Goal: Information Seeking & Learning: Learn about a topic

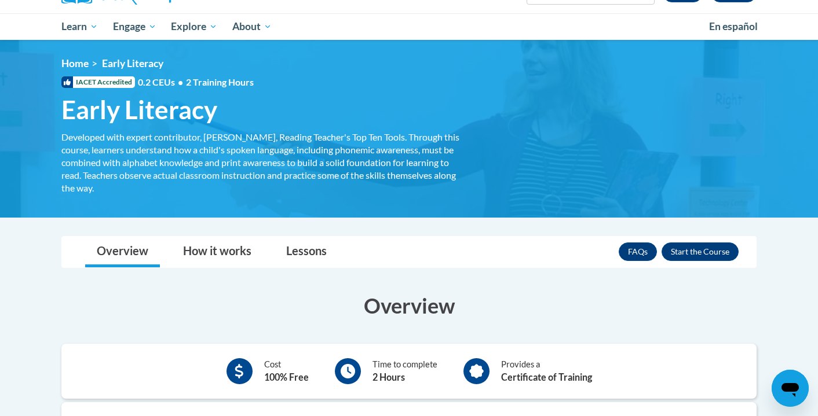
scroll to position [118, 0]
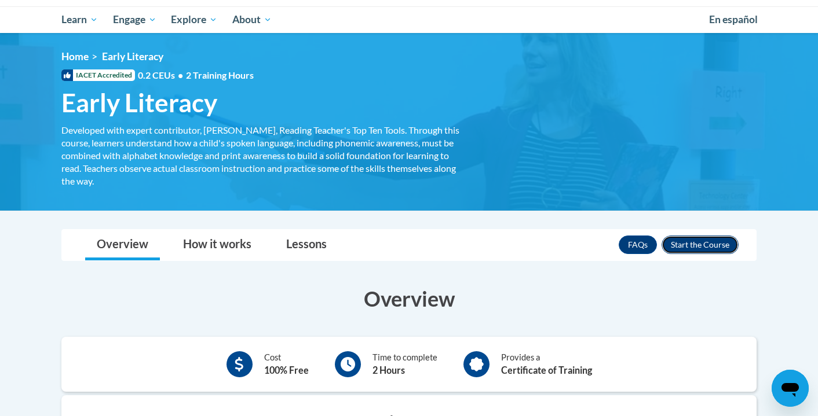
click at [689, 246] on button "Enroll" at bounding box center [700, 245] width 77 height 19
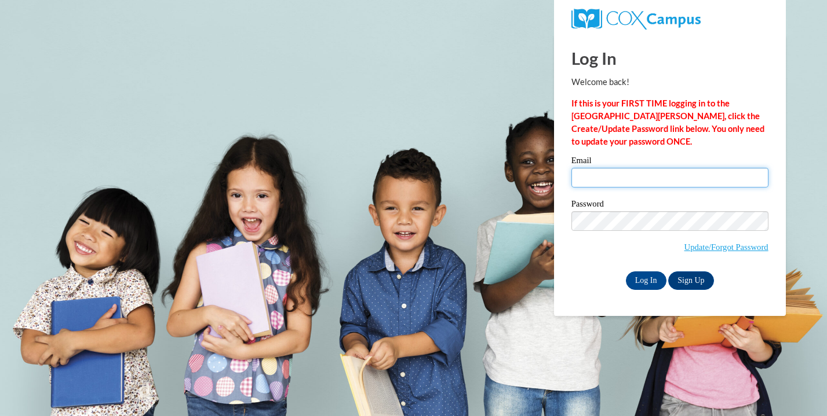
click at [694, 171] on input "Email" at bounding box center [669, 178] width 197 height 20
type input "makayla3adcock@gmail.com"
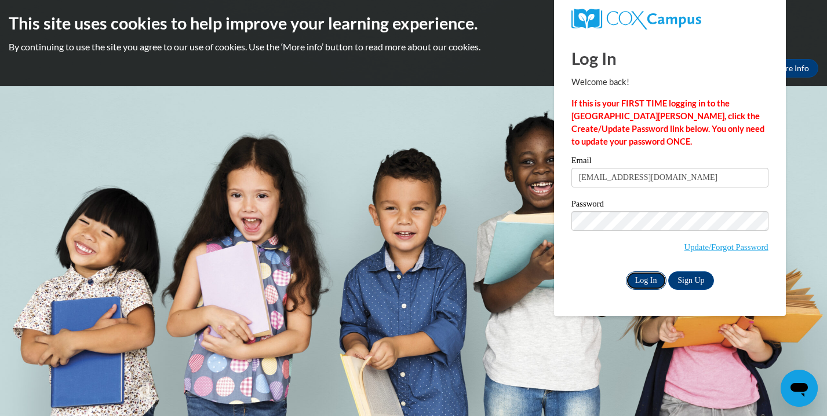
click at [650, 281] on input "Log In" at bounding box center [646, 281] width 41 height 19
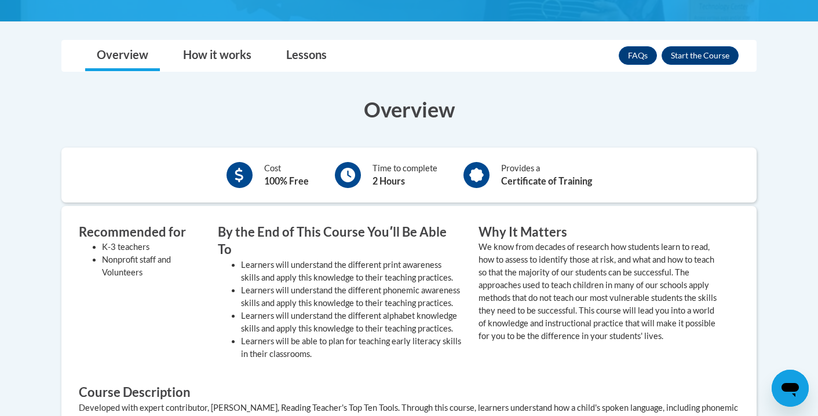
scroll to position [328, 0]
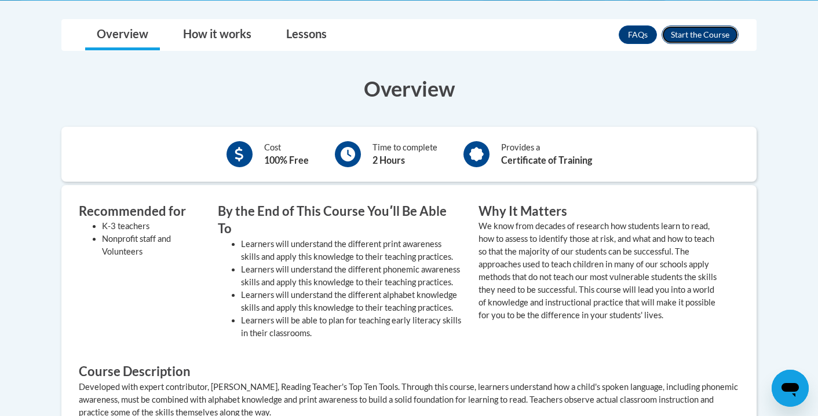
click at [706, 32] on button "Enroll" at bounding box center [700, 34] width 77 height 19
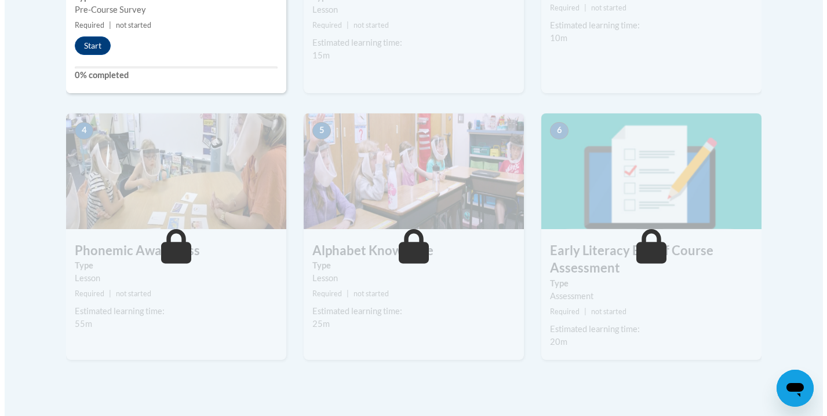
scroll to position [559, 0]
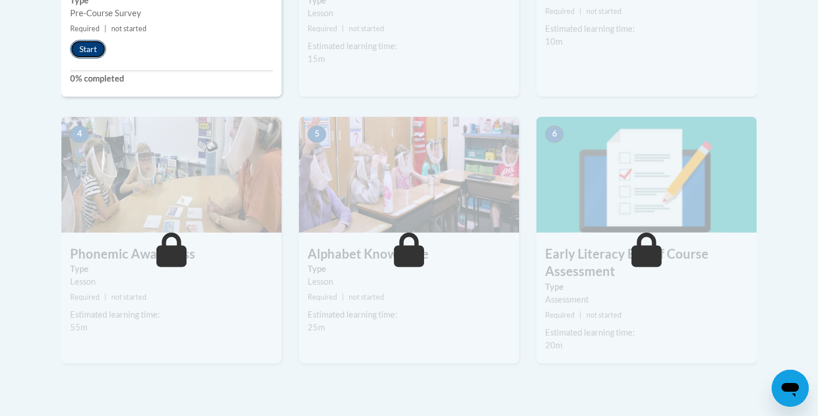
click at [93, 50] on button "Start" at bounding box center [88, 49] width 36 height 19
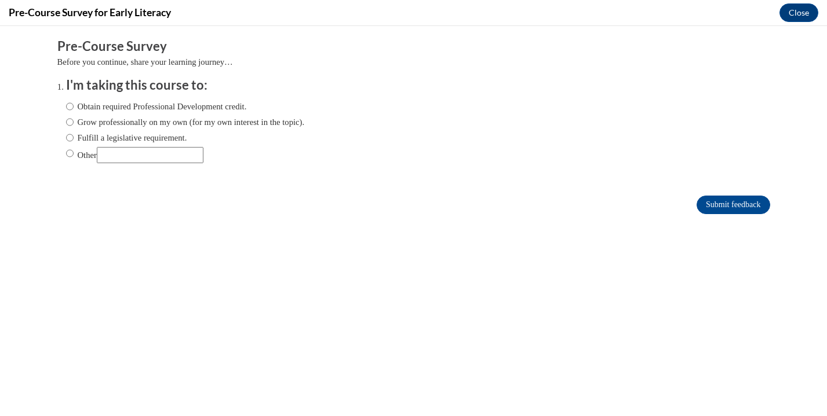
scroll to position [0, 0]
click at [66, 150] on input "Other" at bounding box center [70, 153] width 8 height 13
radio input "true"
click at [119, 151] on input "Other" at bounding box center [150, 155] width 107 height 16
type input "for class"
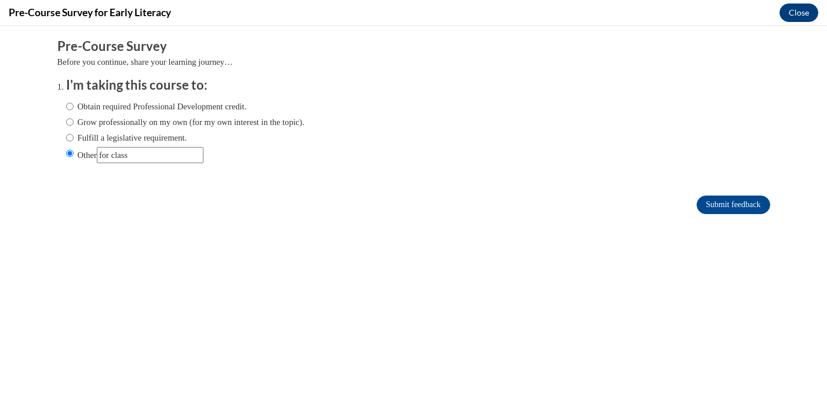
click at [712, 193] on form "Pre-Course Survey Before you continue, share your learning journey… I'm taking …" at bounding box center [413, 132] width 712 height 189
click at [715, 199] on input "Submit feedback" at bounding box center [732, 205] width 73 height 19
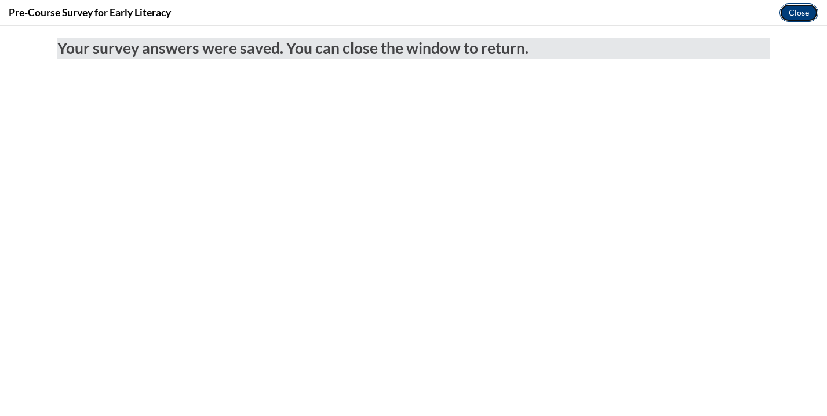
click at [793, 17] on button "Close" at bounding box center [798, 12] width 39 height 19
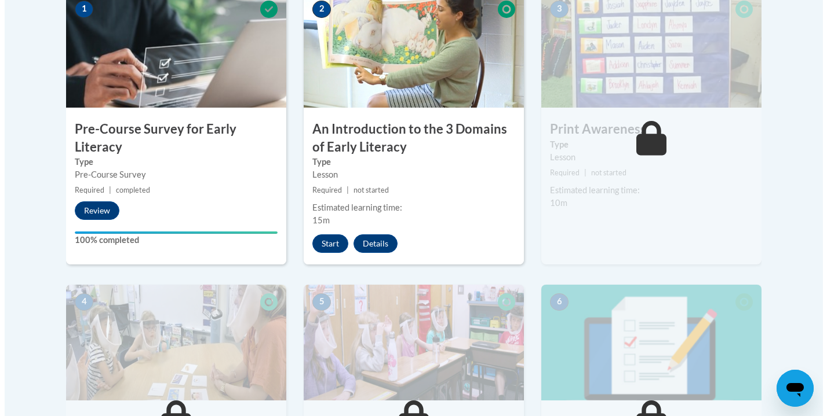
scroll to position [398, 0]
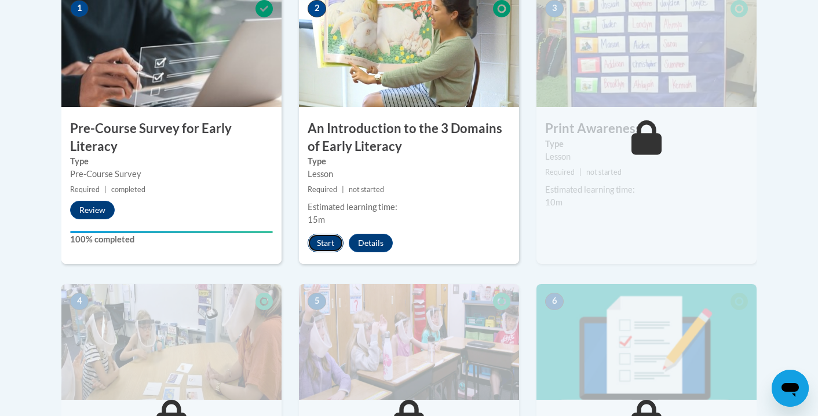
click at [320, 242] on button "Start" at bounding box center [326, 243] width 36 height 19
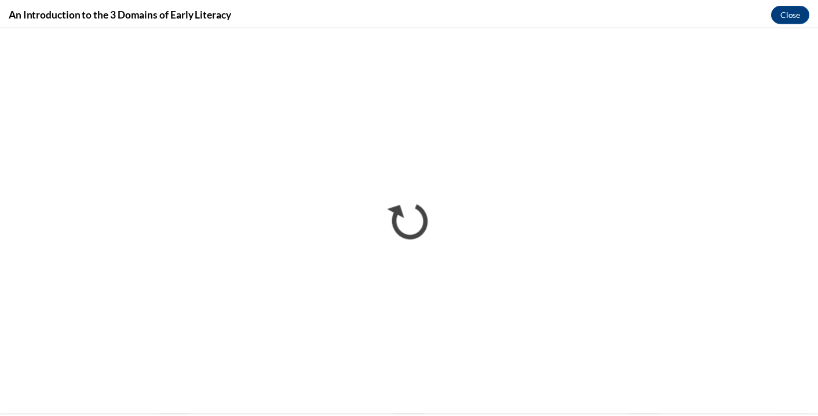
scroll to position [0, 0]
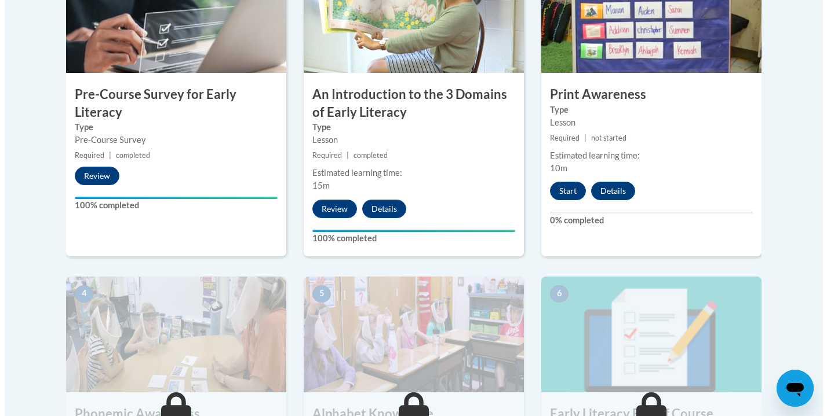
scroll to position [430, 0]
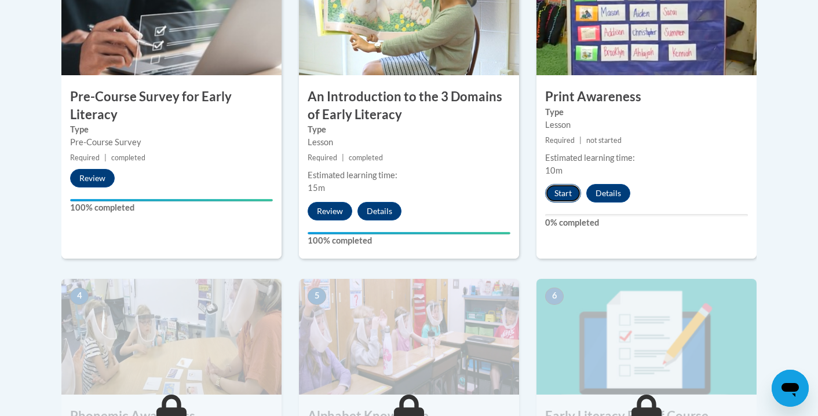
click at [564, 200] on button "Start" at bounding box center [563, 193] width 36 height 19
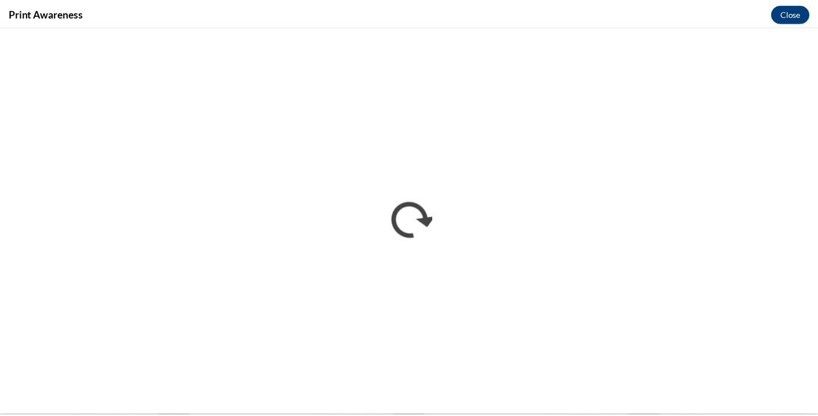
scroll to position [0, 0]
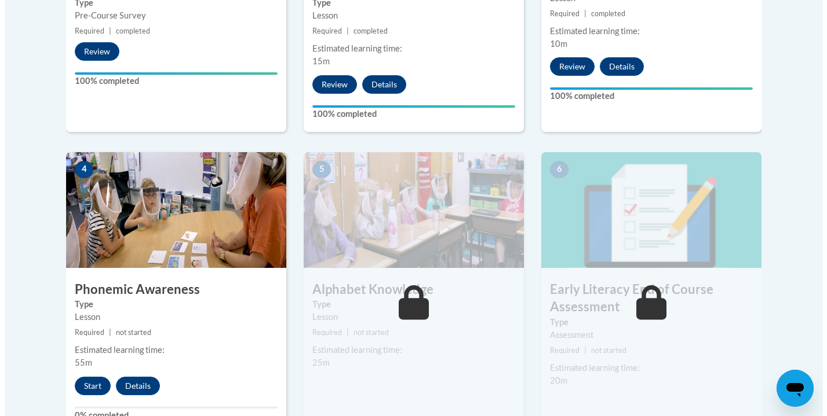
scroll to position [564, 0]
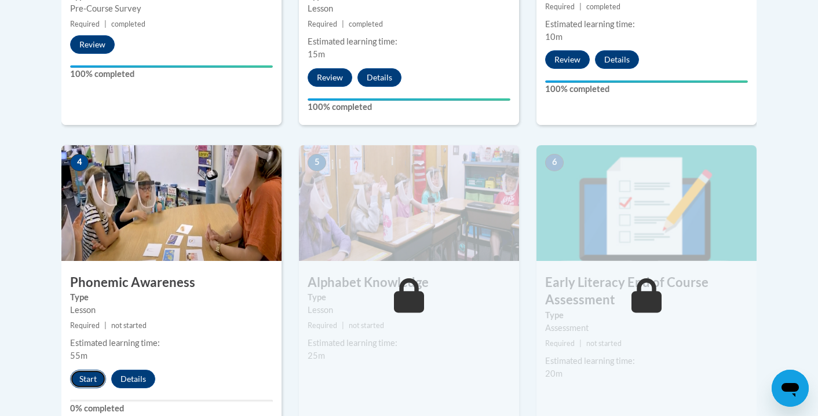
click at [87, 376] on button "Start" at bounding box center [88, 379] width 36 height 19
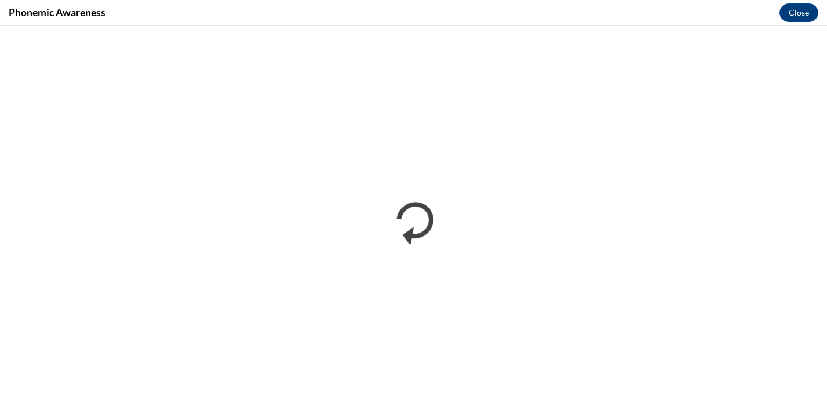
scroll to position [0, 0]
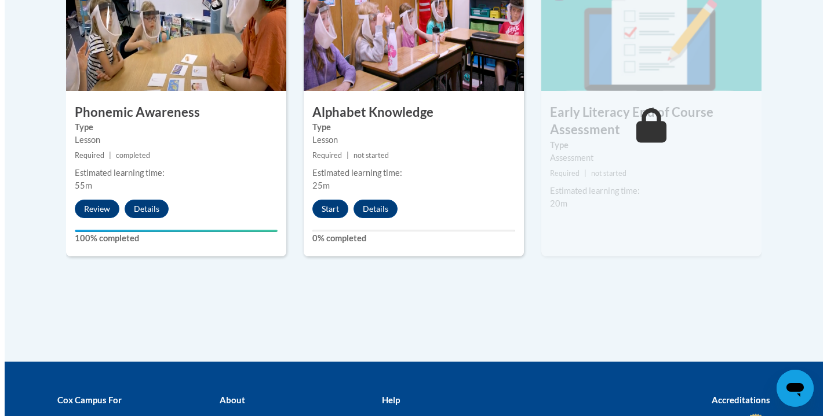
scroll to position [728, 0]
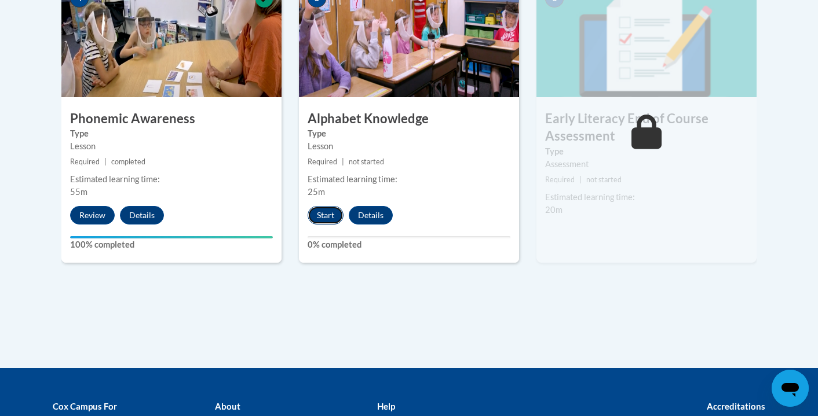
click at [323, 217] on button "Start" at bounding box center [326, 215] width 36 height 19
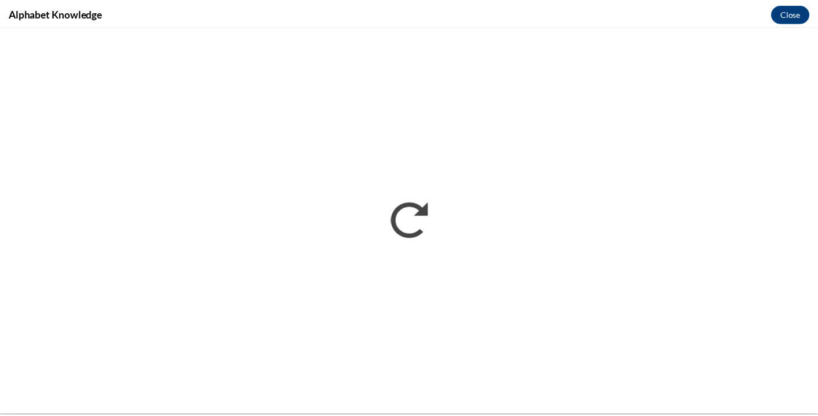
scroll to position [0, 0]
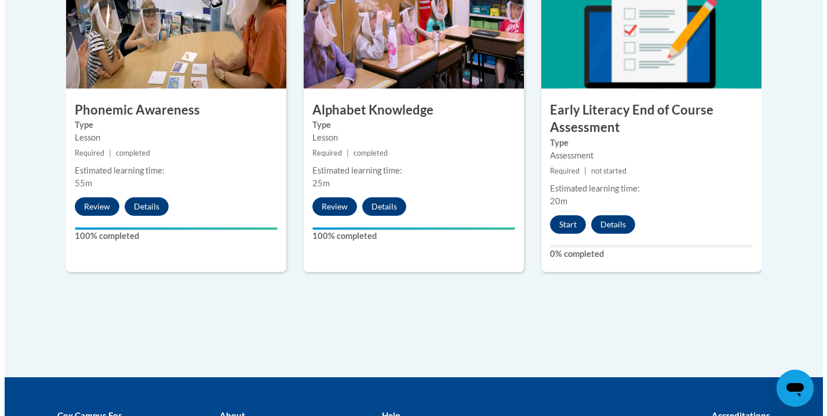
scroll to position [737, 0]
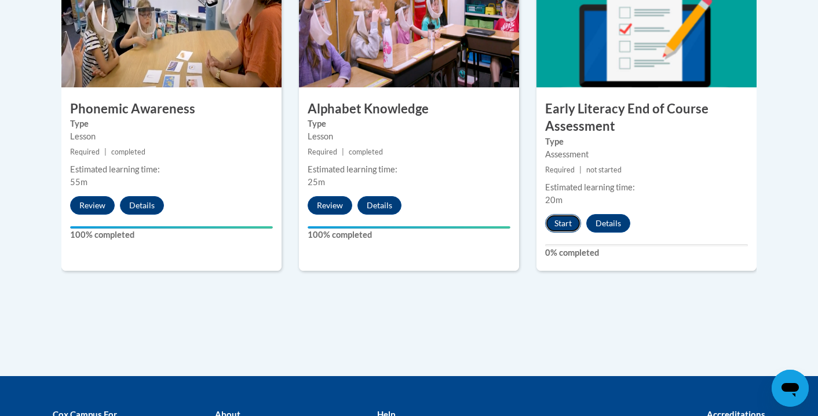
click at [567, 229] on button "Start" at bounding box center [563, 223] width 36 height 19
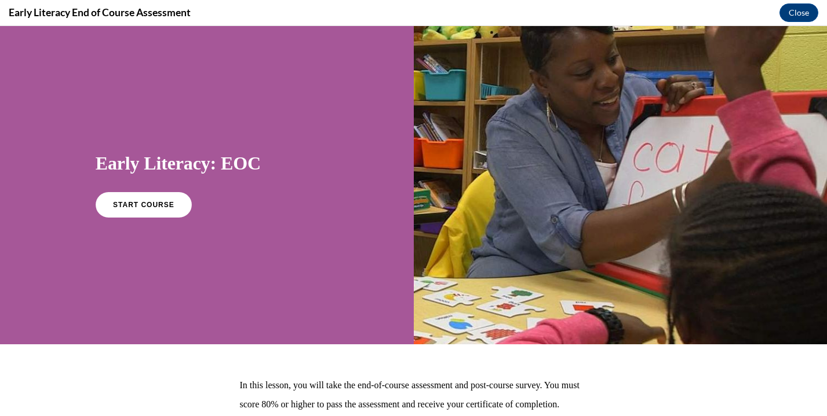
scroll to position [0, 0]
click at [126, 202] on span "START COURSE" at bounding box center [143, 205] width 64 height 9
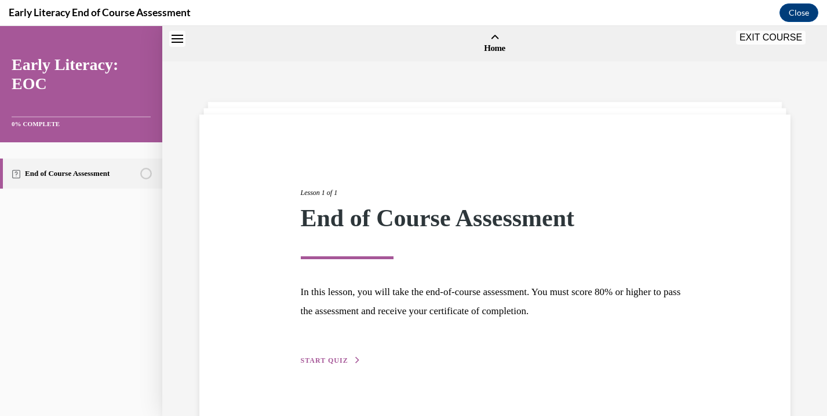
scroll to position [36, 0]
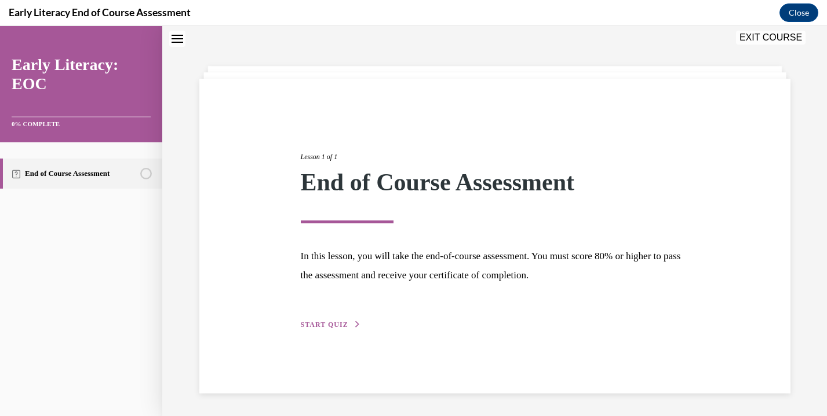
click at [324, 326] on span "START QUIZ" at bounding box center [324, 325] width 47 height 8
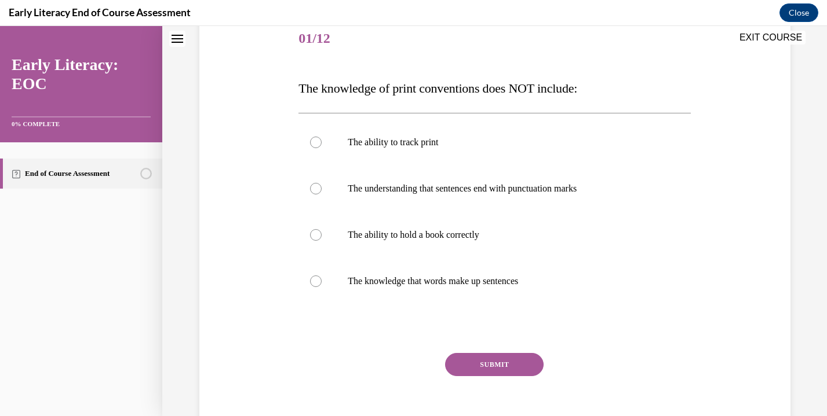
scroll to position [147, 0]
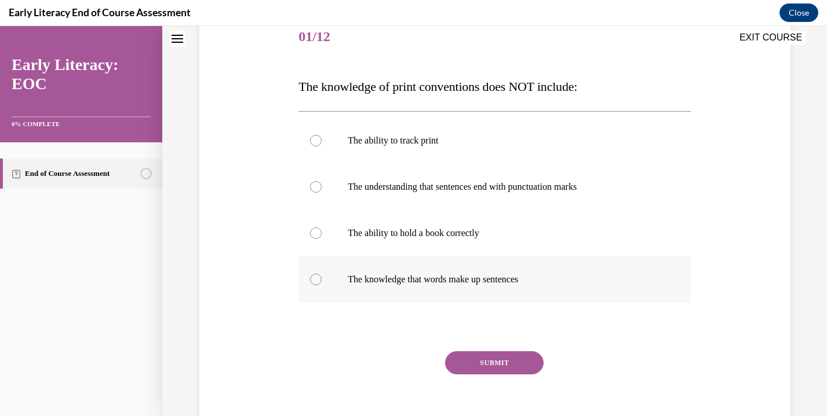
click at [377, 269] on div at bounding box center [494, 280] width 392 height 46
click at [407, 138] on p "The ability to track print" at bounding box center [505, 141] width 314 height 12
click at [455, 367] on button "SUBMIT" at bounding box center [494, 363] width 98 height 23
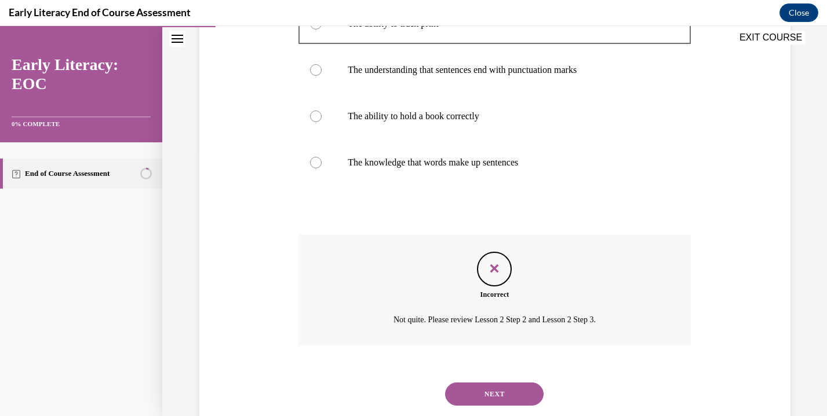
scroll to position [294, 0]
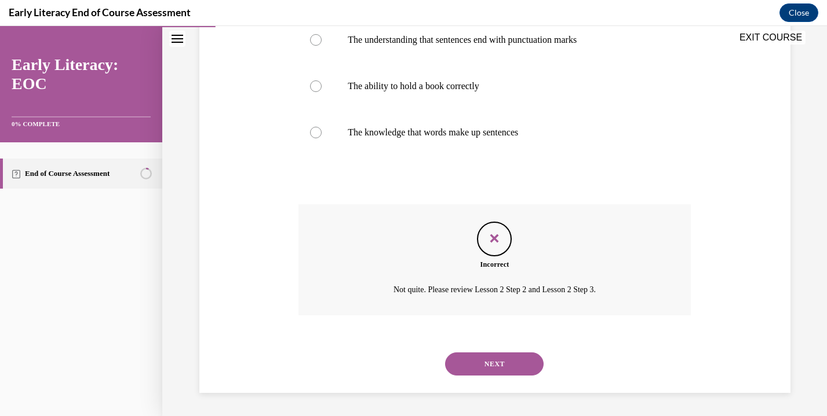
click at [455, 367] on button "NEXT" at bounding box center [494, 364] width 98 height 23
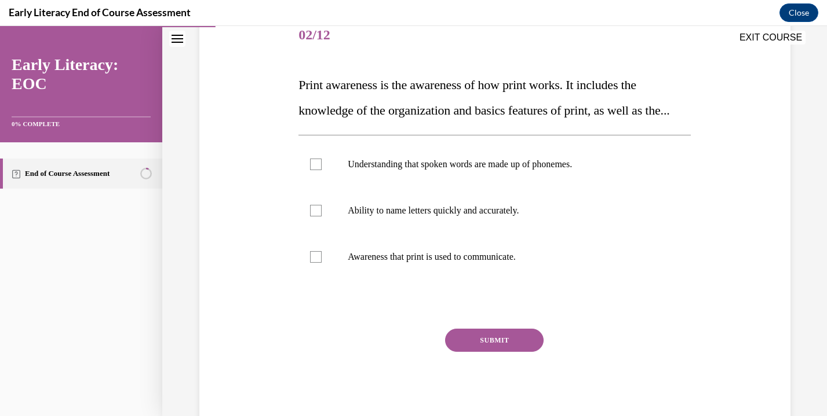
scroll to position [151, 0]
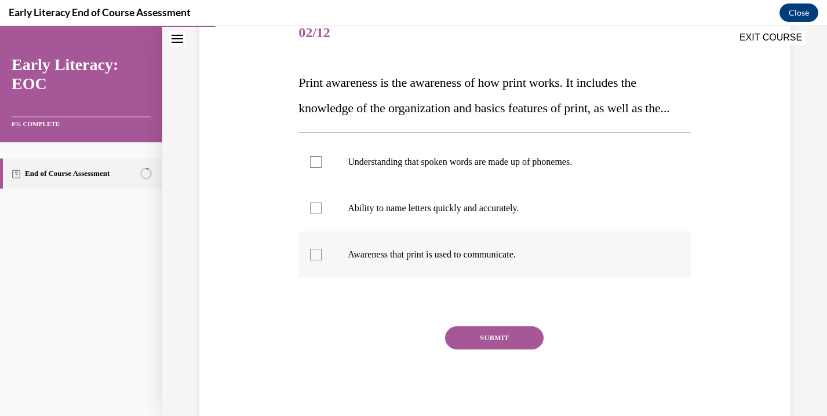
click at [475, 278] on div at bounding box center [494, 255] width 392 height 46
click at [520, 185] on div at bounding box center [494, 162] width 392 height 46
click at [471, 350] on button "SUBMIT" at bounding box center [494, 338] width 98 height 23
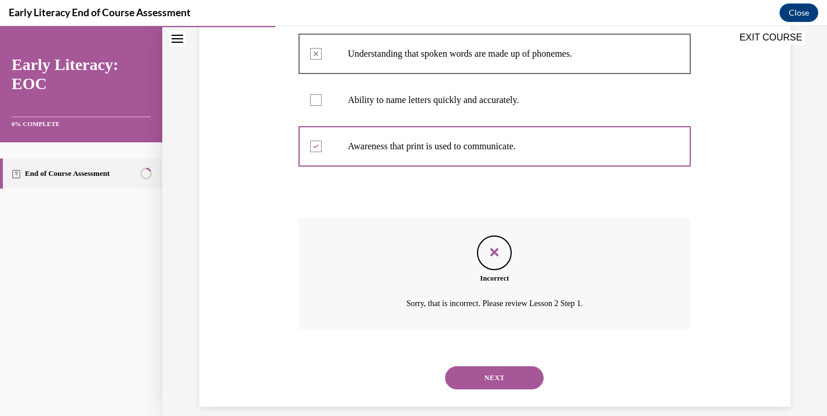
scroll to position [255, 0]
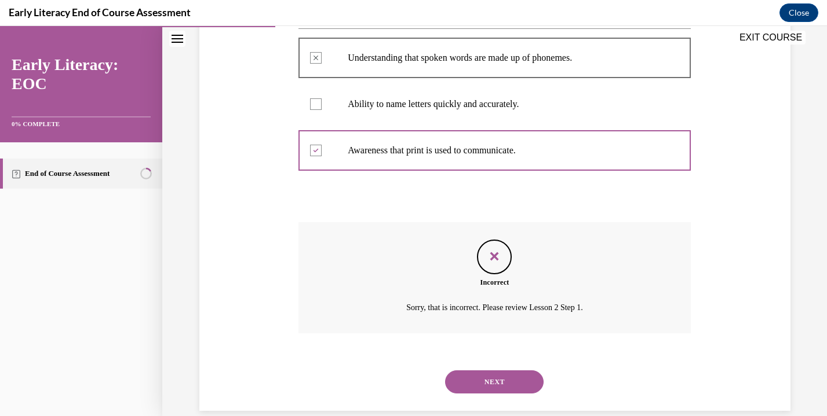
click at [474, 394] on button "NEXT" at bounding box center [494, 382] width 98 height 23
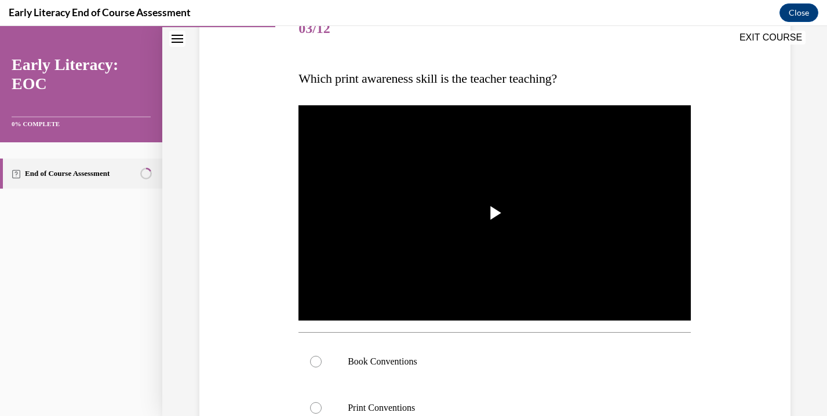
scroll to position [145, 0]
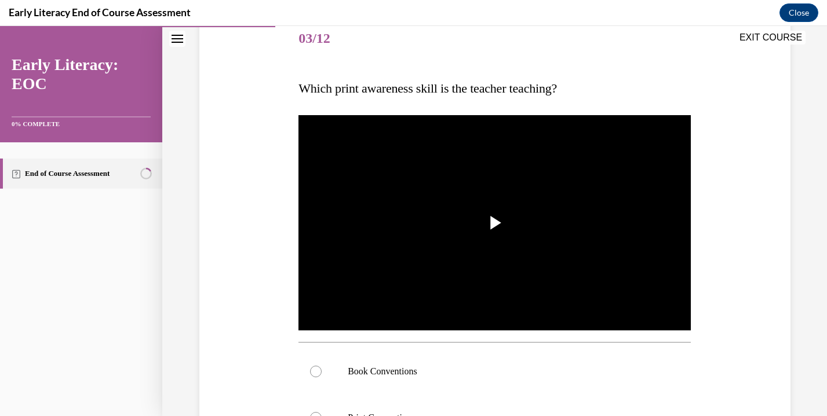
click at [550, 251] on img "Video player" at bounding box center [494, 223] width 392 height 221
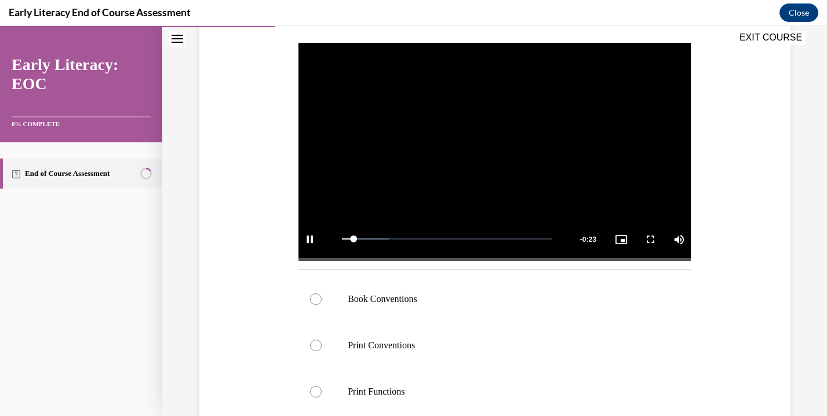
scroll to position [229, 0]
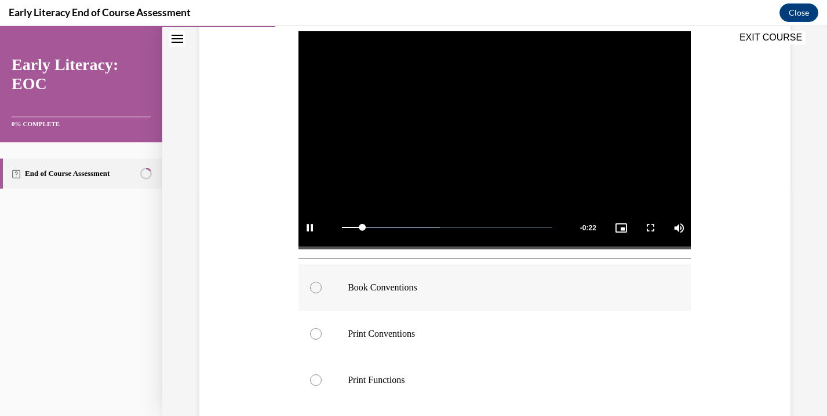
click at [441, 287] on p "Book Conventions" at bounding box center [505, 288] width 314 height 12
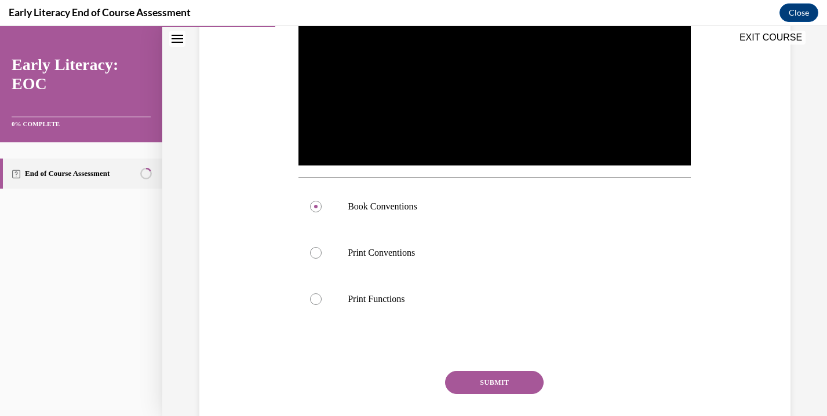
click at [470, 381] on button "SUBMIT" at bounding box center [494, 382] width 98 height 23
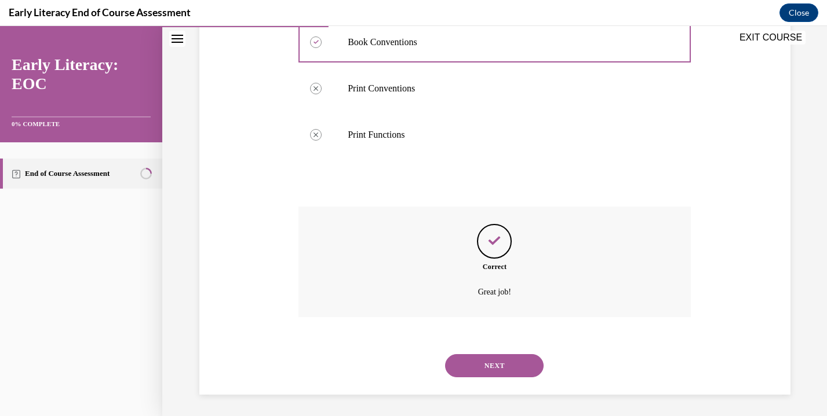
click at [479, 361] on button "NEXT" at bounding box center [494, 366] width 98 height 23
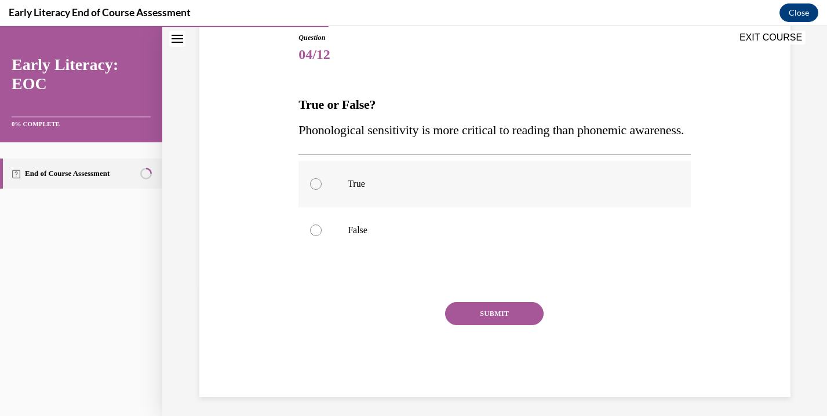
click at [526, 207] on div at bounding box center [494, 184] width 392 height 46
click at [489, 326] on button "SUBMIT" at bounding box center [494, 313] width 98 height 23
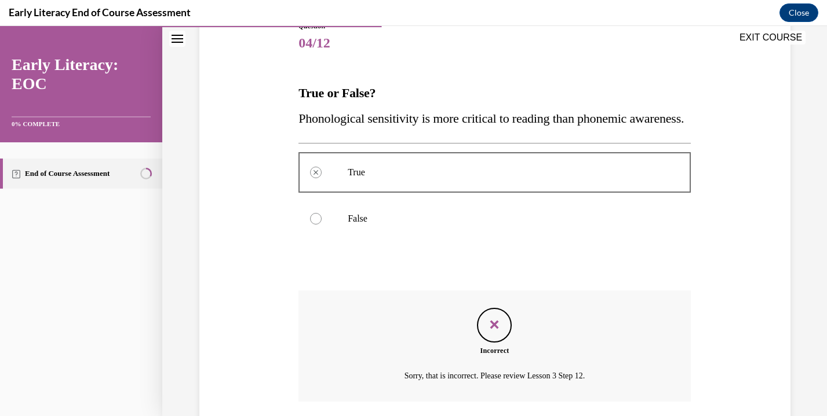
scroll to position [137, 0]
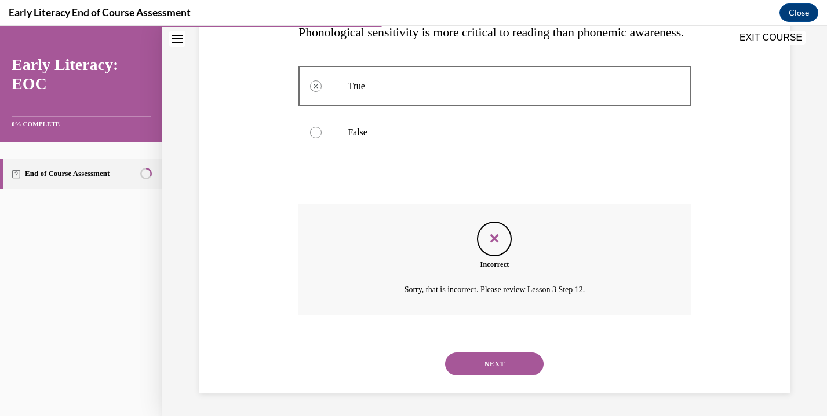
click at [480, 360] on button "NEXT" at bounding box center [494, 364] width 98 height 23
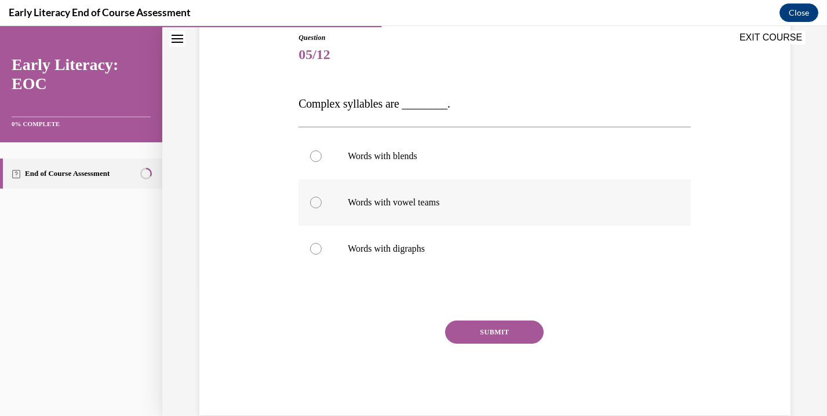
click at [554, 203] on p "Words with vowel teams" at bounding box center [505, 203] width 314 height 12
click at [568, 161] on p "Words with blends" at bounding box center [505, 157] width 314 height 12
click at [463, 214] on div at bounding box center [494, 203] width 392 height 46
click at [452, 339] on button "SUBMIT" at bounding box center [494, 332] width 98 height 23
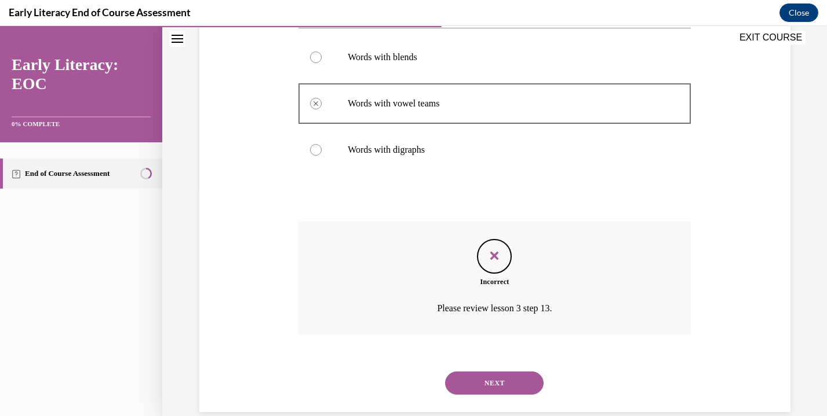
click at [463, 380] on button "NEXT" at bounding box center [494, 383] width 98 height 23
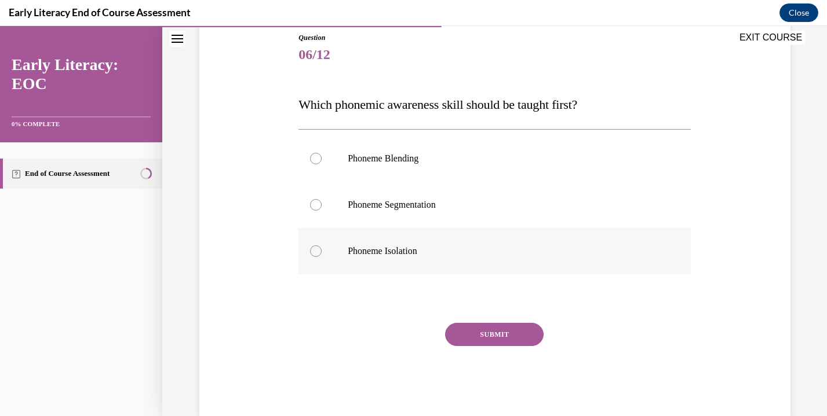
click at [478, 247] on p "Phoneme Isolation" at bounding box center [505, 252] width 314 height 12
click at [466, 341] on button "SUBMIT" at bounding box center [494, 334] width 98 height 23
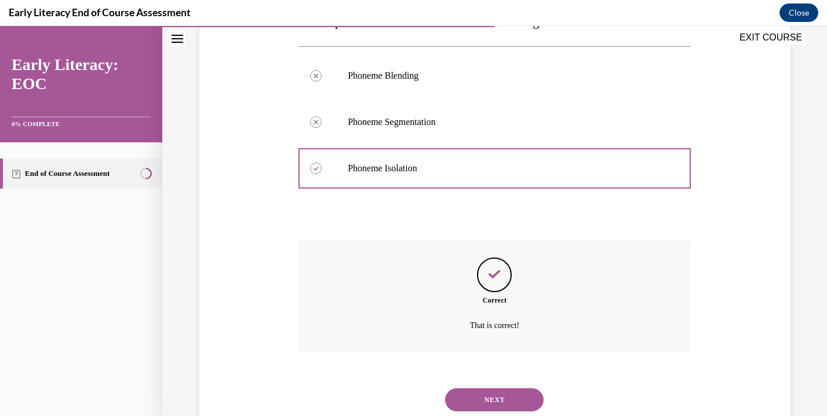
scroll to position [222, 0]
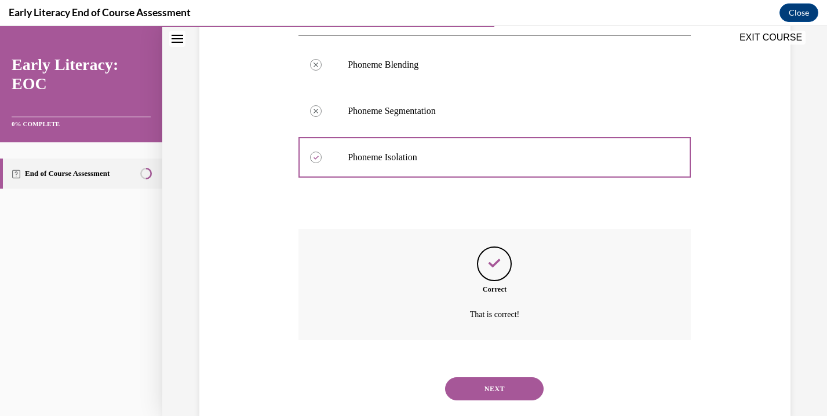
click at [467, 385] on button "NEXT" at bounding box center [494, 389] width 98 height 23
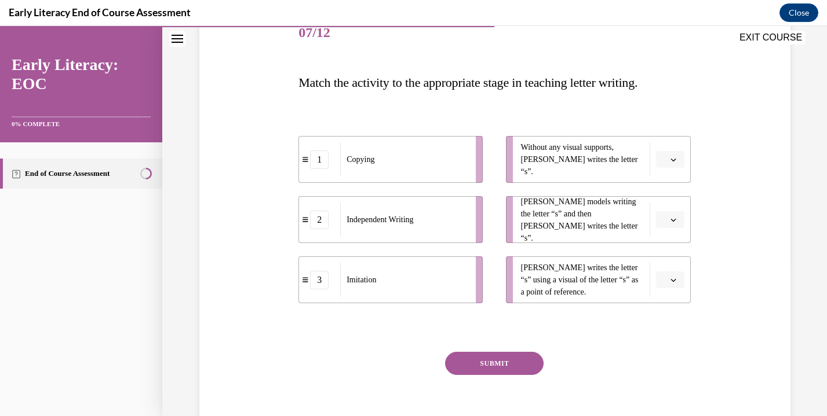
scroll to position [152, 0]
click at [671, 158] on span "button" at bounding box center [673, 159] width 8 height 8
click at [728, 182] on div "Question 07/12 Match the activity to the appropriate stage in teaching letter w…" at bounding box center [494, 211] width 597 height 472
drag, startPoint x: 668, startPoint y: 158, endPoint x: 555, endPoint y: 240, distance: 140.1
click at [555, 240] on ul "Without any visual supports, Tina writes the letter “s”. Mr. Brown models writi…" at bounding box center [592, 218] width 196 height 167
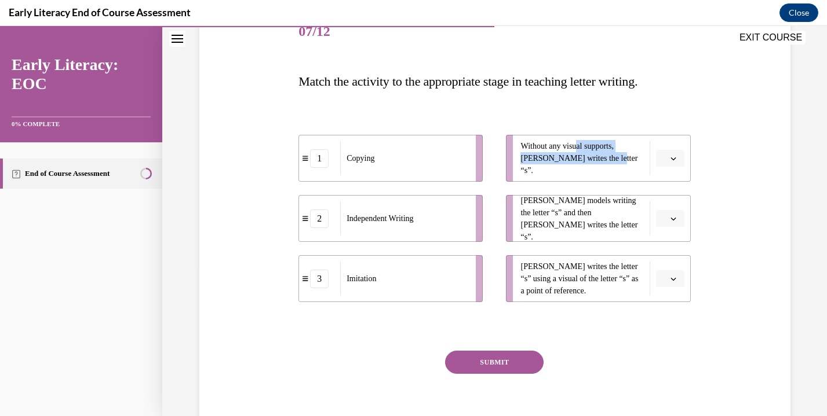
drag, startPoint x: 575, startPoint y: 151, endPoint x: 527, endPoint y: 176, distance: 53.6
click at [528, 176] on li "Without any visual supports, Tina writes the letter “s”." at bounding box center [598, 158] width 184 height 47
drag, startPoint x: 506, startPoint y: 175, endPoint x: 476, endPoint y: 219, distance: 53.7
click at [476, 220] on div "1 Copying 2 Independent Writing 3 Imitation Without any visual supports, Tina w…" at bounding box center [494, 207] width 392 height 191
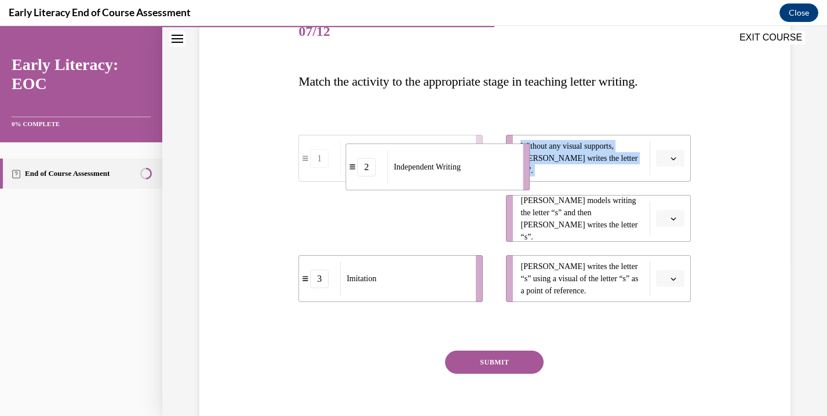
drag, startPoint x: 476, startPoint y: 219, endPoint x: 529, endPoint y: 155, distance: 83.5
click at [529, 155] on li "2 Independent Writing" at bounding box center [437, 167] width 184 height 47
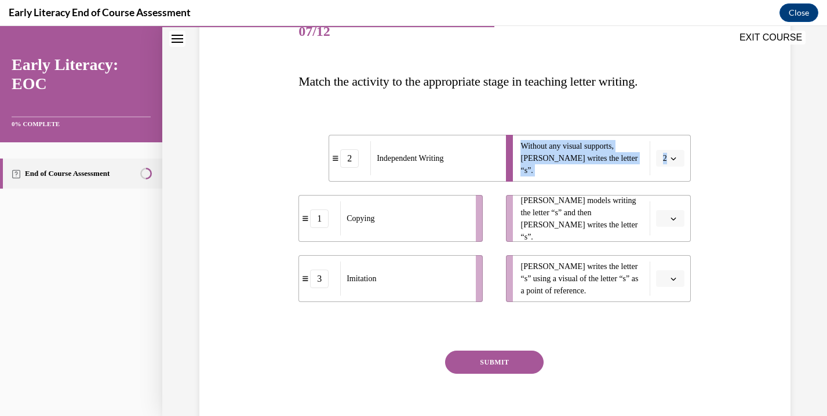
click at [474, 224] on li "1 Copying" at bounding box center [390, 218] width 184 height 47
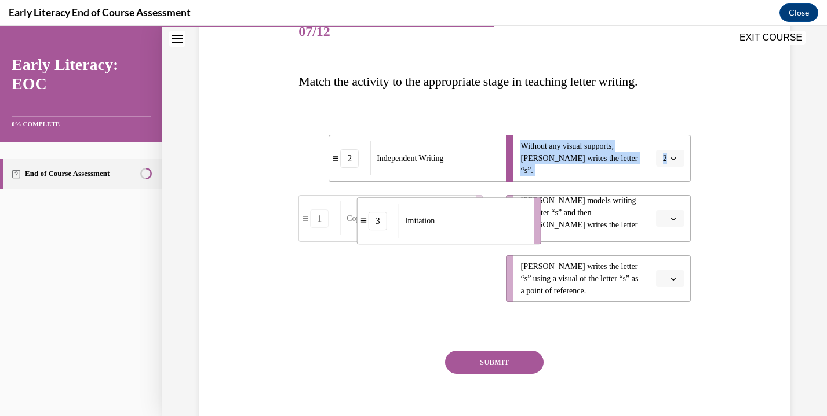
drag, startPoint x: 477, startPoint y: 276, endPoint x: 535, endPoint y: 218, distance: 82.3
click at [535, 218] on li "3 Imitation" at bounding box center [449, 221] width 184 height 47
drag, startPoint x: 471, startPoint y: 272, endPoint x: 522, endPoint y: 271, distance: 51.0
click at [514, 271] on li "1 Copying" at bounding box center [422, 278] width 184 height 47
click at [517, 367] on button "SUBMIT" at bounding box center [494, 362] width 98 height 23
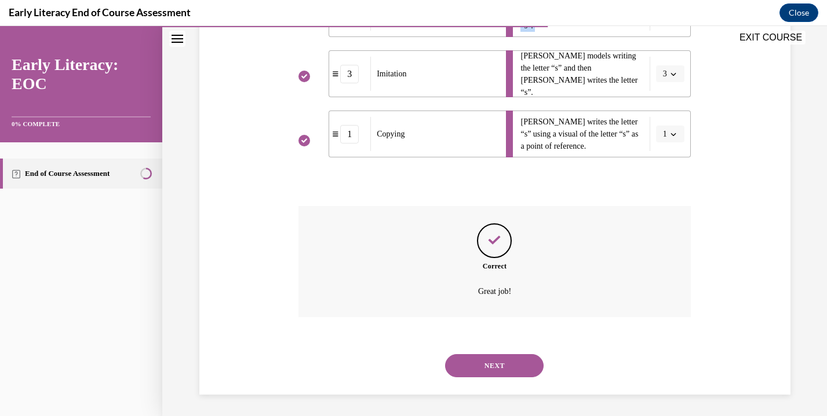
scroll to position [298, 0]
click at [517, 367] on button "NEXT" at bounding box center [494, 364] width 98 height 23
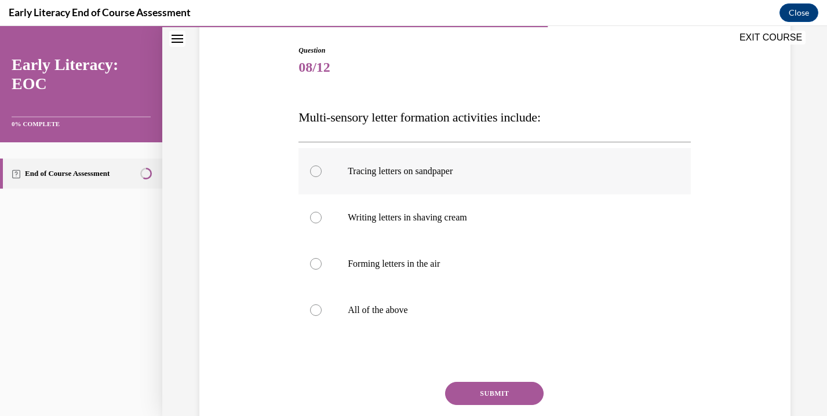
scroll to position [130, 0]
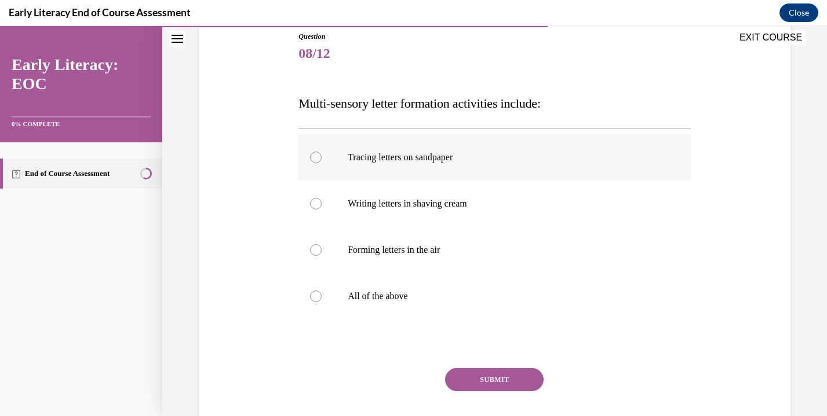
click at [394, 151] on div at bounding box center [494, 157] width 392 height 46
click at [390, 283] on div at bounding box center [494, 296] width 392 height 46
click at [464, 376] on button "SUBMIT" at bounding box center [494, 379] width 98 height 23
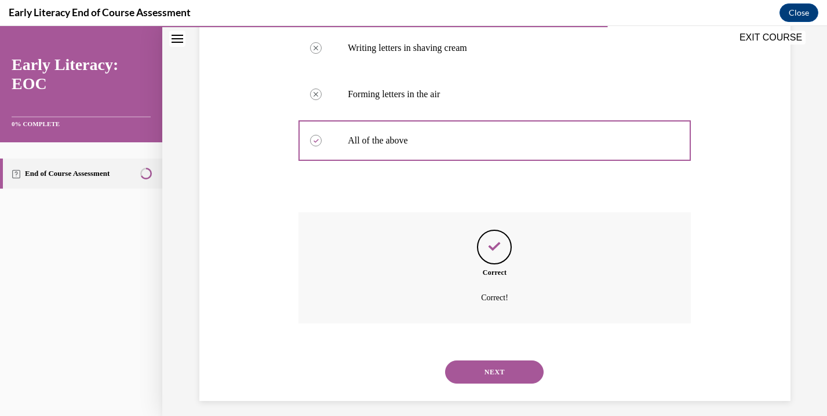
scroll to position [294, 0]
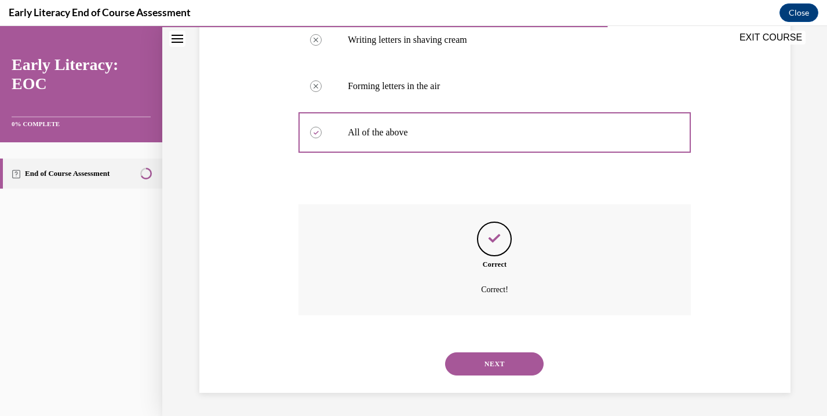
click at [464, 376] on button "NEXT" at bounding box center [494, 364] width 98 height 23
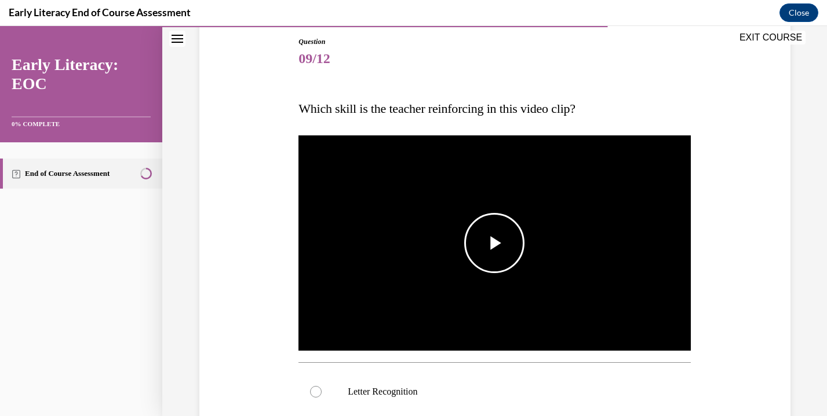
click at [462, 271] on img "Video player" at bounding box center [494, 243] width 392 height 221
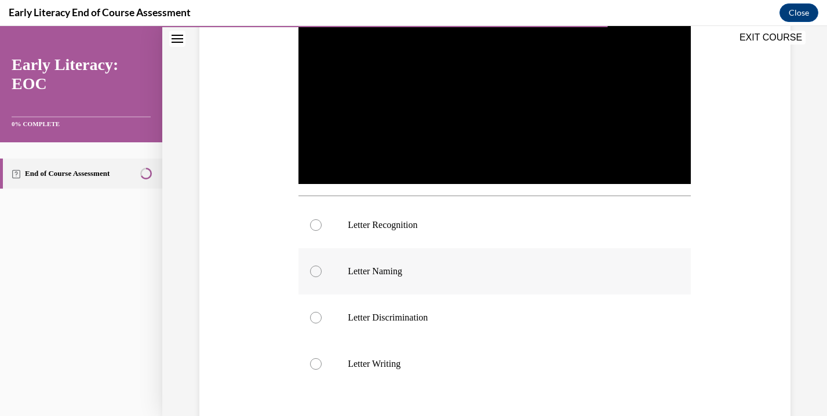
scroll to position [298, 0]
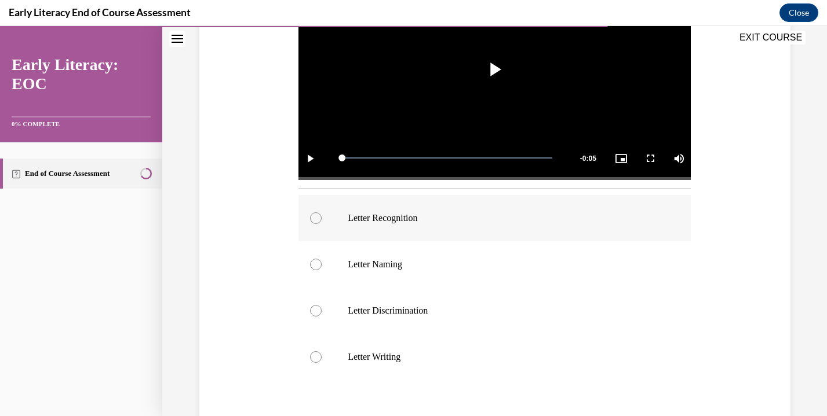
click at [436, 218] on p "Letter Recognition" at bounding box center [505, 219] width 314 height 12
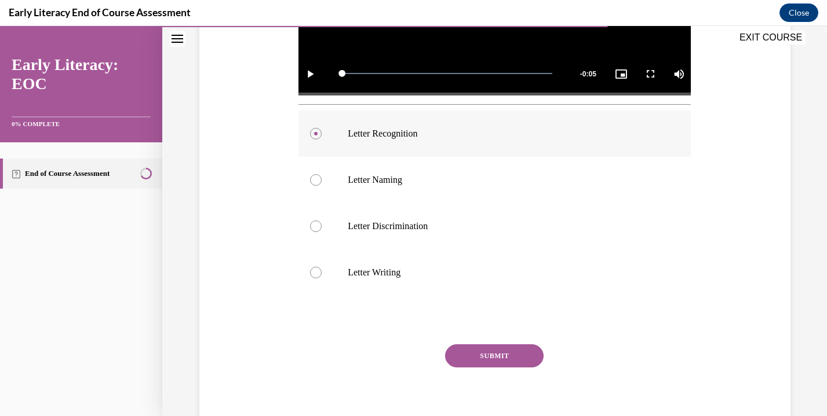
scroll to position [427, 0]
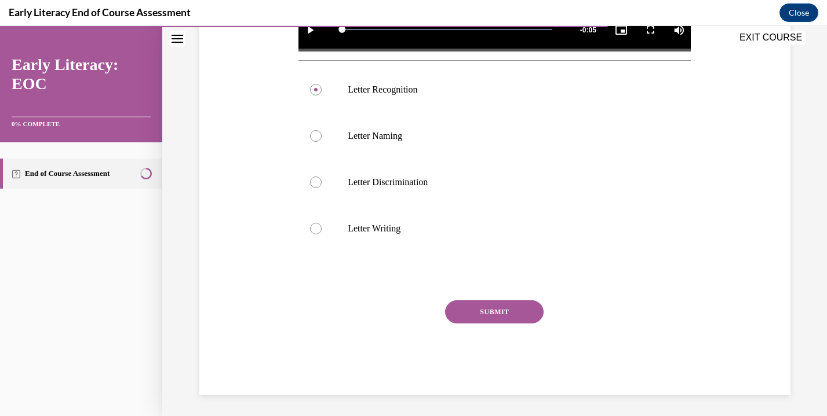
click at [462, 322] on div "SUBMIT" at bounding box center [494, 330] width 392 height 58
click at [465, 310] on button "SUBMIT" at bounding box center [494, 312] width 98 height 23
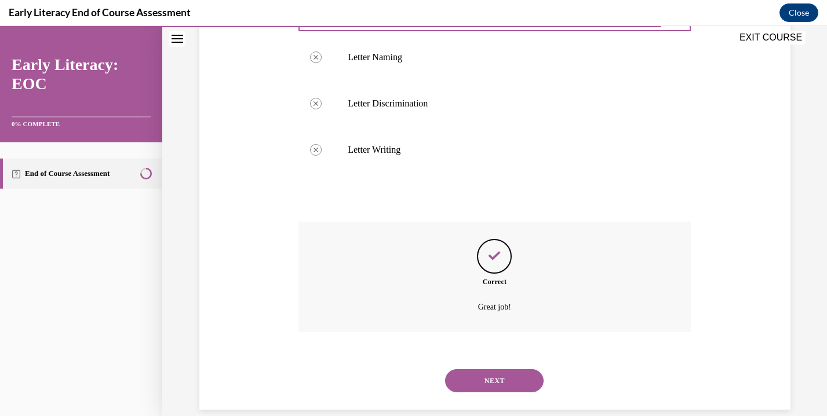
scroll to position [521, 0]
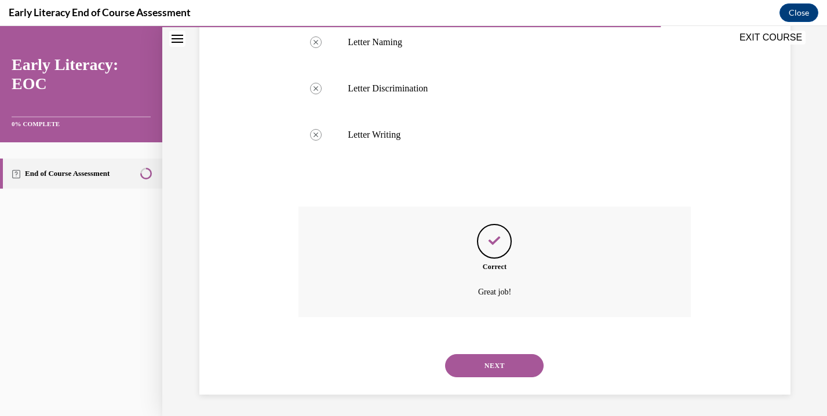
click at [466, 365] on button "NEXT" at bounding box center [494, 366] width 98 height 23
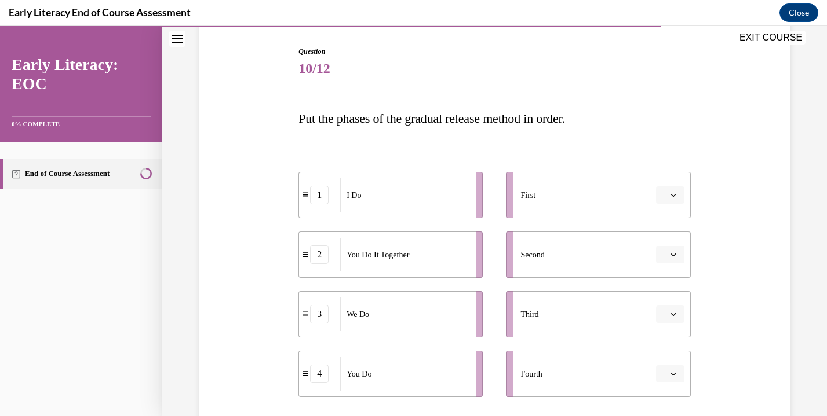
scroll to position [138, 0]
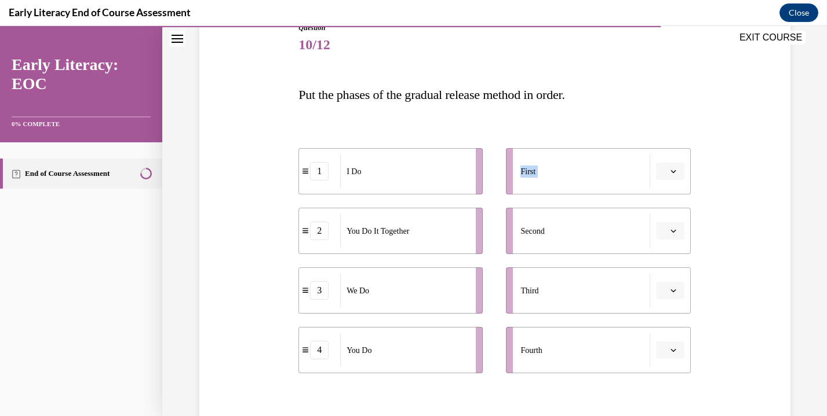
drag, startPoint x: 505, startPoint y: 173, endPoint x: 487, endPoint y: 173, distance: 18.0
click at [488, 173] on div "1 I Do 2 You Do It Together 3 We Do 4 You Do First Second Third Fourth" at bounding box center [494, 249] width 392 height 249
drag, startPoint x: 473, startPoint y: 173, endPoint x: 503, endPoint y: 173, distance: 29.5
click at [503, 173] on li "1 I Do" at bounding box center [420, 172] width 184 height 46
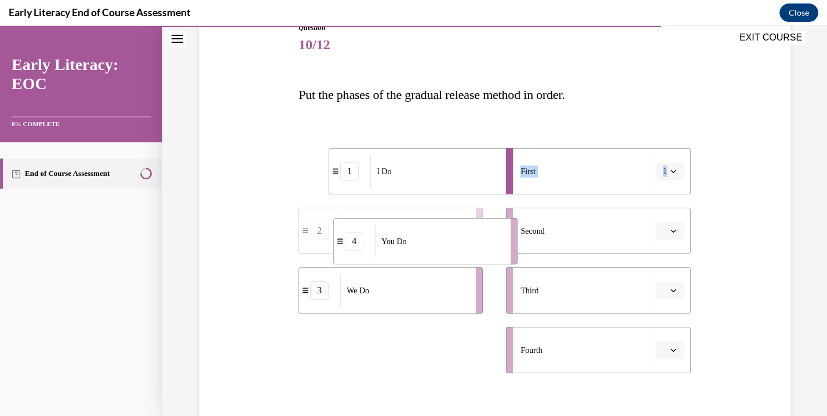
drag, startPoint x: 474, startPoint y: 356, endPoint x: 509, endPoint y: 245, distance: 116.1
click at [509, 245] on li "4 You Do" at bounding box center [425, 241] width 184 height 46
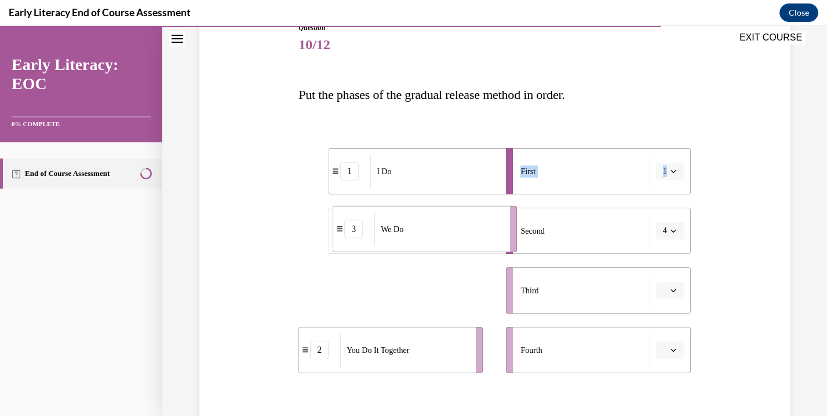
drag, startPoint x: 477, startPoint y: 301, endPoint x: 510, endPoint y: 240, distance: 69.5
click at [510, 240] on li "3 We Do" at bounding box center [424, 229] width 184 height 46
drag, startPoint x: 500, startPoint y: 232, endPoint x: 476, endPoint y: 232, distance: 24.3
click at [476, 232] on li "3 We Do" at bounding box center [396, 231] width 184 height 46
drag, startPoint x: 476, startPoint y: 242, endPoint x: 498, endPoint y: 242, distance: 22.0
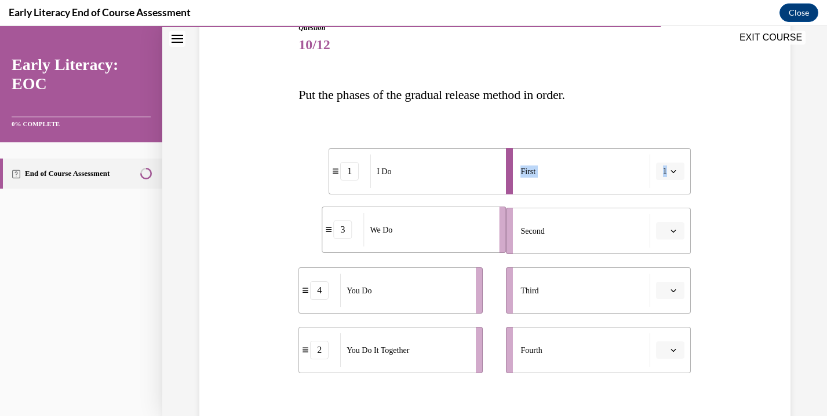
click at [498, 242] on li "3 We Do" at bounding box center [413, 230] width 184 height 46
drag, startPoint x: 474, startPoint y: 279, endPoint x: 505, endPoint y: 280, distance: 31.3
click at [505, 281] on li "4 You Do" at bounding box center [419, 293] width 184 height 46
drag, startPoint x: 473, startPoint y: 237, endPoint x: 505, endPoint y: 239, distance: 31.9
click at [505, 239] on li "3 We Do" at bounding box center [422, 233] width 184 height 46
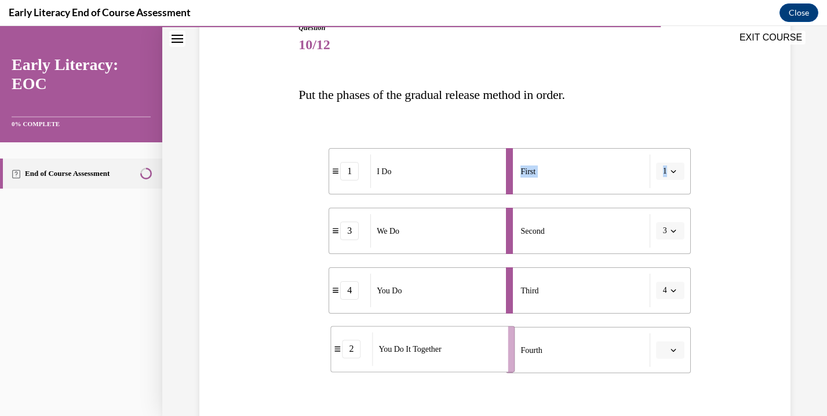
drag, startPoint x: 477, startPoint y: 337, endPoint x: 510, endPoint y: 337, distance: 32.4
click at [510, 337] on li "2 You Do It Together" at bounding box center [423, 349] width 184 height 46
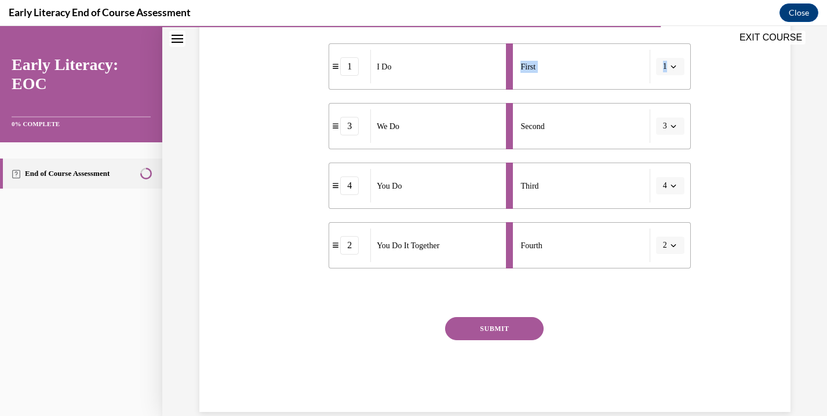
click at [510, 335] on button "SUBMIT" at bounding box center [494, 328] width 98 height 23
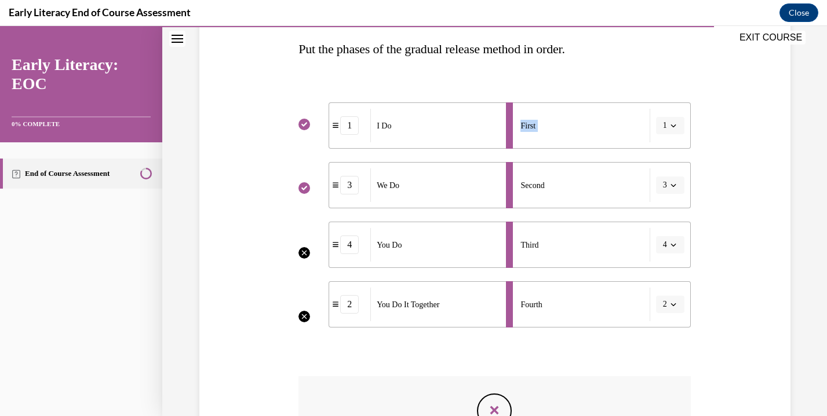
scroll to position [187, 0]
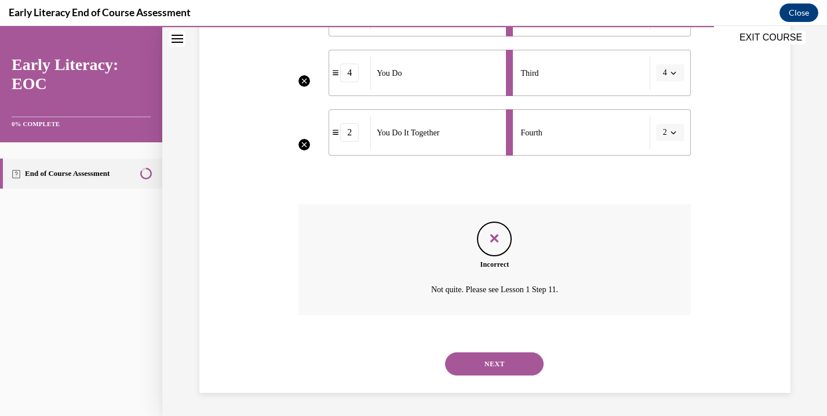
click at [500, 363] on button "NEXT" at bounding box center [494, 364] width 98 height 23
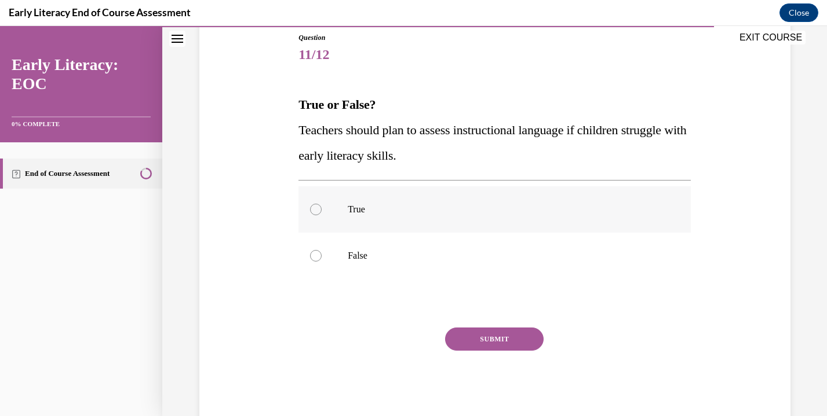
click at [459, 215] on div at bounding box center [494, 210] width 392 height 46
click at [474, 344] on button "SUBMIT" at bounding box center [494, 339] width 98 height 23
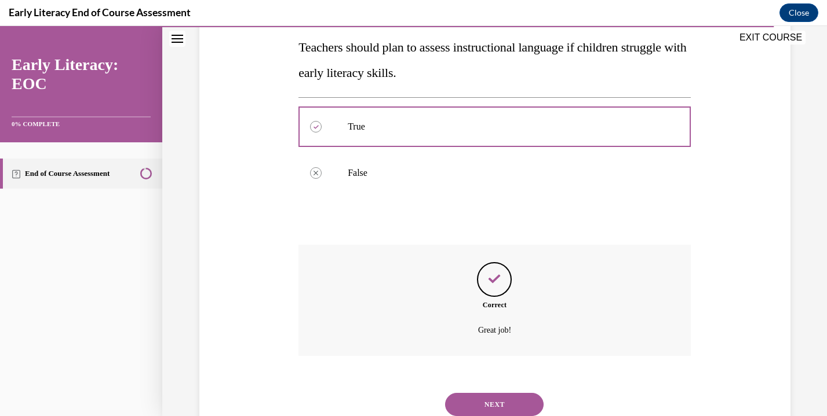
scroll to position [252, 0]
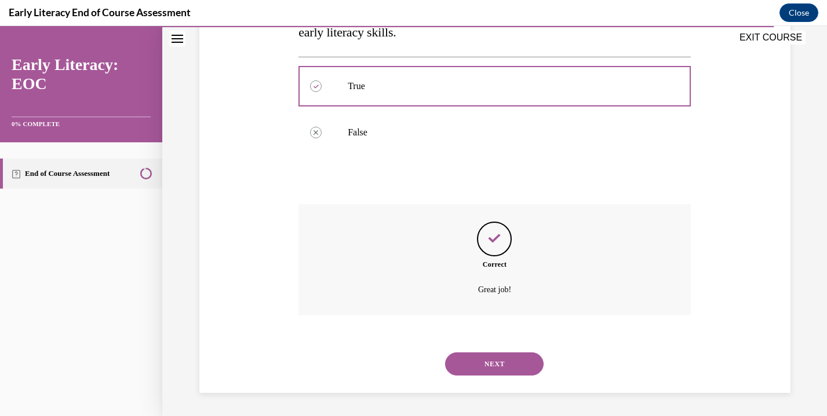
click at [481, 364] on button "NEXT" at bounding box center [494, 364] width 98 height 23
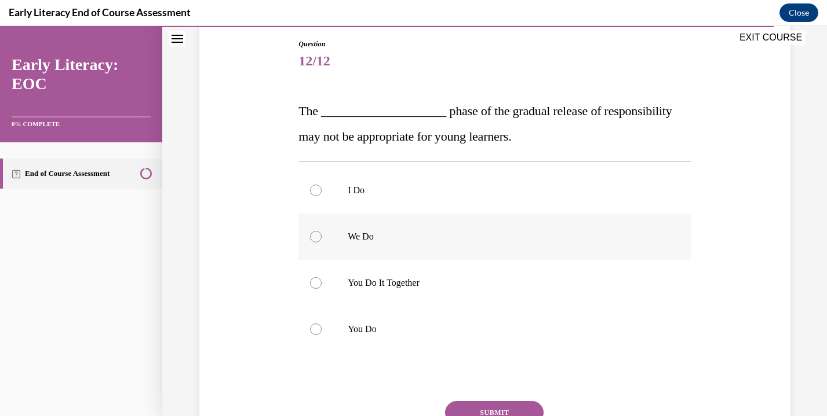
scroll to position [126, 0]
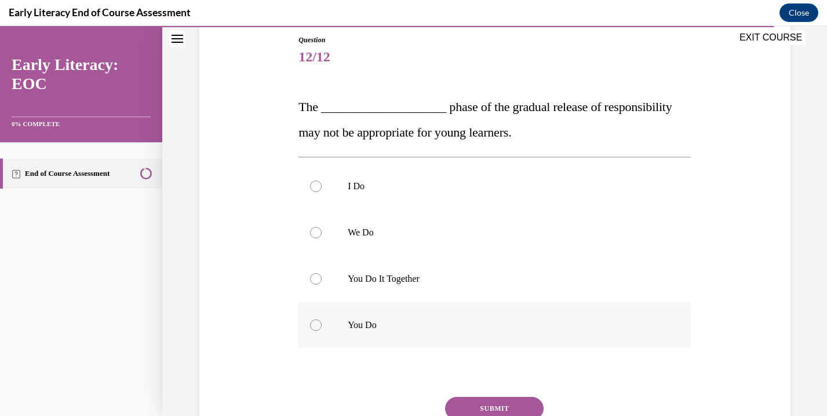
click at [386, 323] on p "You Do" at bounding box center [505, 326] width 314 height 12
click at [482, 407] on button "SUBMIT" at bounding box center [494, 408] width 98 height 23
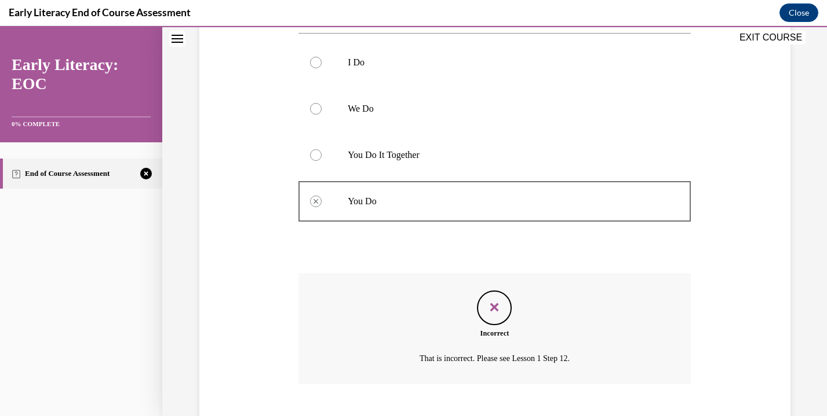
scroll to position [319, 0]
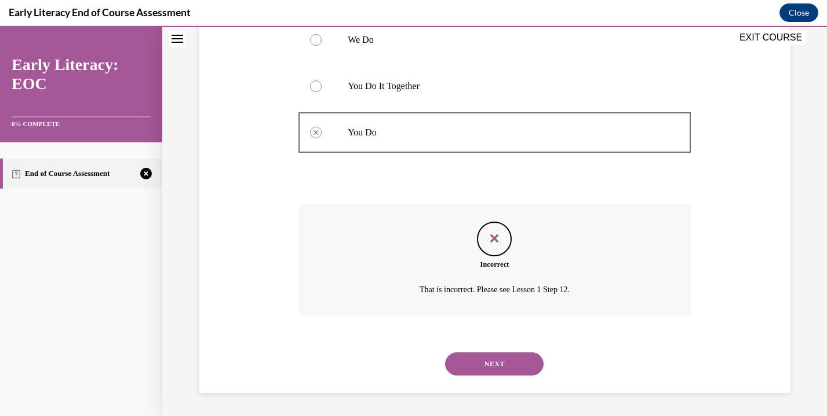
click at [467, 356] on button "NEXT" at bounding box center [494, 364] width 98 height 23
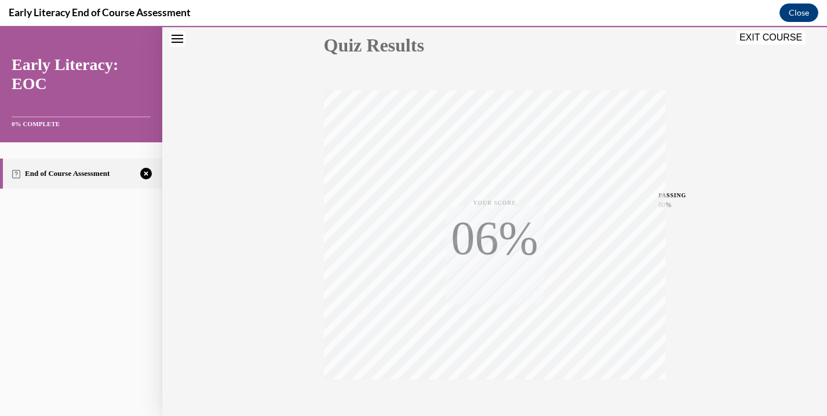
scroll to position [203, 0]
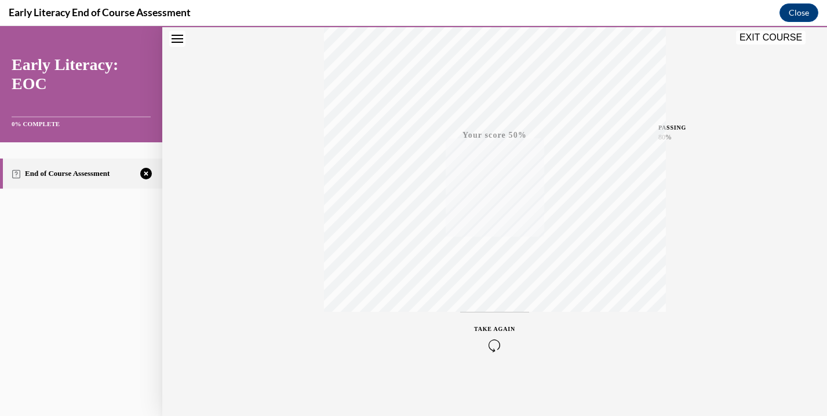
click at [488, 346] on icon "button" at bounding box center [494, 345] width 41 height 13
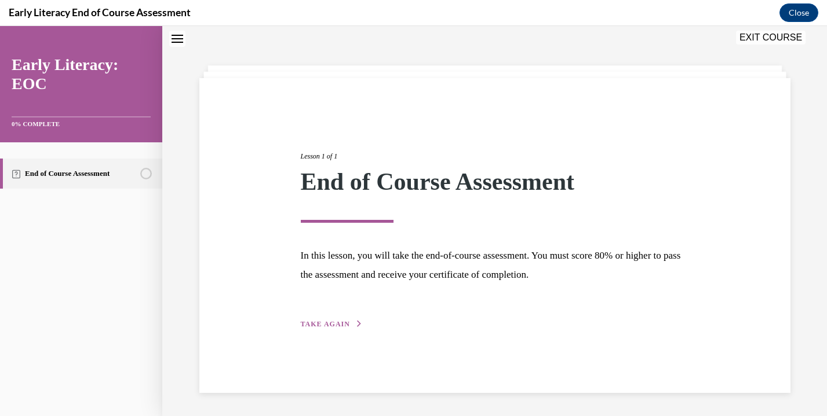
click at [313, 324] on span "TAKE AGAIN" at bounding box center [325, 324] width 49 height 8
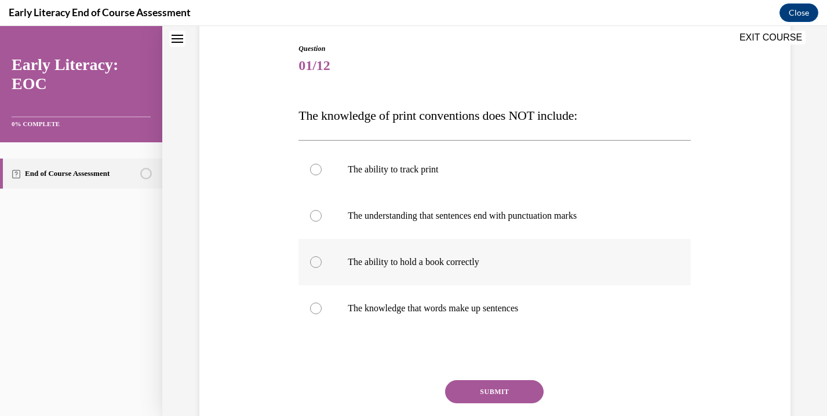
scroll to position [123, 0]
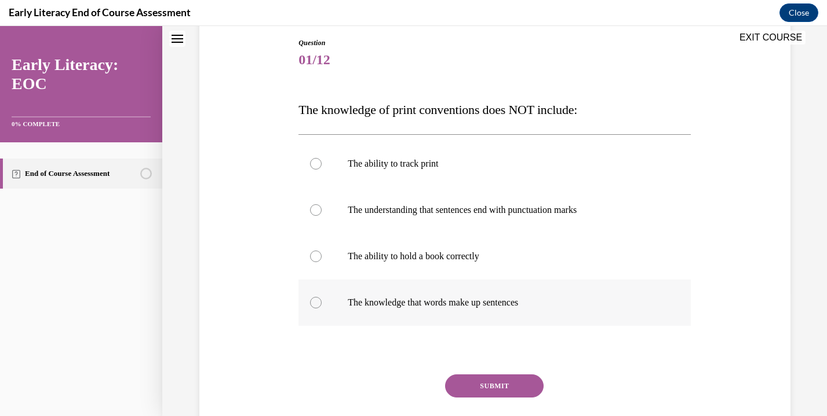
click at [391, 305] on p "The knowledge that words make up sentences" at bounding box center [505, 303] width 314 height 12
click at [389, 216] on div at bounding box center [494, 210] width 392 height 46
click at [473, 382] on button "SUBMIT" at bounding box center [494, 386] width 98 height 23
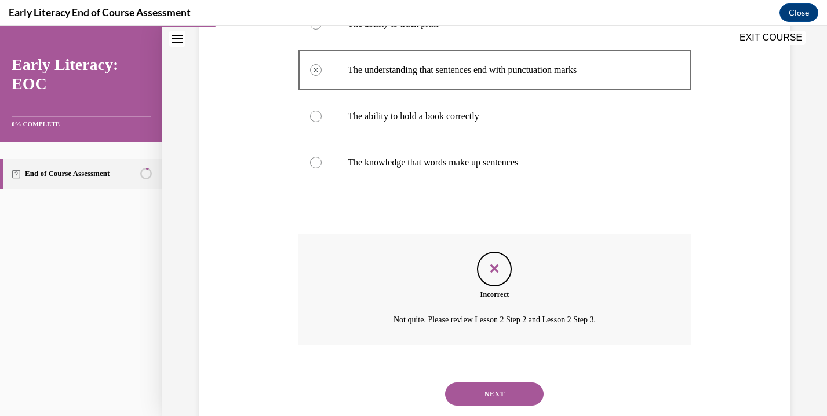
scroll to position [294, 0]
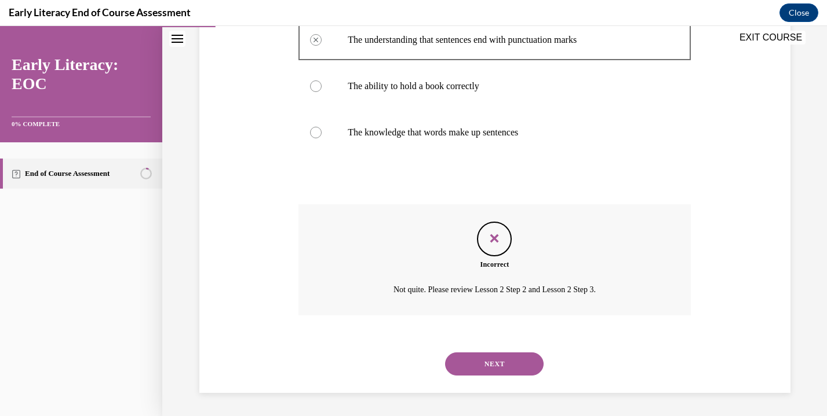
click at [476, 368] on button "NEXT" at bounding box center [494, 364] width 98 height 23
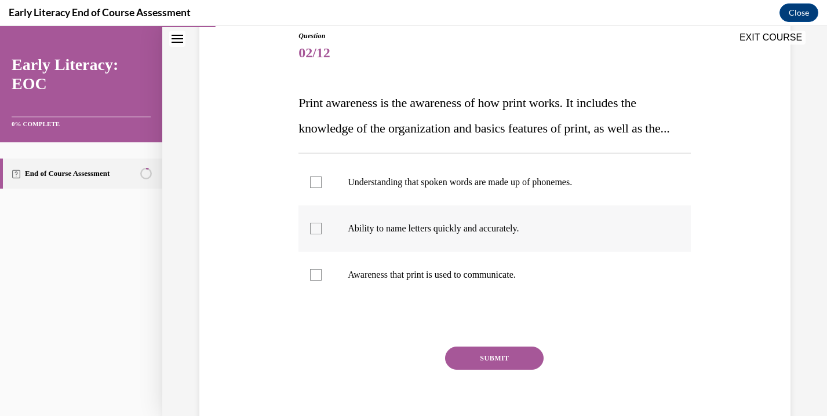
scroll to position [131, 0]
click at [452, 298] on div at bounding box center [494, 274] width 392 height 46
click at [437, 234] on p "Ability to name letters quickly and accurately." at bounding box center [505, 228] width 314 height 12
click at [494, 370] on button "SUBMIT" at bounding box center [494, 357] width 98 height 23
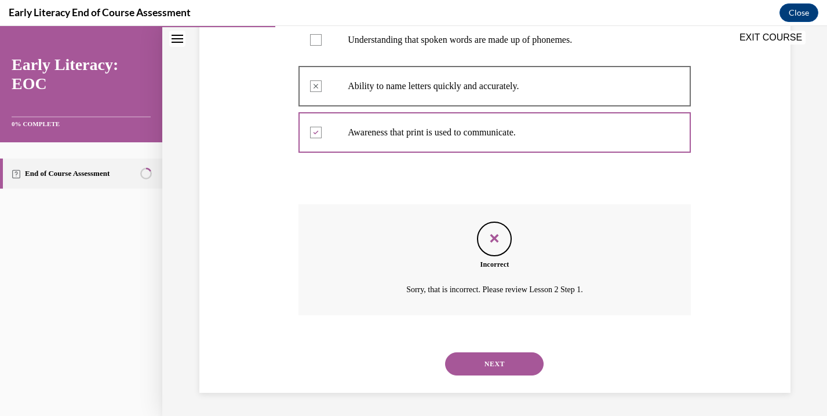
scroll to position [298, 0]
click at [499, 356] on button "NEXT" at bounding box center [494, 364] width 98 height 23
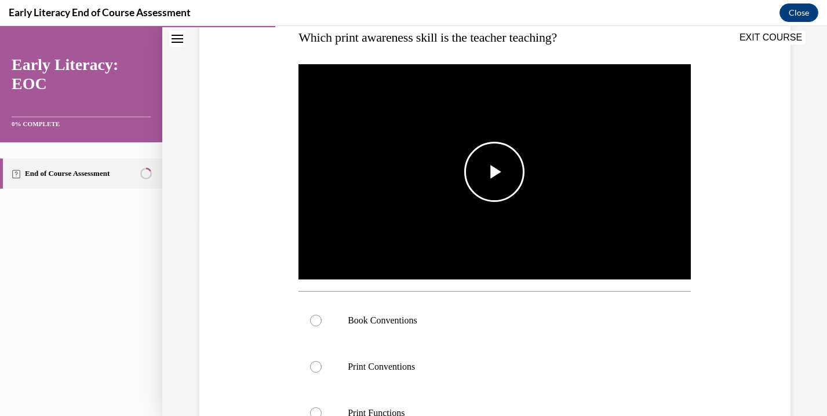
scroll to position [210, 0]
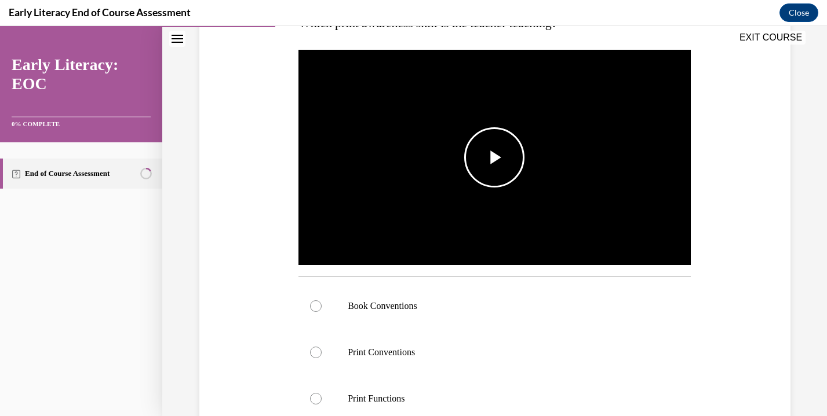
click at [498, 201] on img "Video player" at bounding box center [494, 157] width 392 height 221
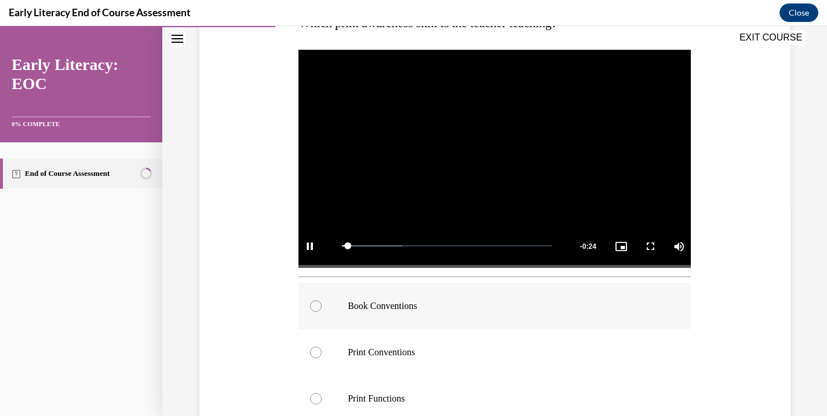
click at [463, 310] on div at bounding box center [494, 306] width 392 height 46
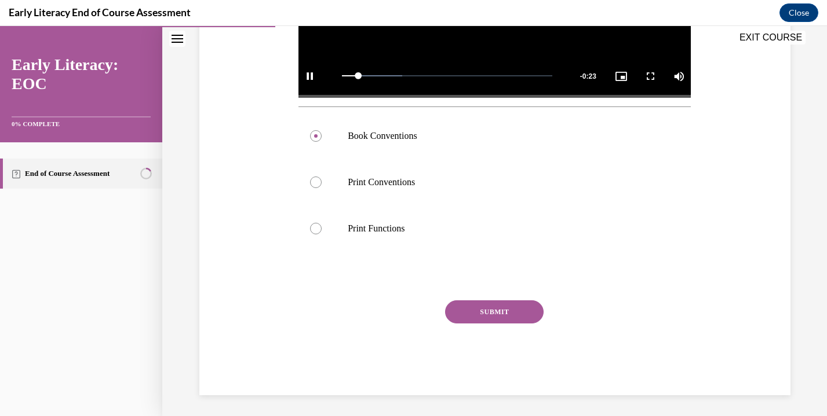
click at [463, 308] on button "SUBMIT" at bounding box center [494, 312] width 98 height 23
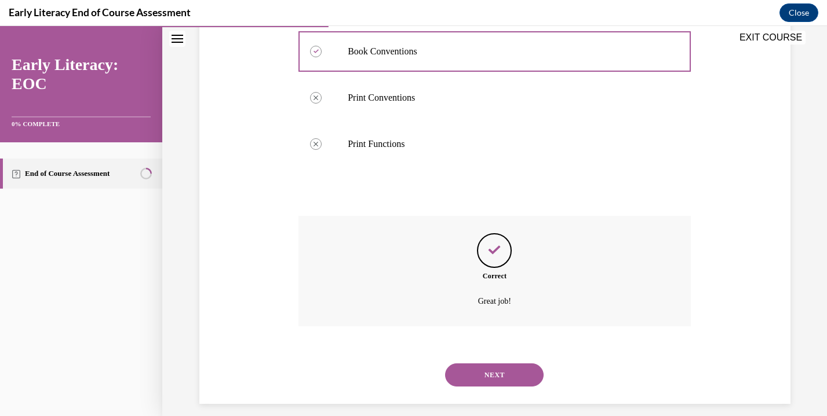
scroll to position [474, 0]
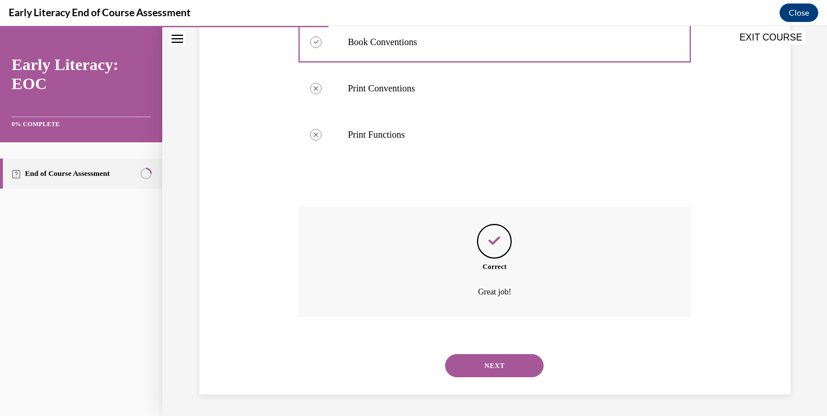
click at [477, 359] on button "NEXT" at bounding box center [494, 366] width 98 height 23
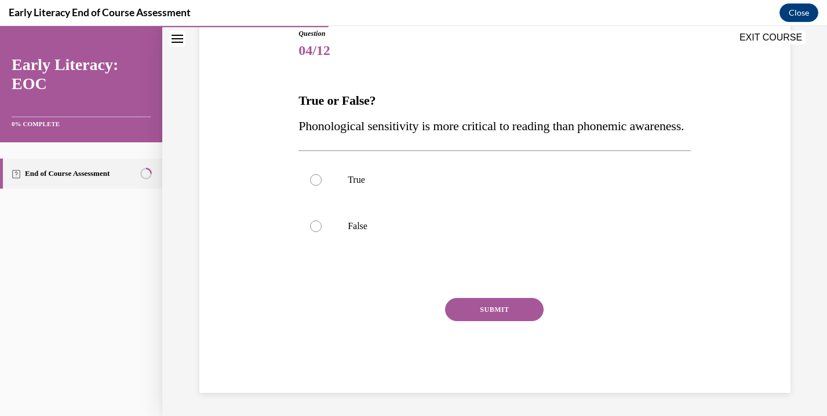
scroll to position [129, 0]
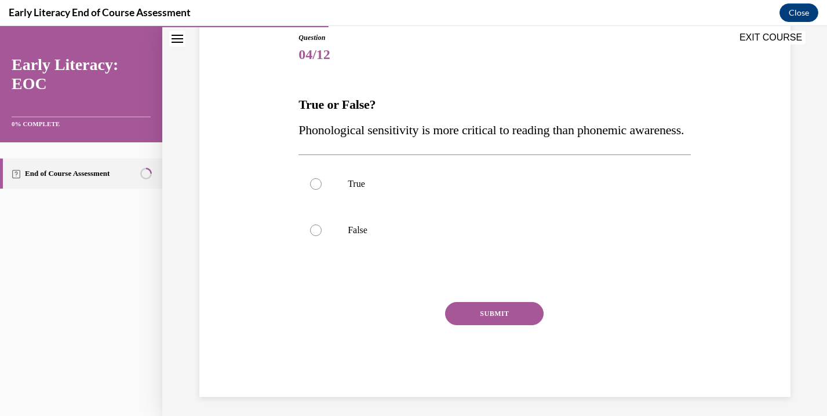
click at [434, 254] on div at bounding box center [494, 230] width 392 height 46
click at [488, 326] on button "SUBMIT" at bounding box center [494, 313] width 98 height 23
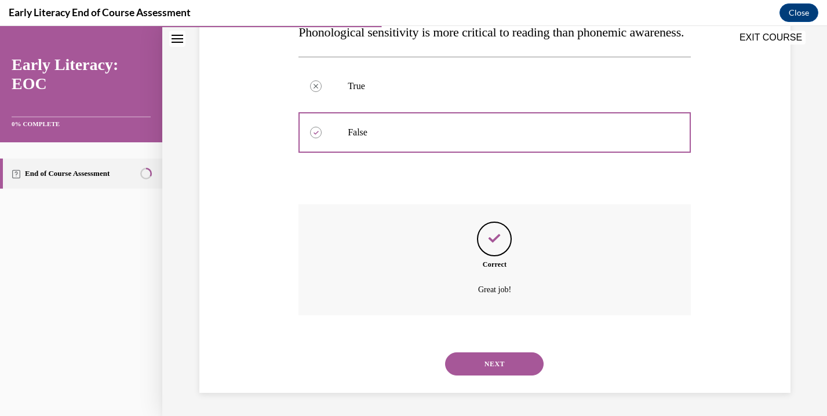
scroll to position [252, 0]
click at [488, 335] on button "SUBMIT" at bounding box center [494, 344] width 98 height 23
click at [485, 357] on button "NEXT" at bounding box center [494, 364] width 98 height 23
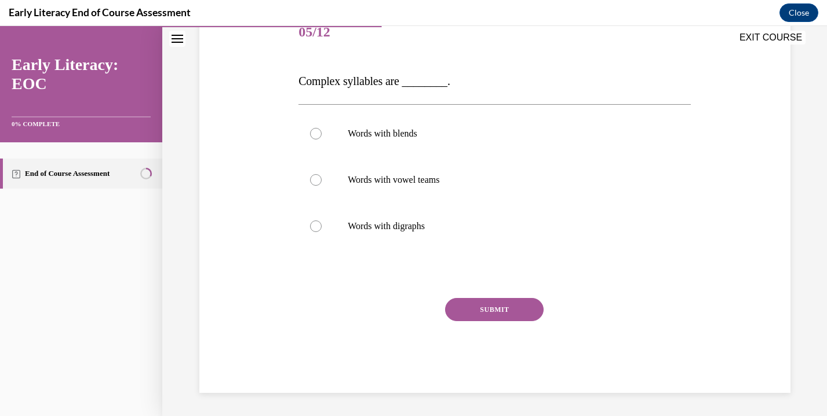
scroll to position [129, 0]
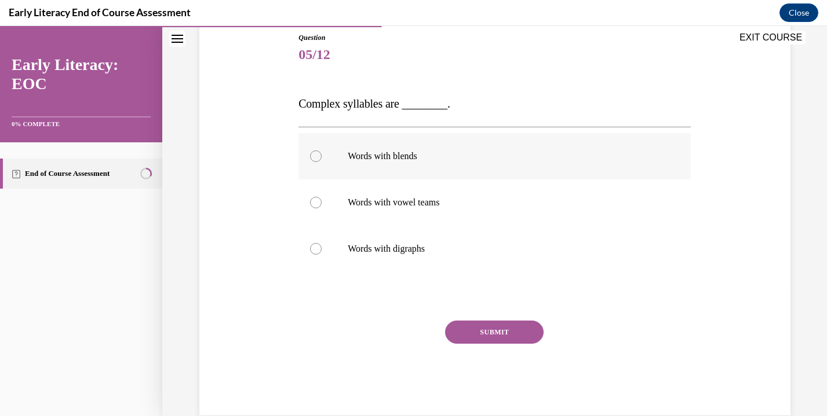
click at [440, 164] on div at bounding box center [494, 156] width 392 height 46
click at [469, 328] on button "SUBMIT" at bounding box center [494, 332] width 98 height 23
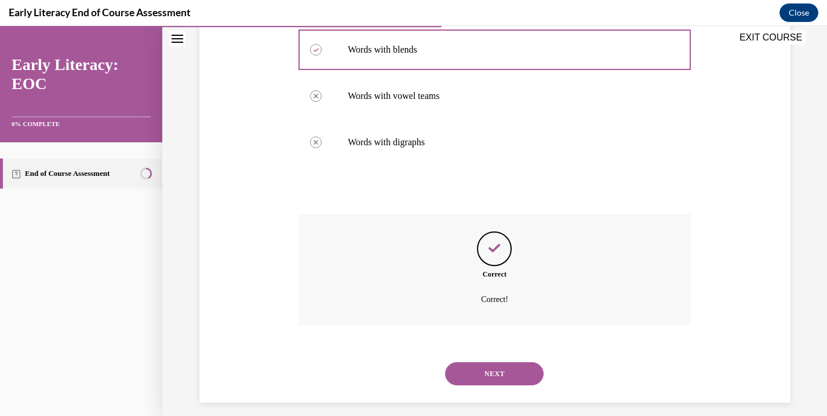
scroll to position [245, 0]
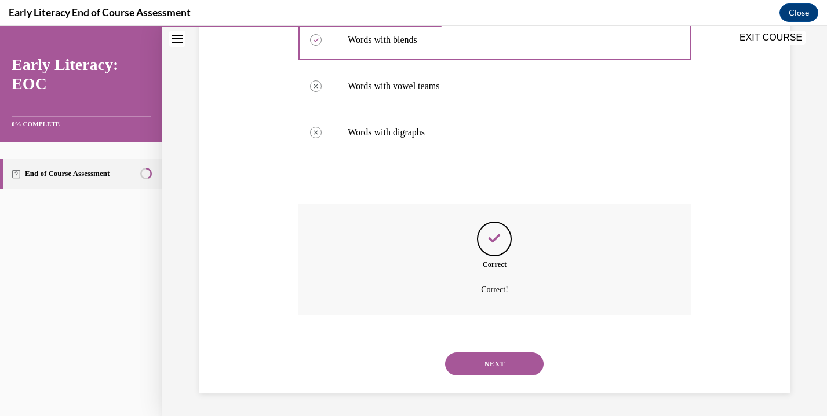
click at [470, 353] on button "NEXT" at bounding box center [494, 364] width 98 height 23
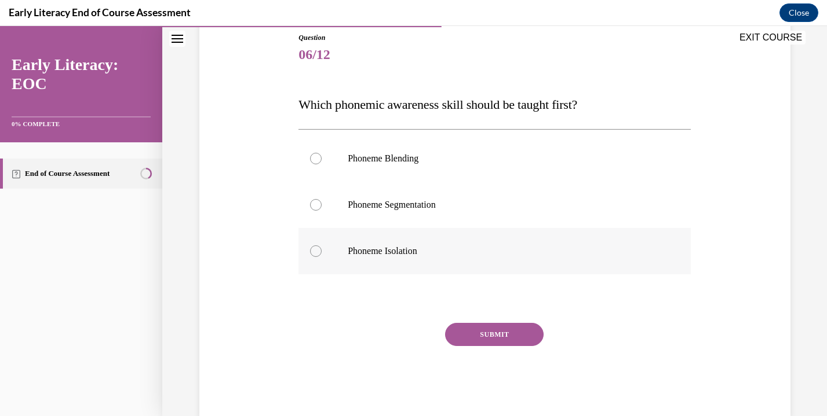
click at [418, 246] on p "Phoneme Isolation" at bounding box center [505, 252] width 314 height 12
click at [469, 333] on button "SUBMIT" at bounding box center [494, 334] width 98 height 23
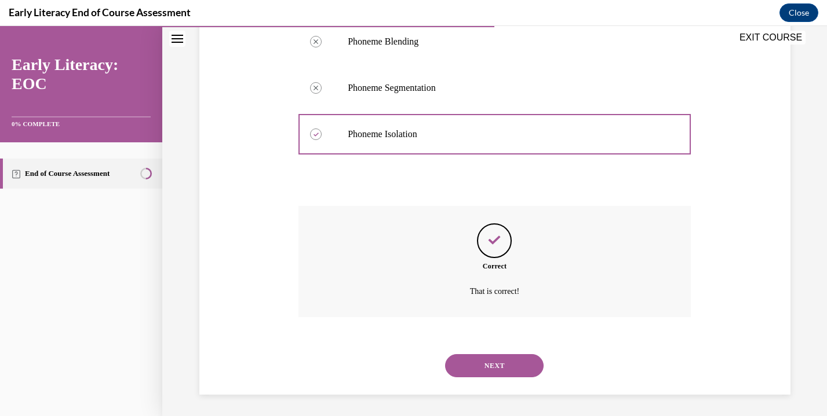
scroll to position [247, 0]
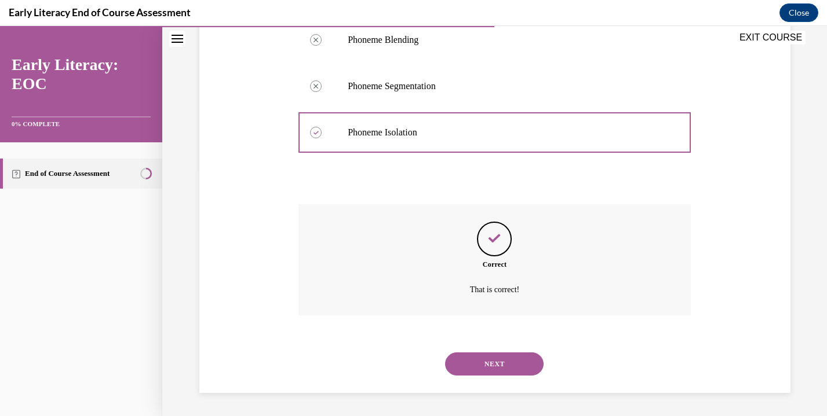
click at [473, 353] on button "NEXT" at bounding box center [494, 364] width 98 height 23
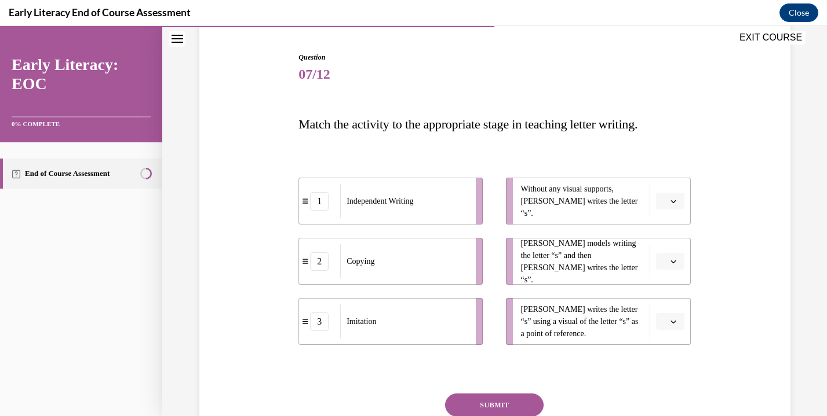
scroll to position [111, 0]
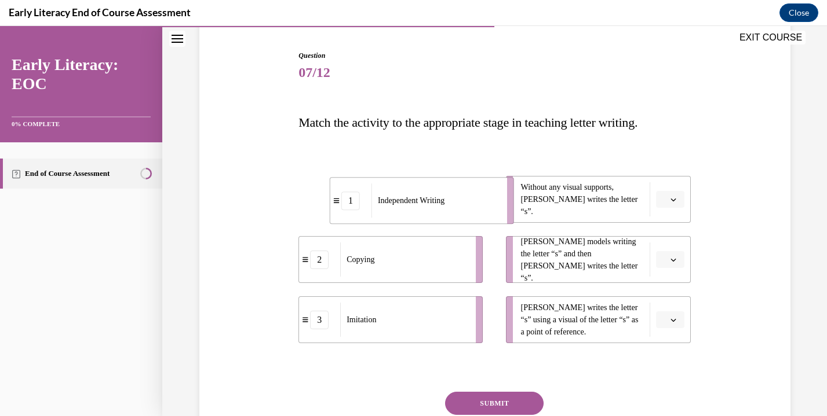
drag, startPoint x: 471, startPoint y: 206, endPoint x: 502, endPoint y: 207, distance: 30.7
click at [502, 207] on li "1 Independent Writing" at bounding box center [422, 200] width 184 height 47
drag, startPoint x: 476, startPoint y: 261, endPoint x: 514, endPoint y: 264, distance: 38.3
click at [514, 264] on li "2 Copying" at bounding box center [430, 272] width 184 height 47
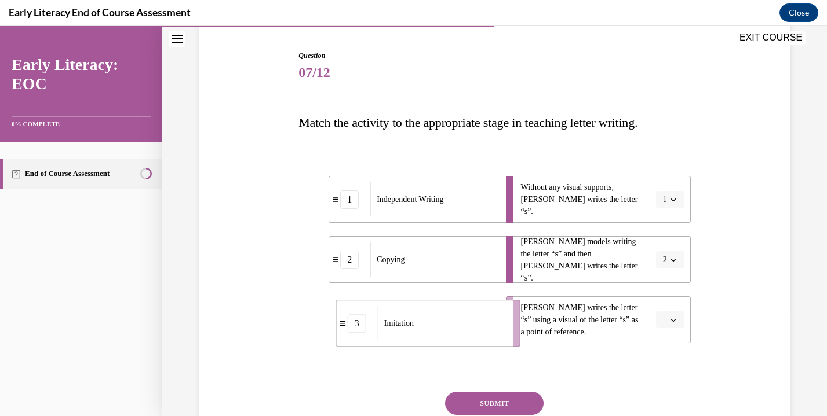
drag, startPoint x: 476, startPoint y: 313, endPoint x: 508, endPoint y: 315, distance: 32.5
click at [508, 315] on li "3 Imitation" at bounding box center [428, 323] width 184 height 47
click at [502, 390] on div "Question 07/12 Match the activity to the appropriate stage in teaching letter w…" at bounding box center [494, 268] width 392 height 437
click at [502, 403] on button "SUBMIT" at bounding box center [494, 403] width 98 height 23
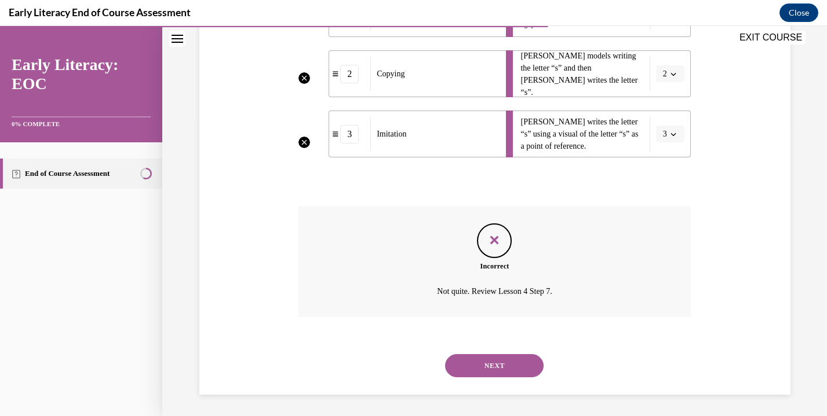
scroll to position [298, 0]
click at [492, 363] on button "NEXT" at bounding box center [494, 364] width 98 height 23
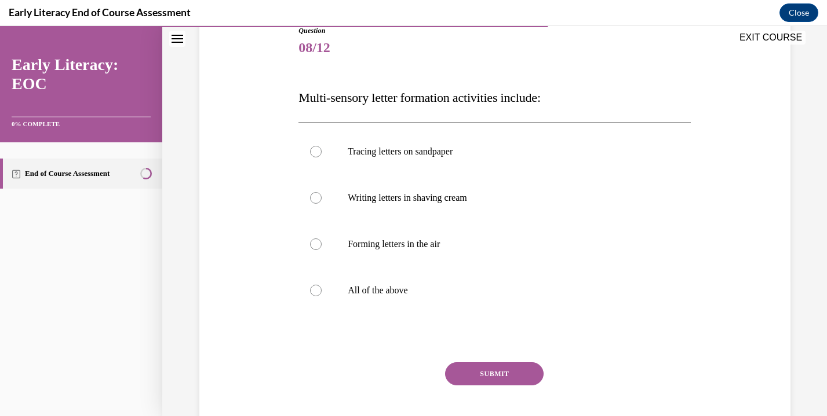
scroll to position [137, 0]
click at [477, 281] on div at bounding box center [494, 289] width 392 height 46
click at [477, 373] on button "SUBMIT" at bounding box center [494, 372] width 98 height 23
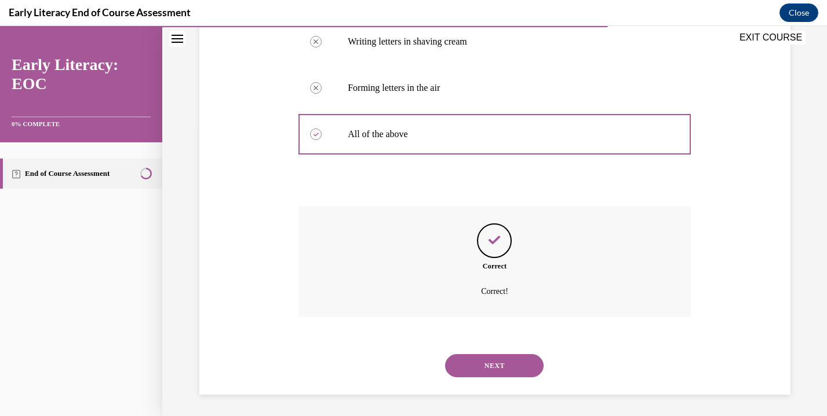
scroll to position [294, 0]
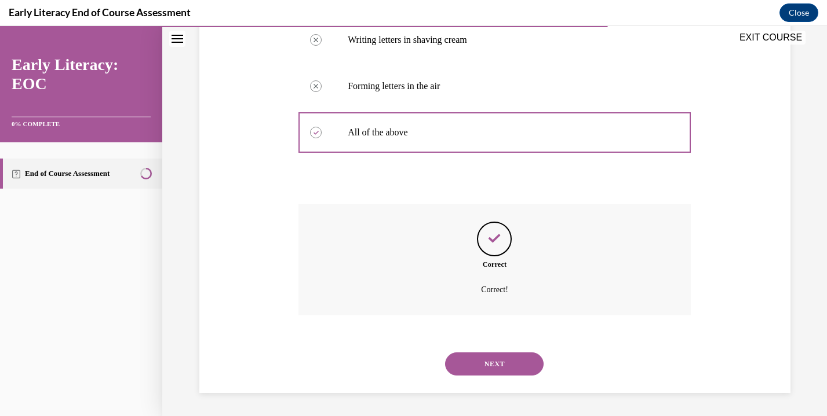
click at [485, 368] on button "NEXT" at bounding box center [494, 364] width 98 height 23
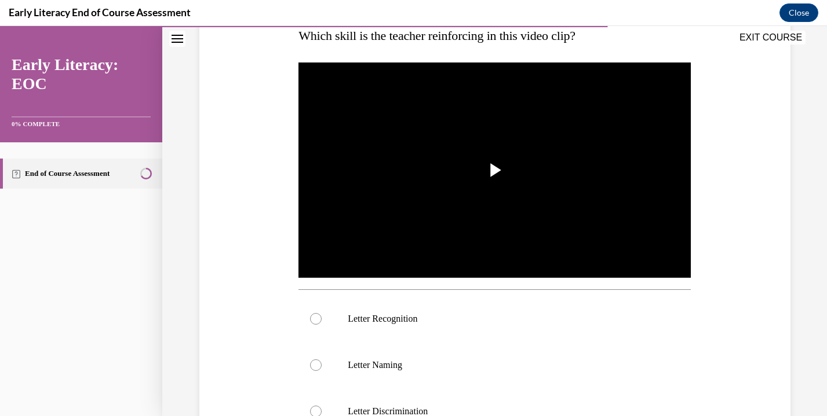
scroll to position [198, 0]
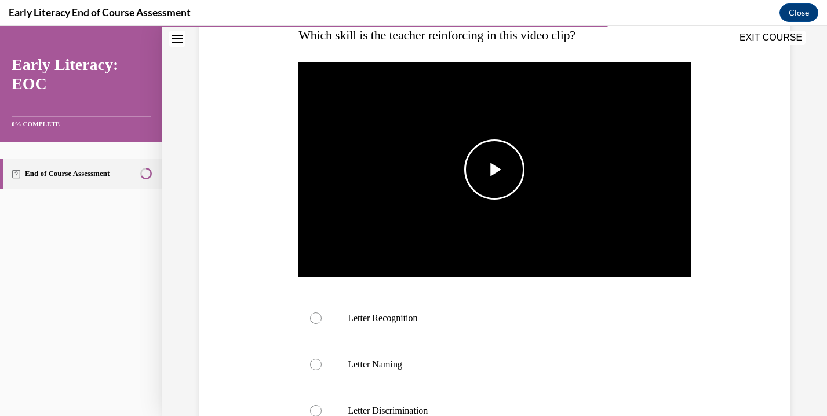
click at [537, 229] on img "Video player" at bounding box center [494, 170] width 392 height 221
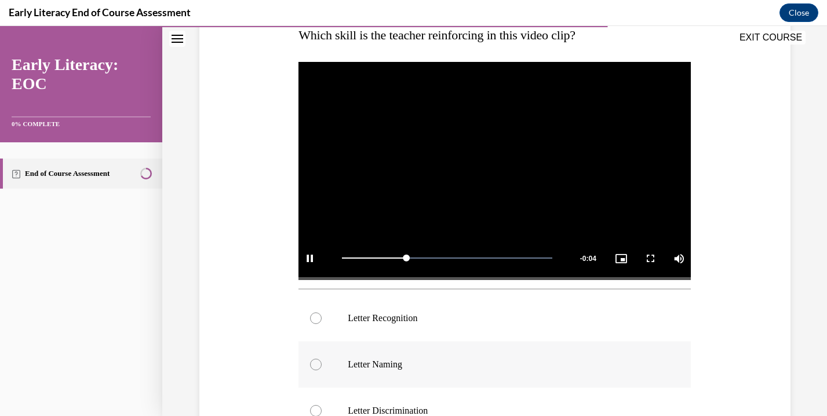
click at [456, 351] on div at bounding box center [494, 365] width 392 height 46
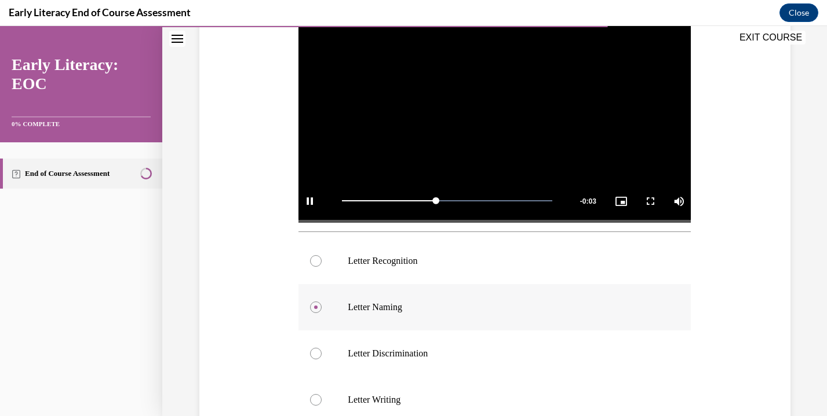
scroll to position [257, 0]
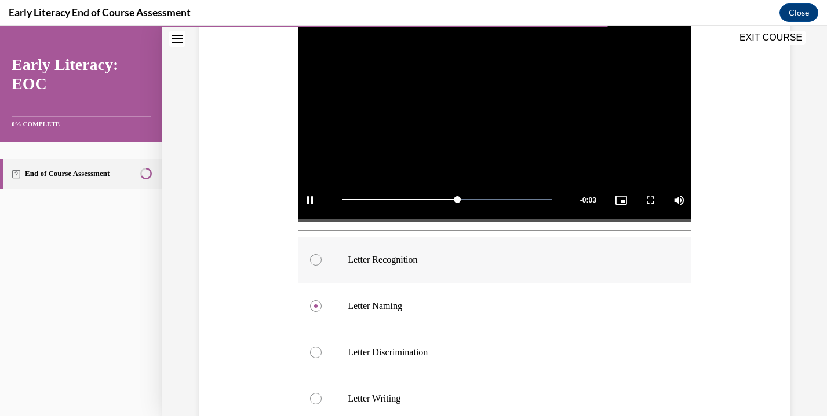
click at [479, 249] on div at bounding box center [494, 260] width 392 height 46
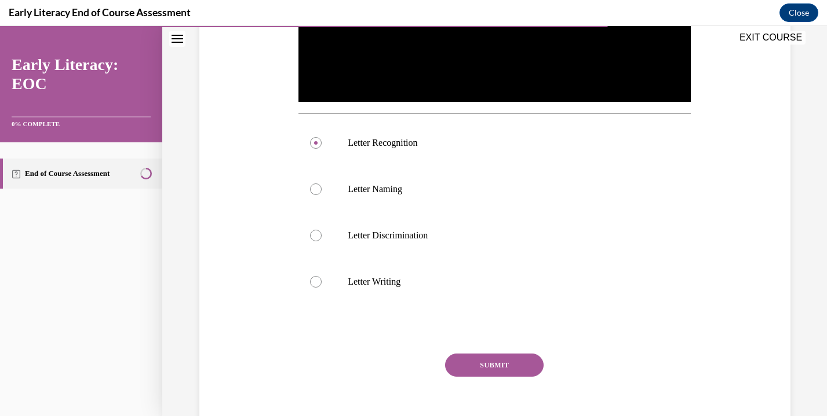
click at [467, 363] on button "SUBMIT" at bounding box center [494, 365] width 98 height 23
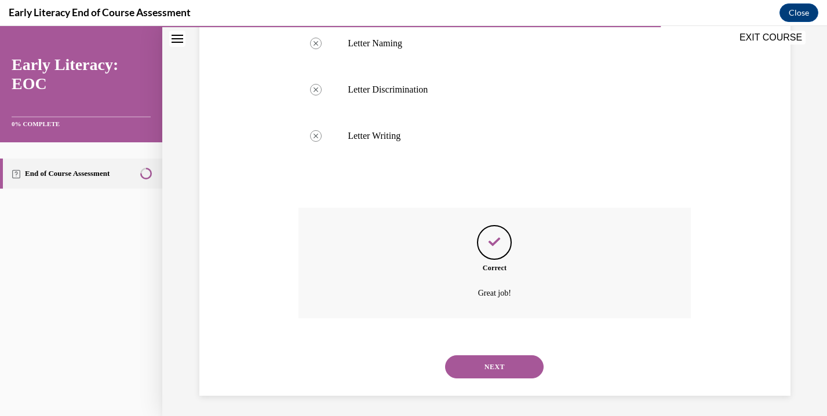
scroll to position [521, 0]
click at [465, 367] on button "NEXT" at bounding box center [494, 366] width 98 height 23
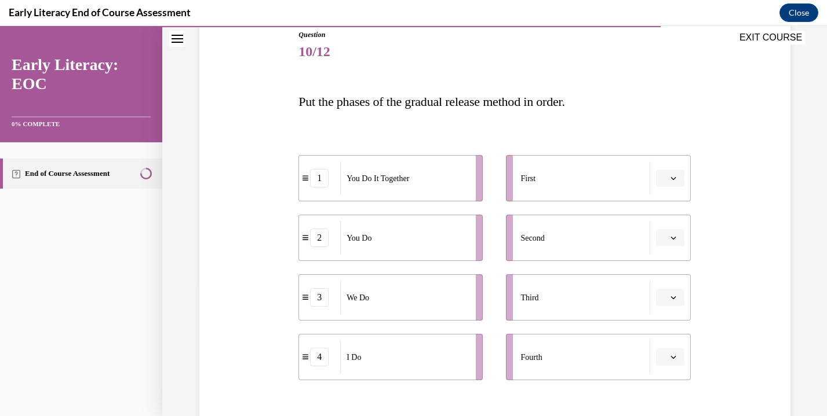
scroll to position [133, 0]
drag, startPoint x: 480, startPoint y: 366, endPoint x: 498, endPoint y: 191, distance: 176.4
click at [499, 190] on div "1 You Do It Together 2 You Do 3 We Do 4 I Do First Second Third Fourth" at bounding box center [494, 255] width 392 height 249
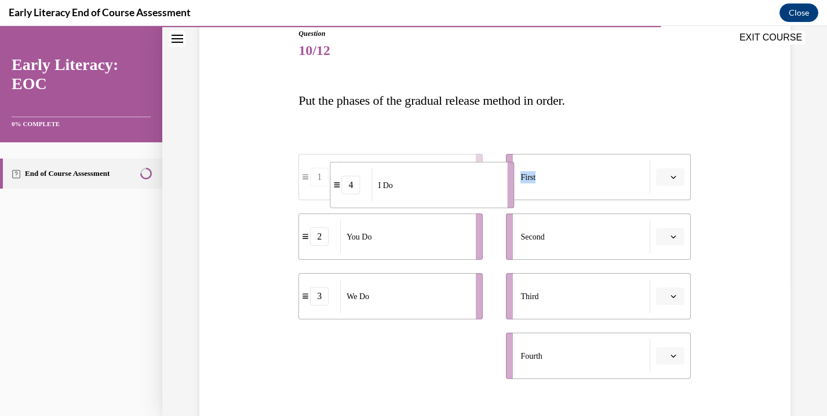
drag, startPoint x: 470, startPoint y: 344, endPoint x: 503, endPoint y: 172, distance: 174.6
click at [503, 172] on li "4 I Do" at bounding box center [422, 185] width 184 height 46
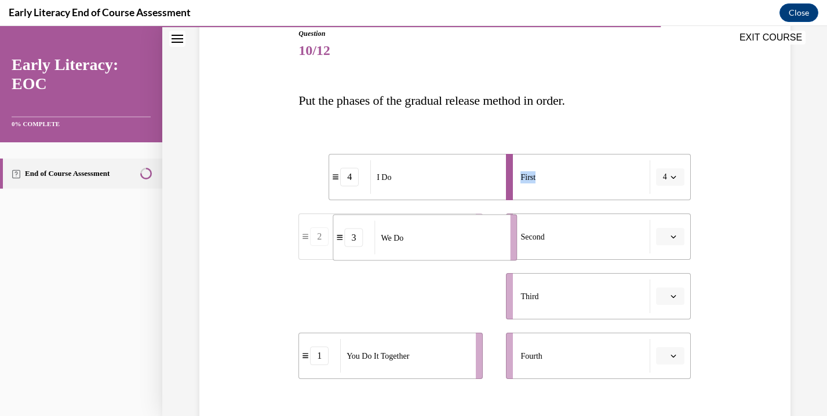
drag, startPoint x: 471, startPoint y: 295, endPoint x: 504, endPoint y: 236, distance: 67.7
click at [505, 236] on li "3 We Do" at bounding box center [424, 238] width 184 height 46
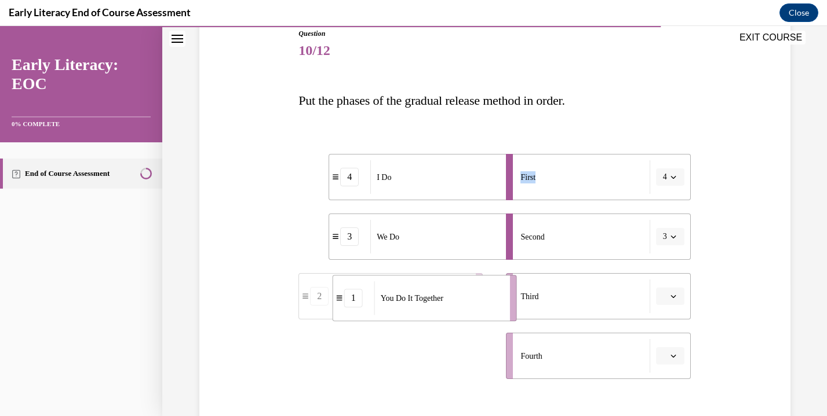
drag, startPoint x: 466, startPoint y: 377, endPoint x: 501, endPoint y: 319, distance: 68.3
click at [501, 319] on li "1 You Do It Together" at bounding box center [424, 298] width 184 height 46
drag, startPoint x: 474, startPoint y: 360, endPoint x: 505, endPoint y: 358, distance: 30.8
click at [505, 358] on li "2 You Do" at bounding box center [414, 356] width 184 height 46
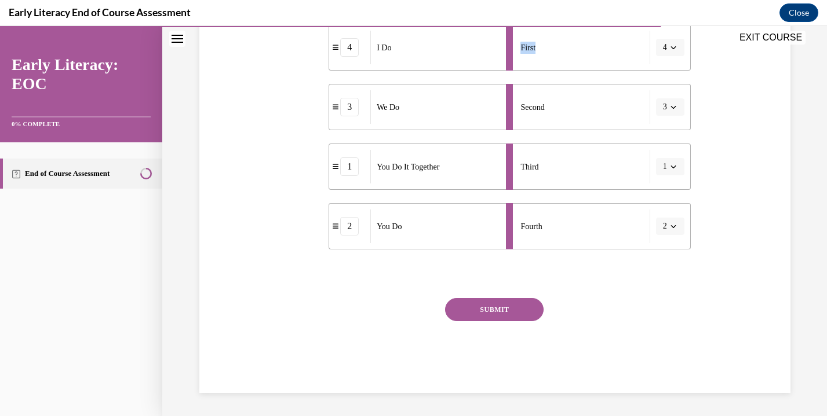
click at [508, 309] on button "SUBMIT" at bounding box center [494, 309] width 98 height 23
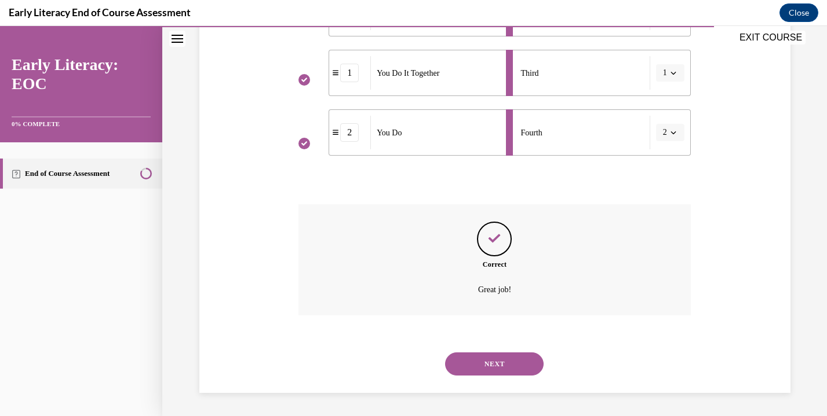
click at [483, 363] on button "NEXT" at bounding box center [494, 364] width 98 height 23
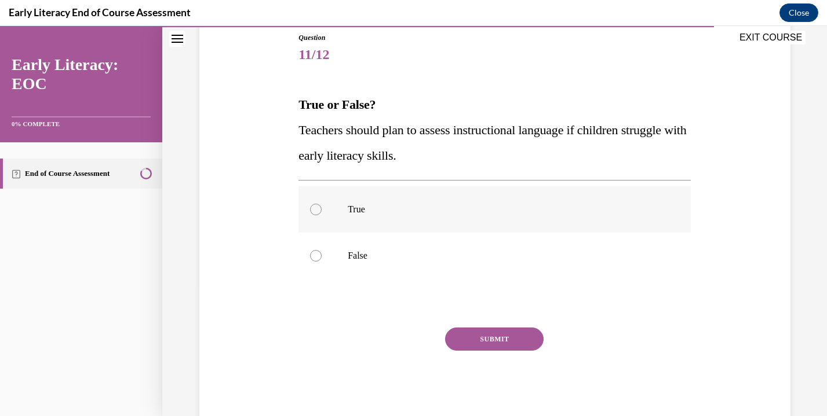
click at [507, 210] on p "True" at bounding box center [505, 210] width 314 height 12
click at [484, 332] on button "SUBMIT" at bounding box center [494, 339] width 98 height 23
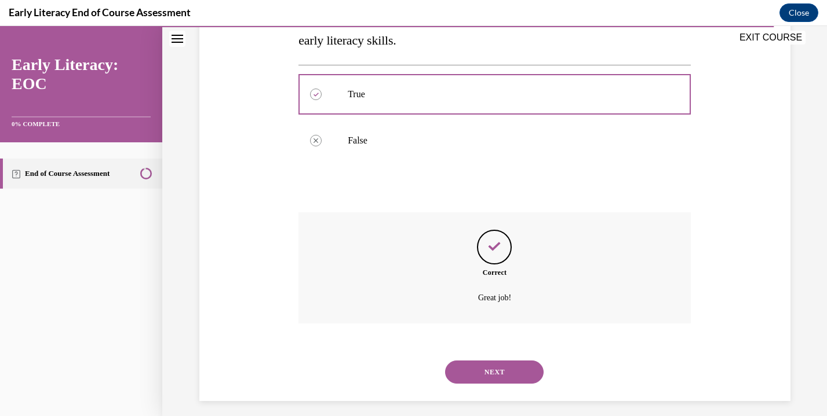
scroll to position [252, 0]
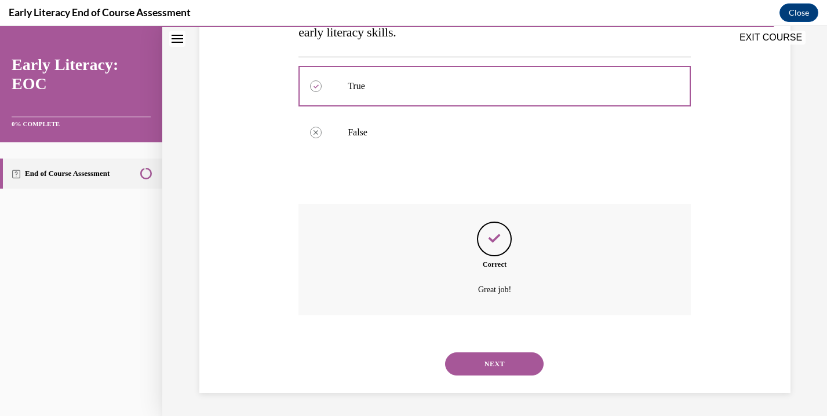
click at [476, 359] on button "NEXT" at bounding box center [494, 364] width 98 height 23
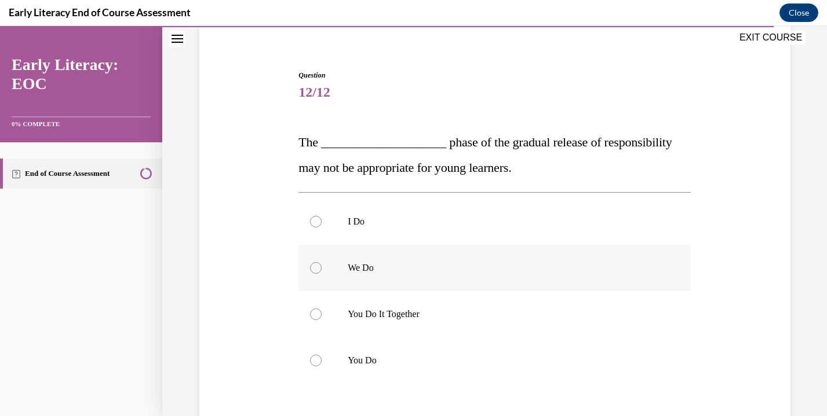
scroll to position [94, 0]
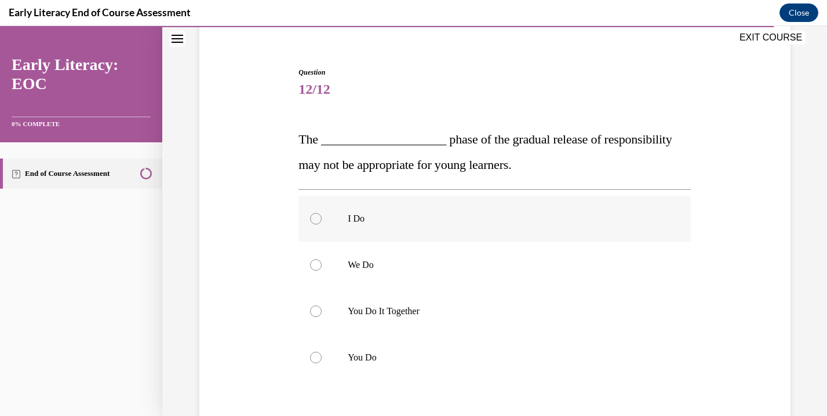
click at [540, 231] on div at bounding box center [494, 219] width 392 height 46
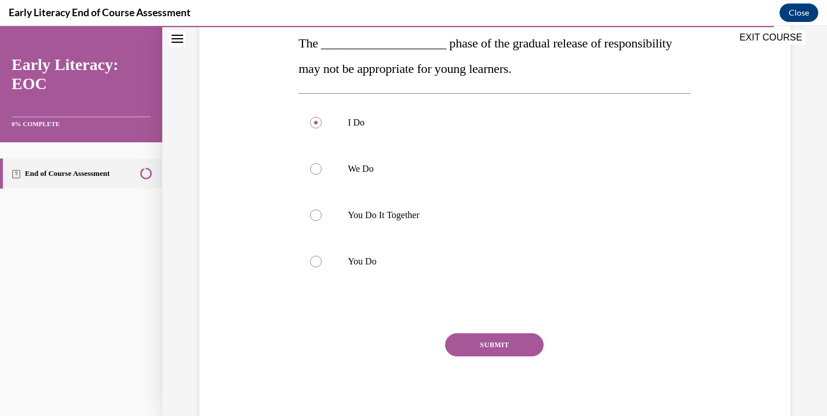
click at [485, 343] on button "SUBMIT" at bounding box center [494, 345] width 98 height 23
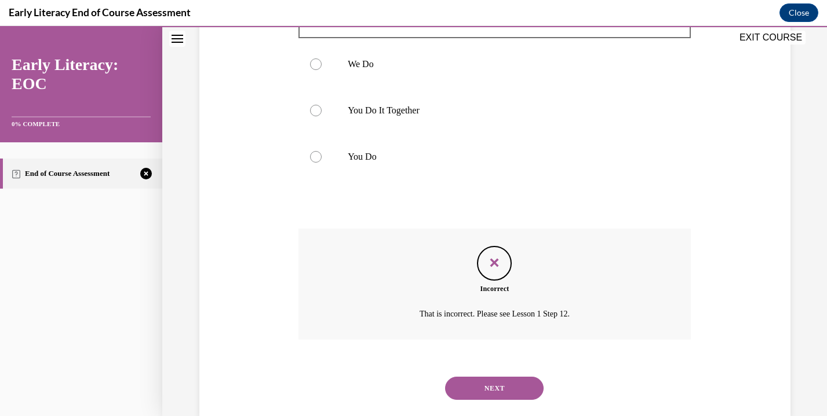
scroll to position [305, 0]
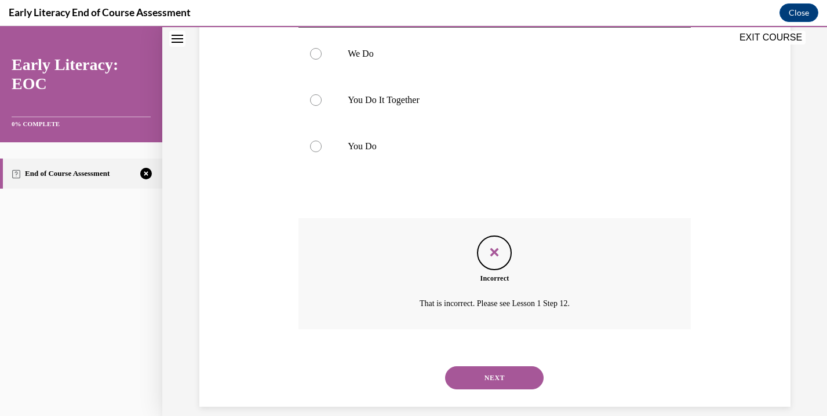
click at [475, 378] on button "NEXT" at bounding box center [494, 378] width 98 height 23
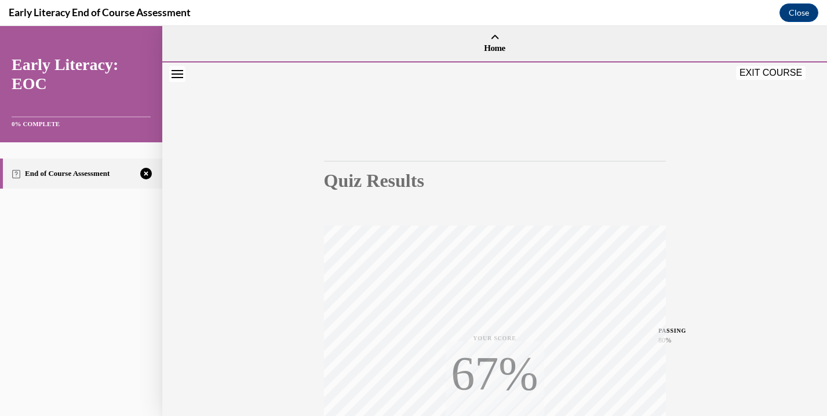
scroll to position [203, 0]
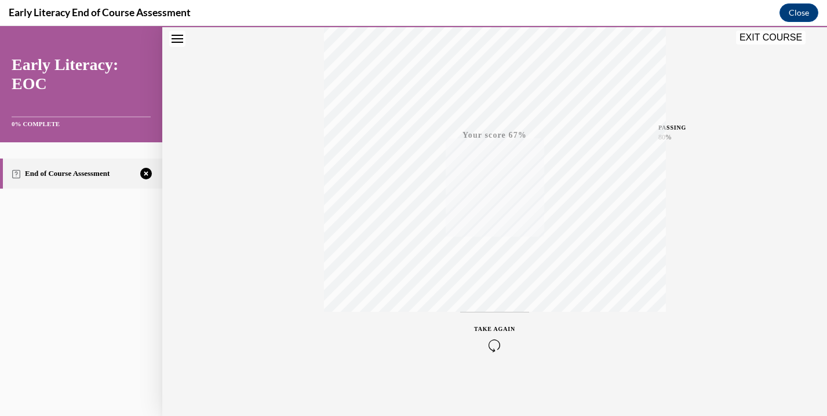
click at [491, 353] on button "TAKE AGAIN" at bounding box center [494, 338] width 69 height 52
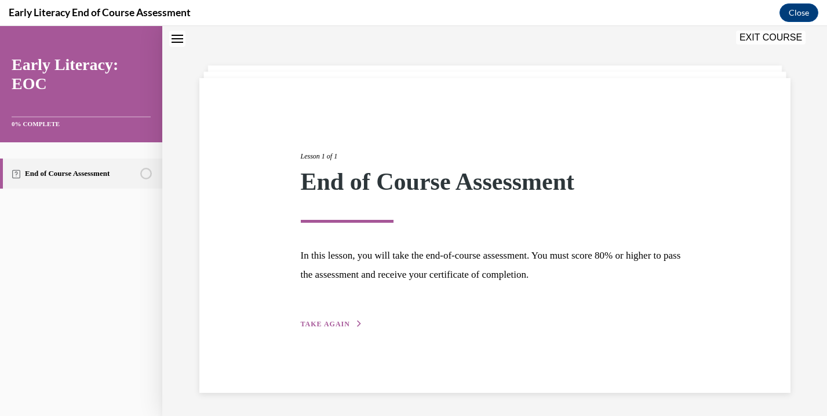
scroll to position [36, 0]
click at [341, 329] on button "TAKE AGAIN" at bounding box center [332, 324] width 62 height 10
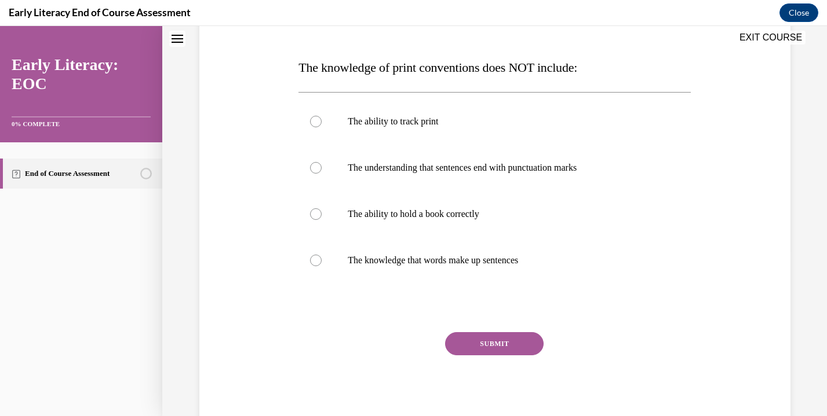
scroll to position [169, 0]
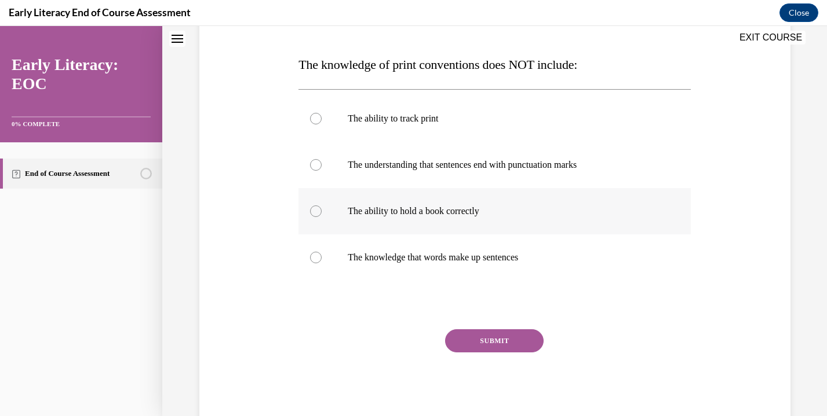
click at [424, 211] on p "The ability to hold a book correctly" at bounding box center [505, 212] width 314 height 12
click at [470, 328] on div "Question 01/12 The knowledge of print conventions does NOT include: The ability…" at bounding box center [494, 208] width 392 height 432
click at [472, 339] on button "SUBMIT" at bounding box center [494, 341] width 98 height 23
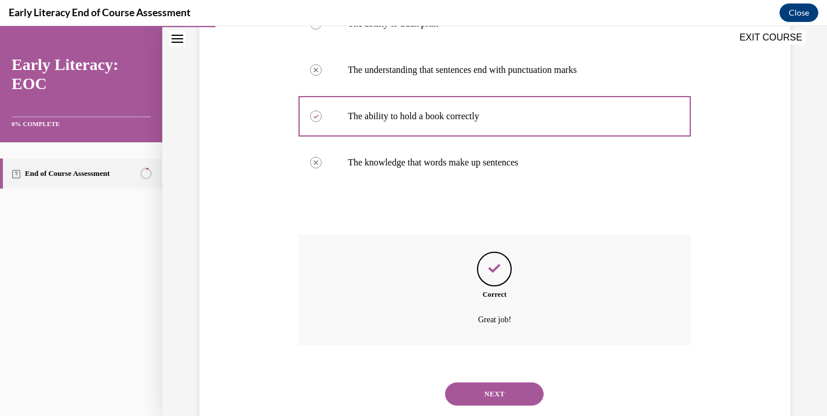
scroll to position [294, 0]
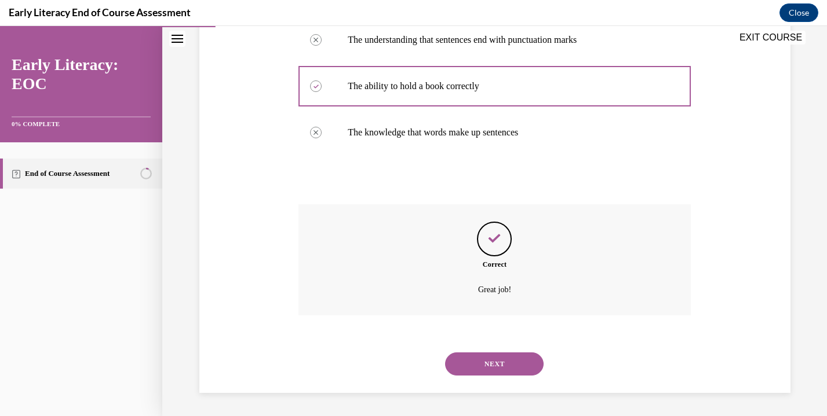
click at [466, 356] on button "NEXT" at bounding box center [494, 364] width 98 height 23
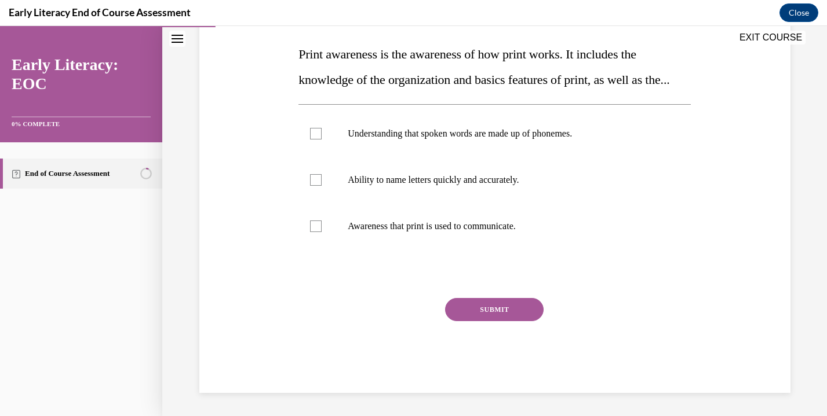
scroll to position [204, 0]
click at [494, 232] on div at bounding box center [494, 226] width 392 height 46
click at [481, 312] on button "SUBMIT" at bounding box center [494, 309] width 98 height 23
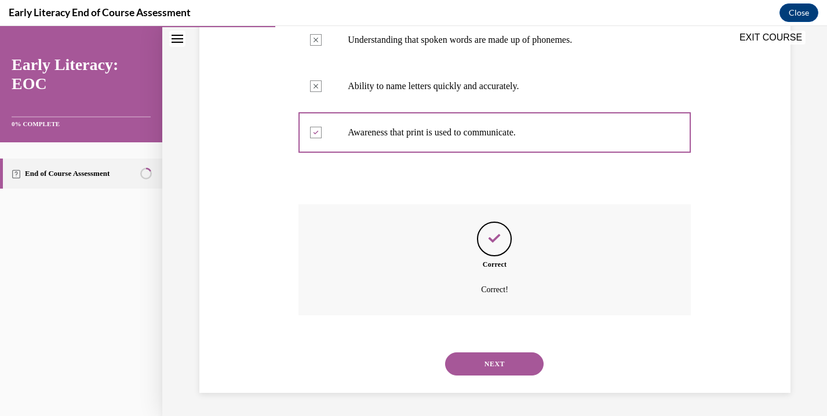
scroll to position [298, 0]
click at [469, 355] on button "NEXT" at bounding box center [494, 364] width 98 height 23
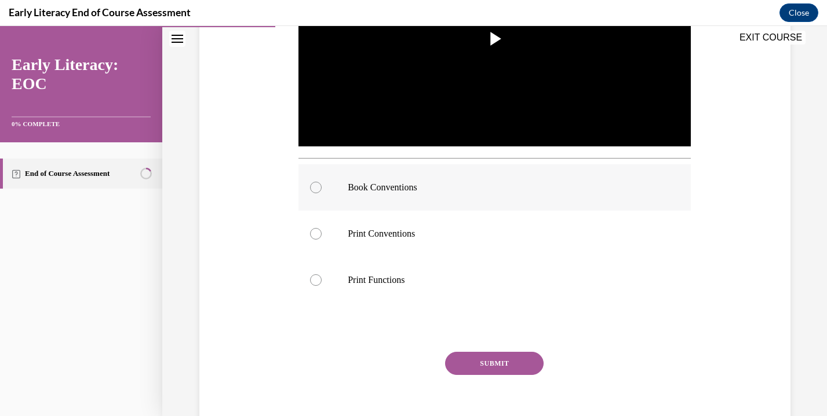
scroll to position [329, 0]
click at [518, 182] on p "Book Conventions" at bounding box center [505, 188] width 314 height 12
click at [461, 360] on button "SUBMIT" at bounding box center [494, 363] width 98 height 23
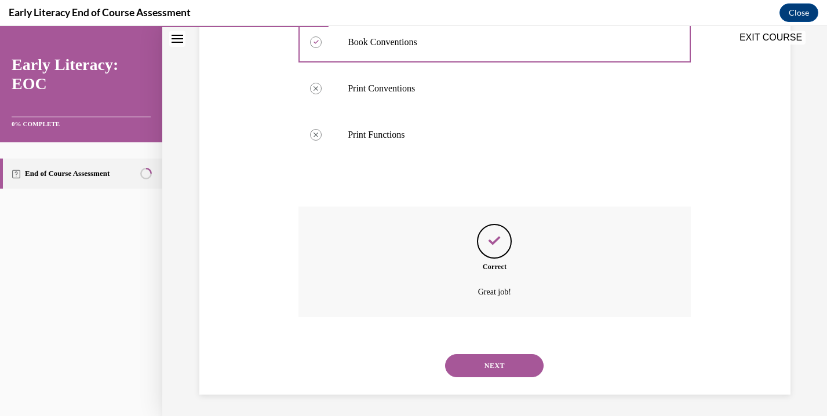
click at [461, 360] on button "NEXT" at bounding box center [494, 366] width 98 height 23
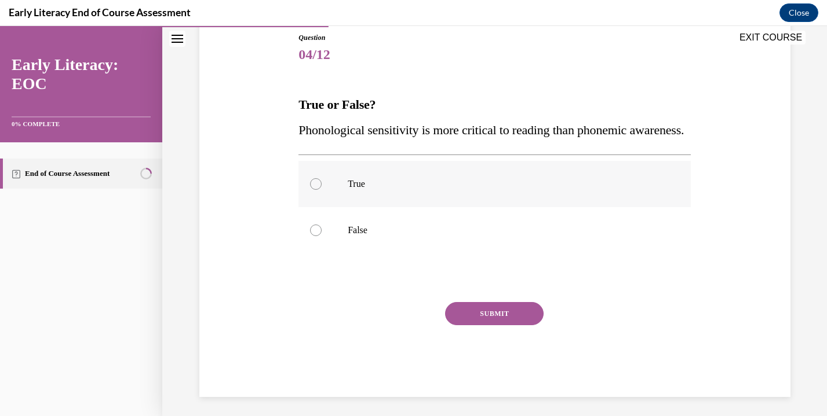
click at [505, 207] on div at bounding box center [494, 184] width 392 height 46
click at [498, 326] on button "SUBMIT" at bounding box center [494, 313] width 98 height 23
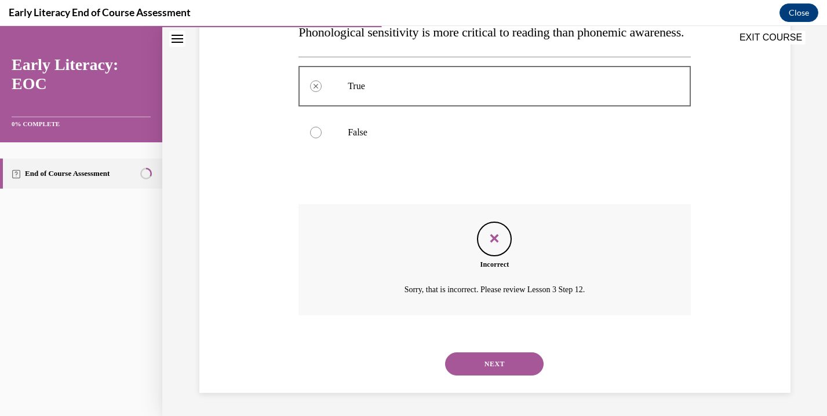
click at [484, 361] on button "NEXT" at bounding box center [494, 364] width 98 height 23
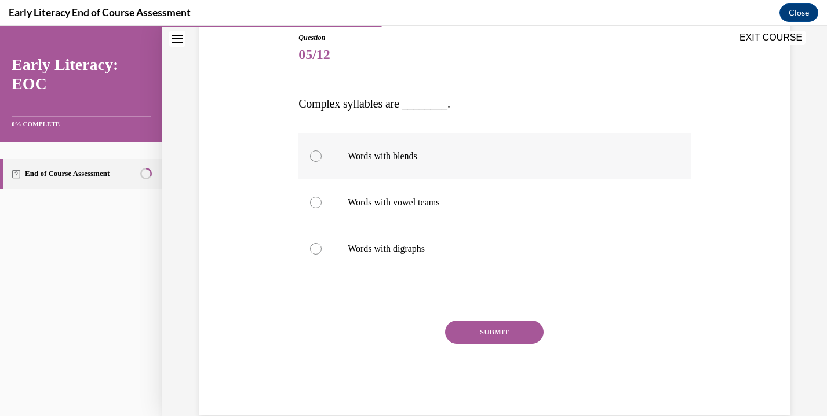
click at [529, 168] on div at bounding box center [494, 156] width 392 height 46
click at [478, 335] on button "SUBMIT" at bounding box center [494, 332] width 98 height 23
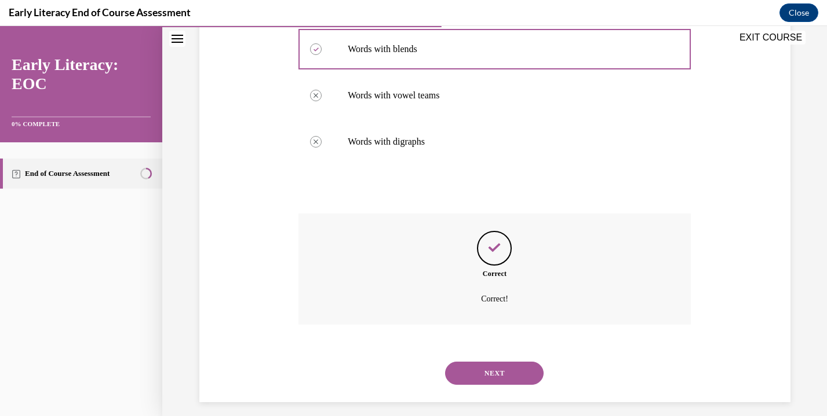
scroll to position [245, 0]
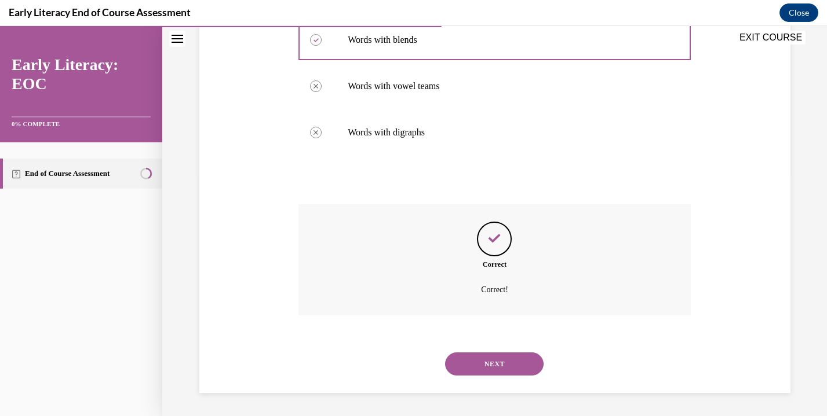
click at [476, 363] on button "NEXT" at bounding box center [494, 364] width 98 height 23
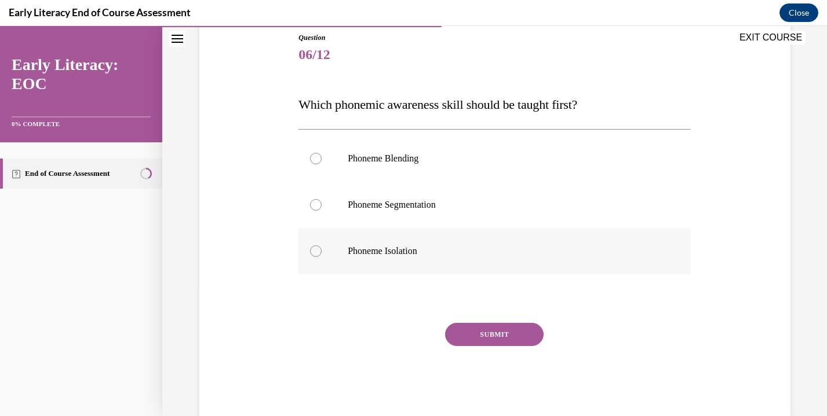
click at [458, 257] on p "Phoneme Isolation" at bounding box center [505, 252] width 314 height 12
click at [471, 336] on button "SUBMIT" at bounding box center [494, 334] width 98 height 23
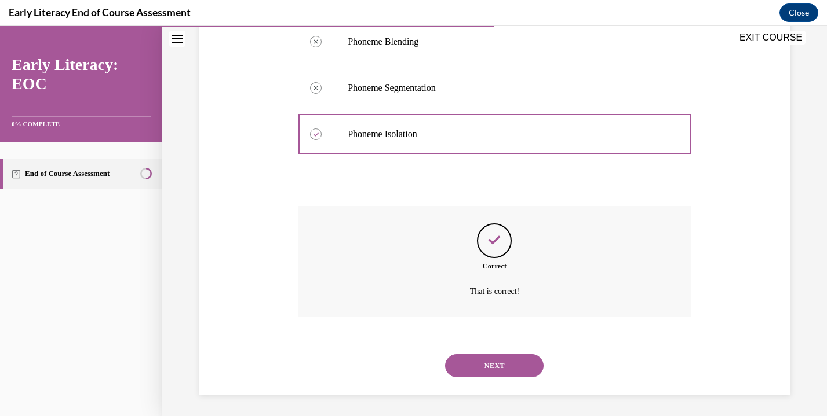
scroll to position [247, 0]
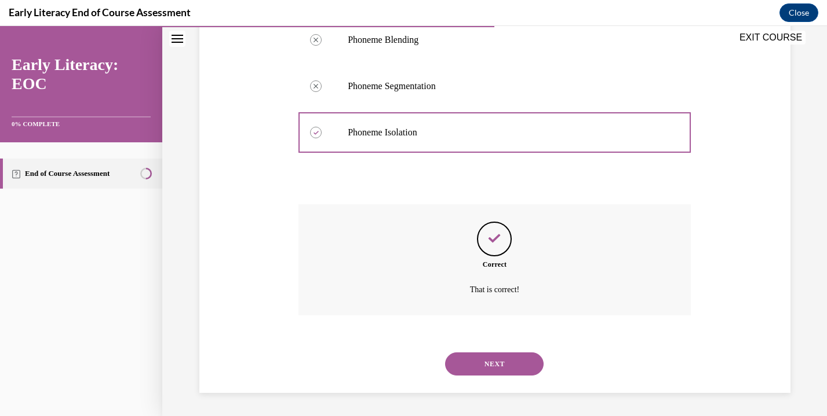
click at [474, 366] on button "NEXT" at bounding box center [494, 364] width 98 height 23
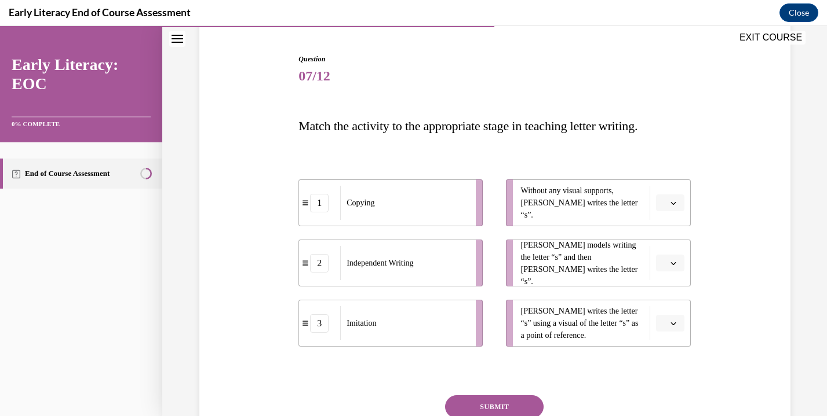
scroll to position [112, 0]
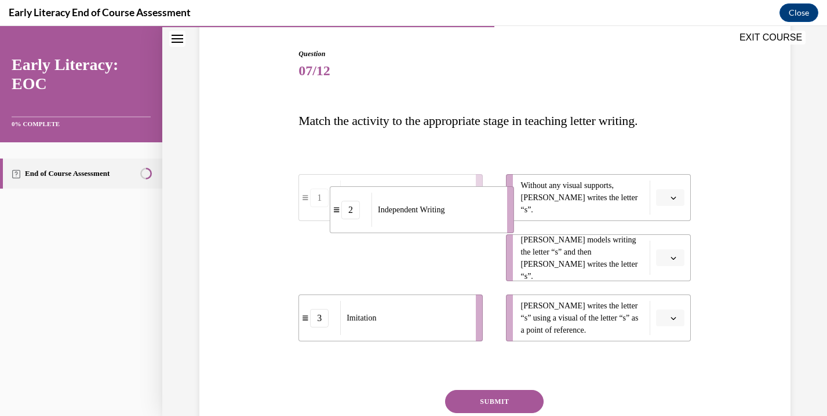
drag, startPoint x: 473, startPoint y: 268, endPoint x: 505, endPoint y: 218, distance: 59.6
click at [505, 218] on li "2 Independent Writing" at bounding box center [422, 210] width 184 height 47
click at [470, 266] on li "1 Copying" at bounding box center [390, 258] width 184 height 47
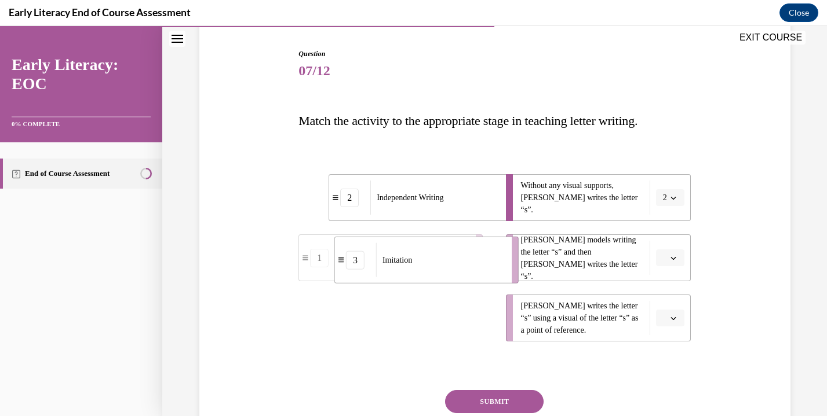
drag, startPoint x: 470, startPoint y: 328, endPoint x: 507, endPoint y: 269, distance: 69.8
click at [507, 269] on li "3 Imitation" at bounding box center [426, 260] width 184 height 47
drag, startPoint x: 473, startPoint y: 331, endPoint x: 505, endPoint y: 327, distance: 31.5
click at [505, 327] on li "1 Copying" at bounding box center [418, 314] width 184 height 47
drag, startPoint x: 500, startPoint y: 253, endPoint x: 469, endPoint y: 253, distance: 31.9
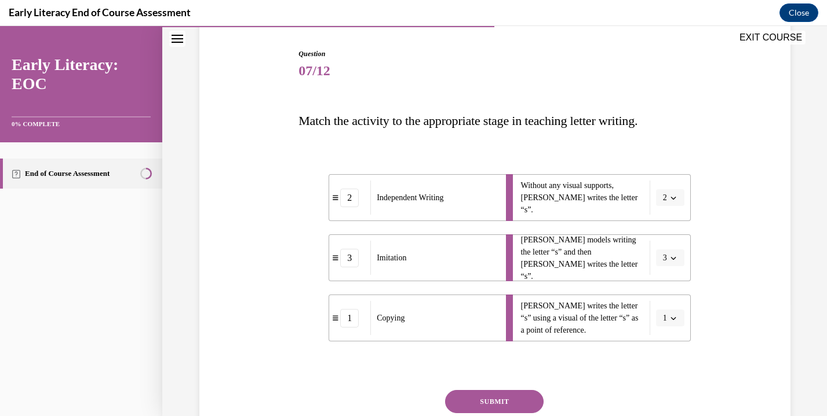
click at [469, 253] on li "3 Imitation" at bounding box center [420, 258] width 184 height 47
drag, startPoint x: 474, startPoint y: 318, endPoint x: 430, endPoint y: 318, distance: 44.6
click at [434, 318] on div "Copying" at bounding box center [422, 319] width 128 height 34
drag, startPoint x: 471, startPoint y: 329, endPoint x: 503, endPoint y: 272, distance: 65.6
click at [503, 272] on li "1 Copying" at bounding box center [422, 264] width 184 height 47
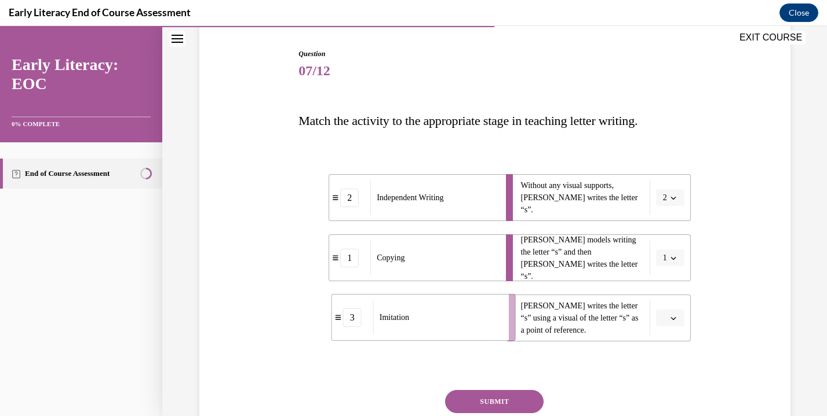
drag, startPoint x: 474, startPoint y: 331, endPoint x: 506, endPoint y: 329, distance: 31.3
click at [507, 330] on li "3 Imitation" at bounding box center [423, 317] width 184 height 47
click at [481, 400] on button "SUBMIT" at bounding box center [494, 401] width 98 height 23
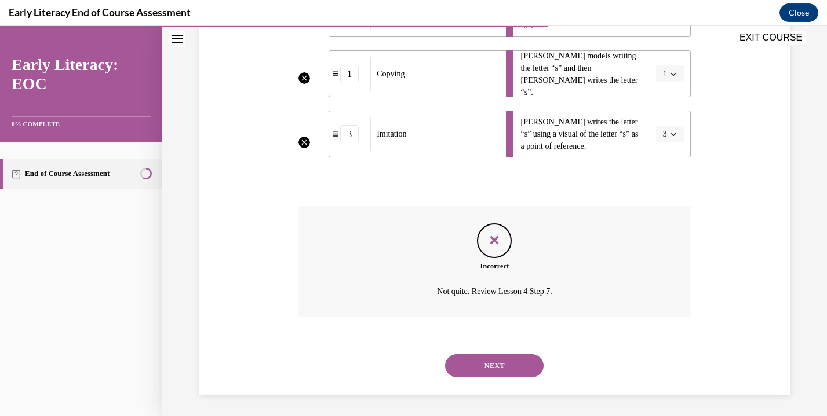
scroll to position [298, 0]
click at [502, 366] on button "NEXT" at bounding box center [494, 364] width 98 height 23
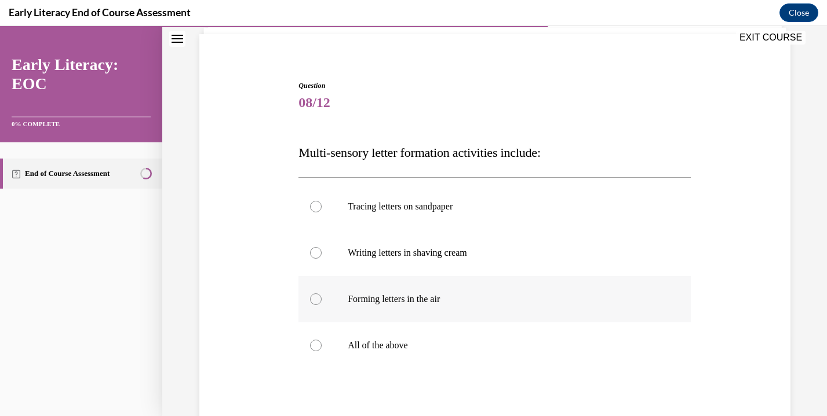
scroll to position [82, 0]
click at [501, 362] on div at bounding box center [494, 344] width 392 height 46
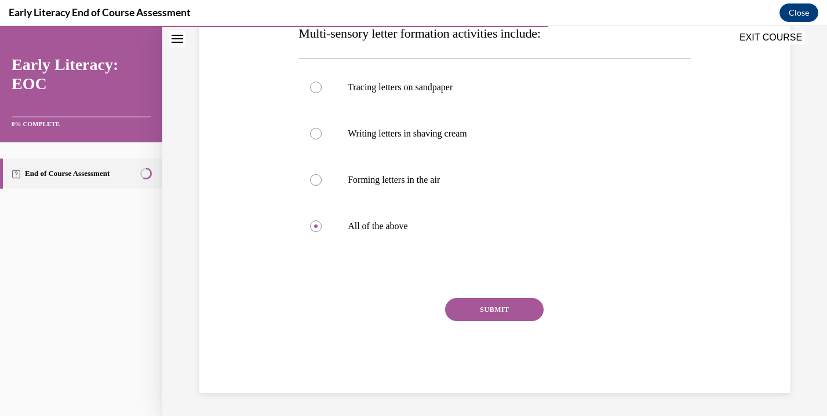
click at [506, 315] on button "SUBMIT" at bounding box center [494, 309] width 98 height 23
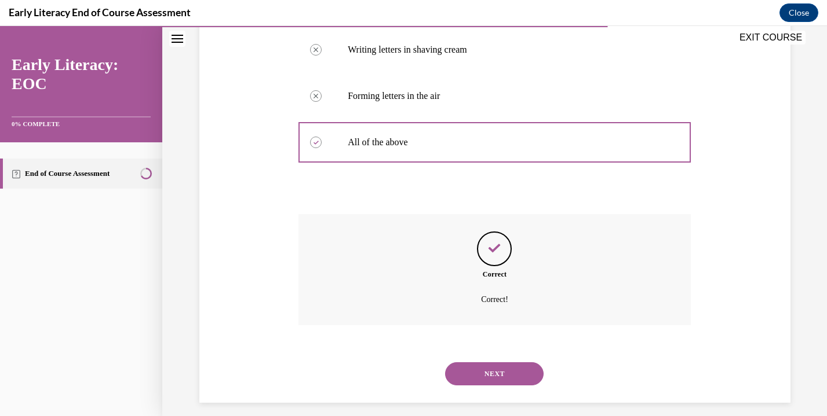
scroll to position [294, 0]
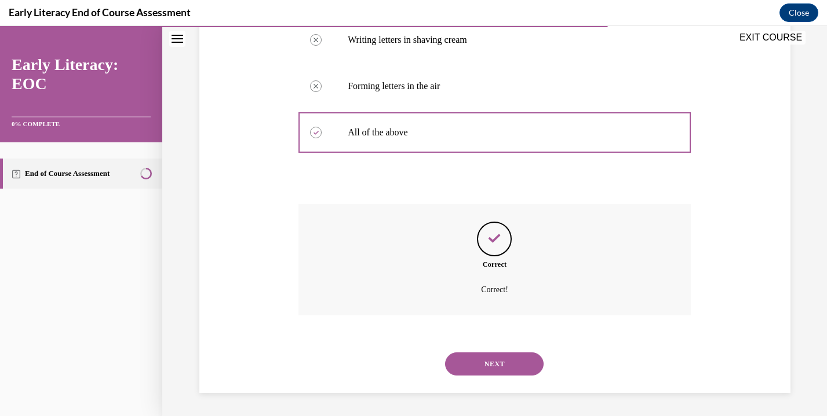
click at [484, 355] on button "NEXT" at bounding box center [494, 364] width 98 height 23
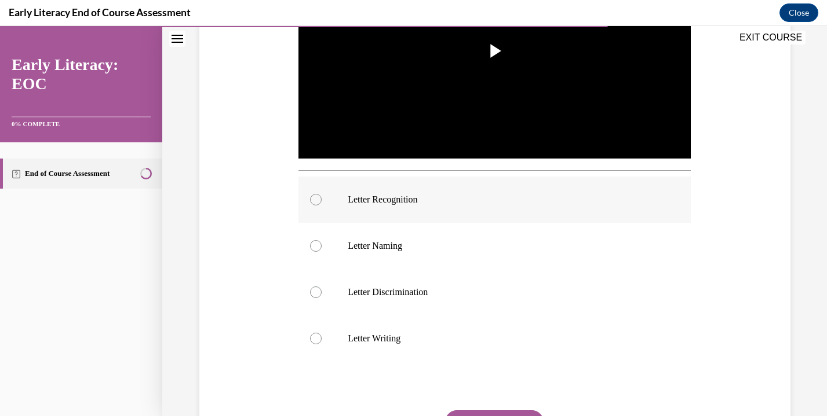
click at [488, 205] on div at bounding box center [494, 200] width 392 height 46
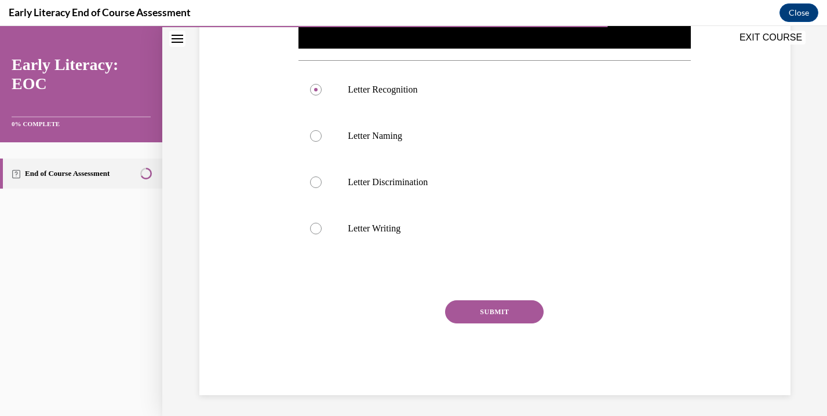
click at [480, 315] on button "SUBMIT" at bounding box center [494, 312] width 98 height 23
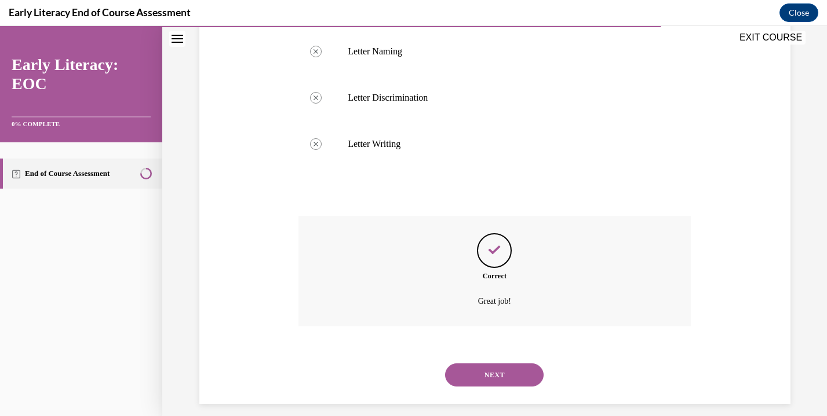
scroll to position [521, 0]
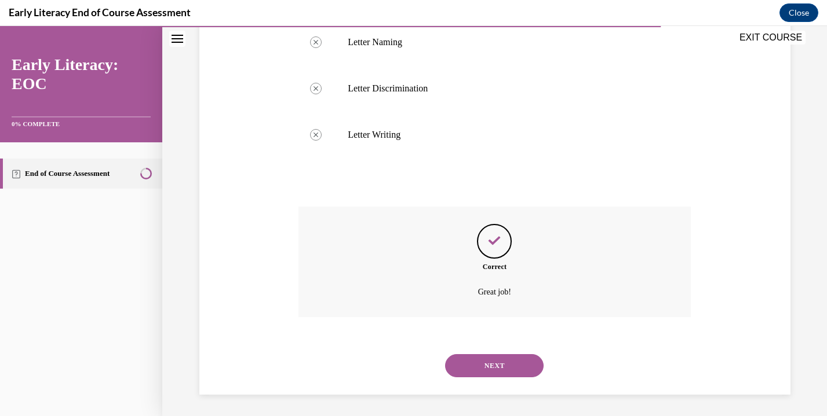
click at [468, 363] on button "NEXT" at bounding box center [494, 366] width 98 height 23
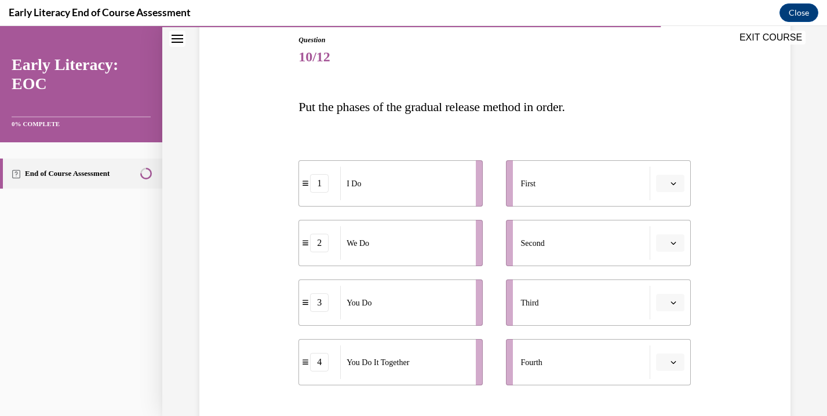
scroll to position [137, 0]
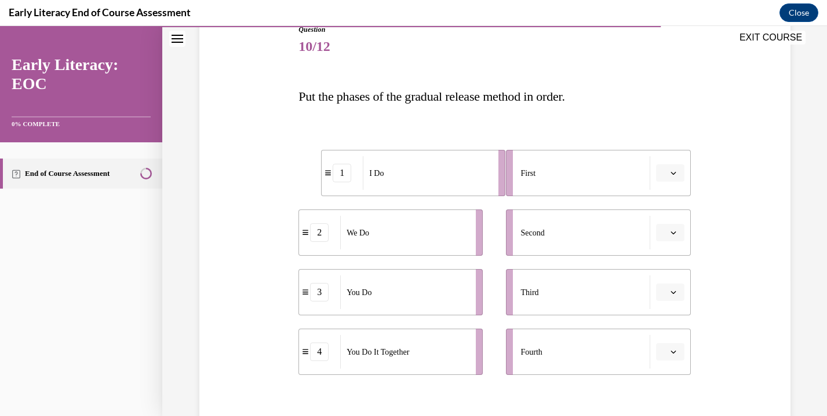
drag, startPoint x: 464, startPoint y: 186, endPoint x: 487, endPoint y: 184, distance: 22.7
click at [487, 185] on li "1 I Do" at bounding box center [413, 173] width 184 height 46
drag, startPoint x: 473, startPoint y: 184, endPoint x: 509, endPoint y: 182, distance: 36.0
click at [510, 183] on li "1 I Do" at bounding box center [428, 172] width 184 height 46
drag, startPoint x: 465, startPoint y: 244, endPoint x: 496, endPoint y: 240, distance: 32.1
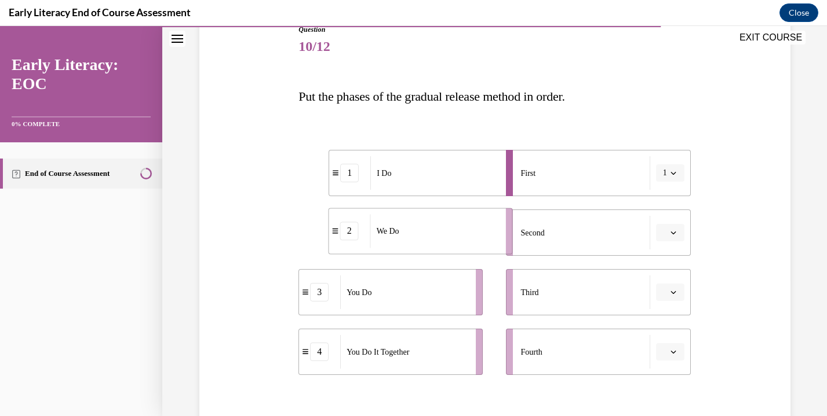
click at [495, 242] on li "2 We Do" at bounding box center [420, 231] width 184 height 46
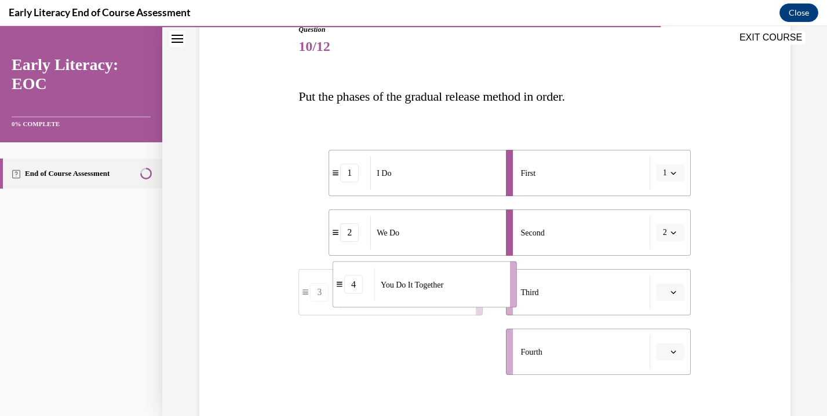
drag, startPoint x: 469, startPoint y: 370, endPoint x: 503, endPoint y: 307, distance: 71.5
click at [503, 307] on li "4 You Do It Together" at bounding box center [424, 285] width 184 height 46
drag, startPoint x: 469, startPoint y: 363, endPoint x: 510, endPoint y: 363, distance: 41.1
click at [510, 363] on li "3 You Do" at bounding box center [424, 352] width 184 height 46
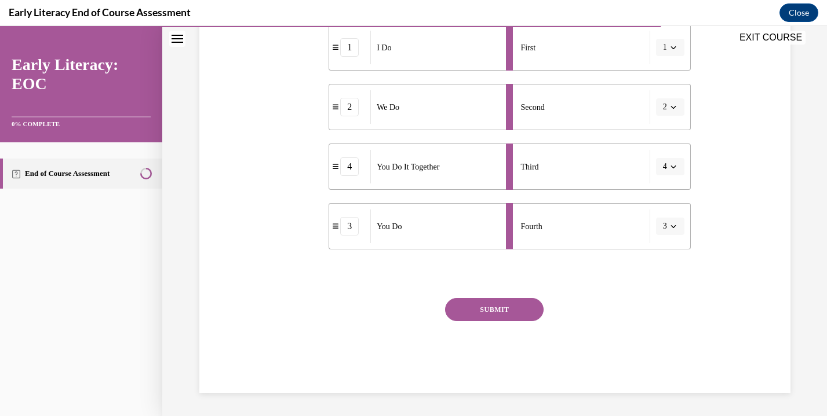
click at [512, 310] on button "SUBMIT" at bounding box center [494, 309] width 98 height 23
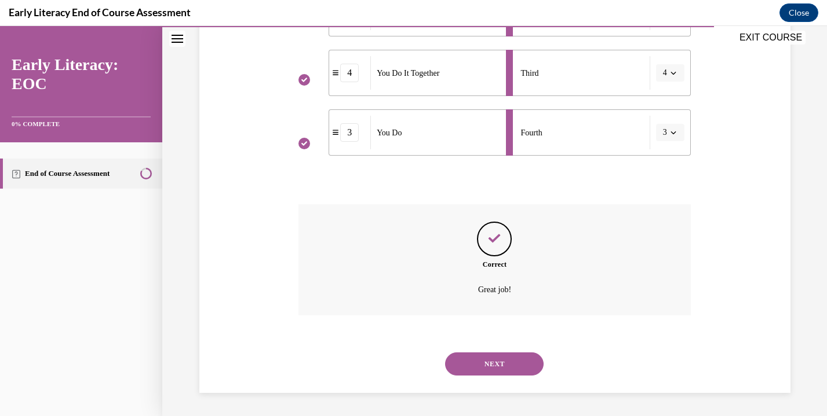
click at [484, 361] on button "NEXT" at bounding box center [494, 364] width 98 height 23
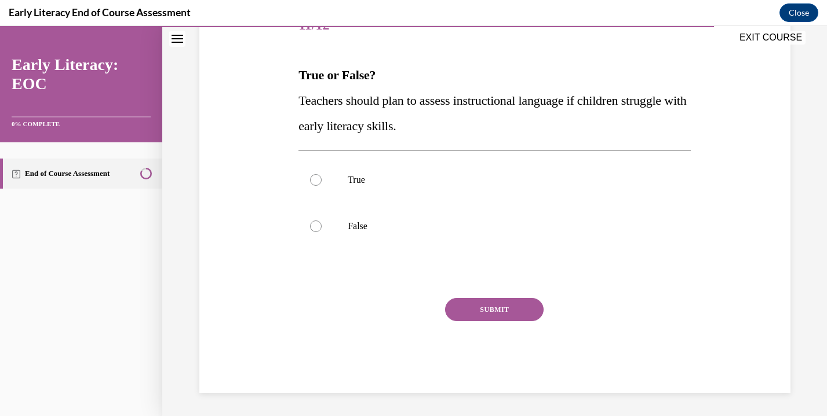
scroll to position [129, 0]
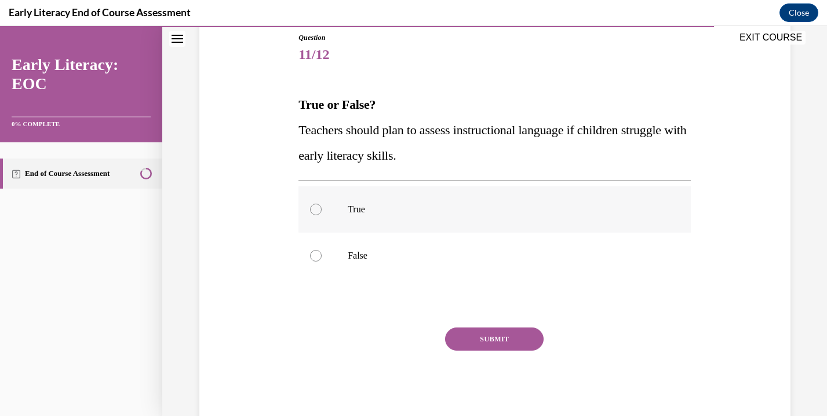
click at [484, 223] on div at bounding box center [494, 210] width 392 height 46
click at [472, 334] on button "SUBMIT" at bounding box center [494, 339] width 98 height 23
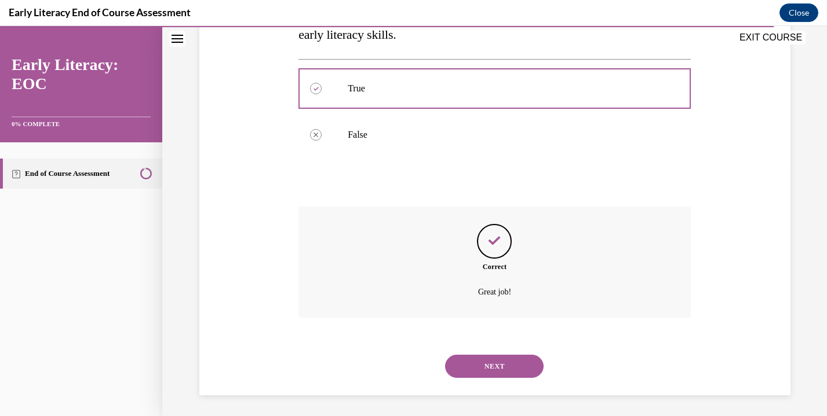
scroll to position [252, 0]
click at [462, 360] on button "NEXT" at bounding box center [494, 364] width 98 height 23
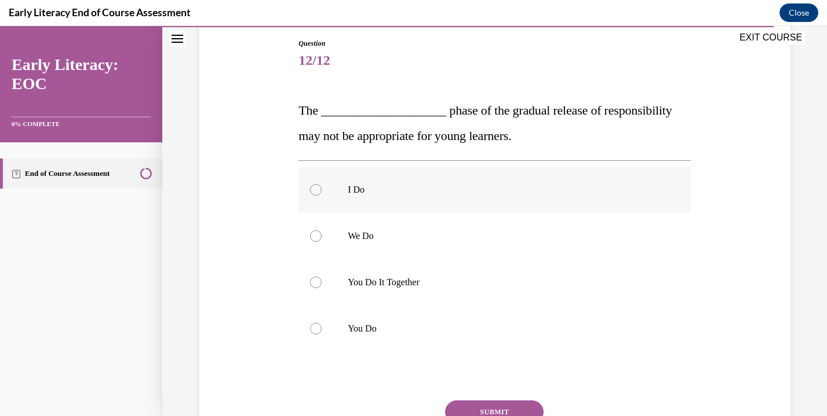
scroll to position [124, 0]
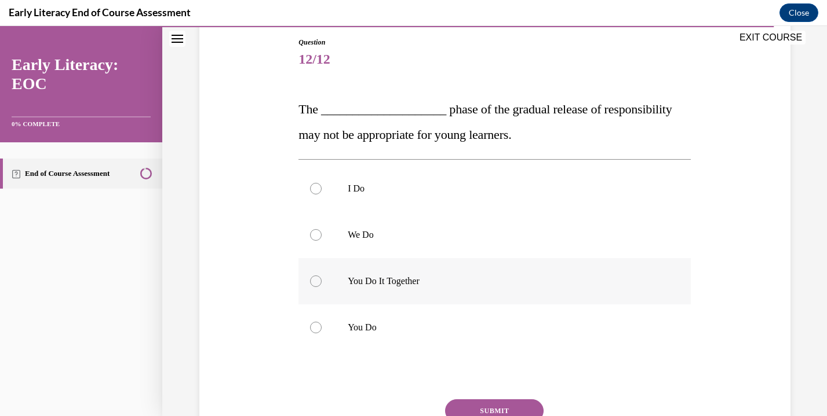
click at [441, 281] on p "You Do It Together" at bounding box center [505, 282] width 314 height 12
click at [468, 405] on button "SUBMIT" at bounding box center [494, 411] width 98 height 23
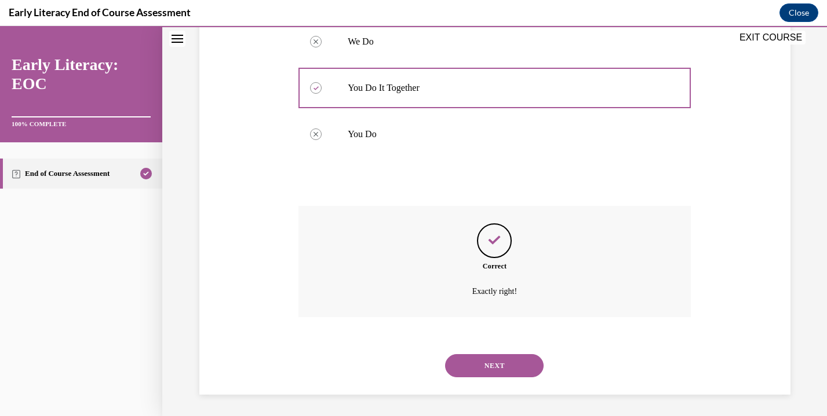
scroll to position [319, 0]
click at [475, 367] on button "NEXT" at bounding box center [494, 364] width 98 height 23
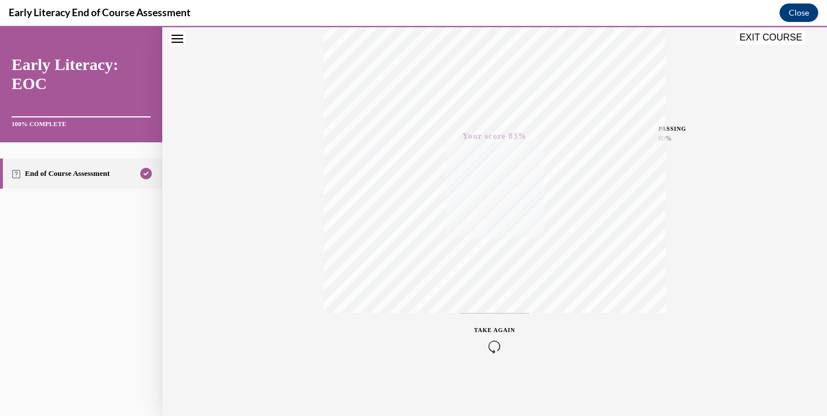
scroll to position [203, 0]
click at [773, 37] on button "EXIT COURSE" at bounding box center [771, 38] width 70 height 14
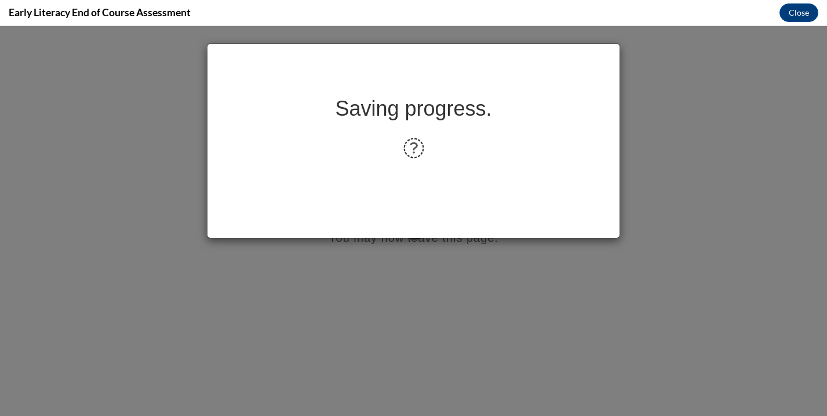
scroll to position [0, 0]
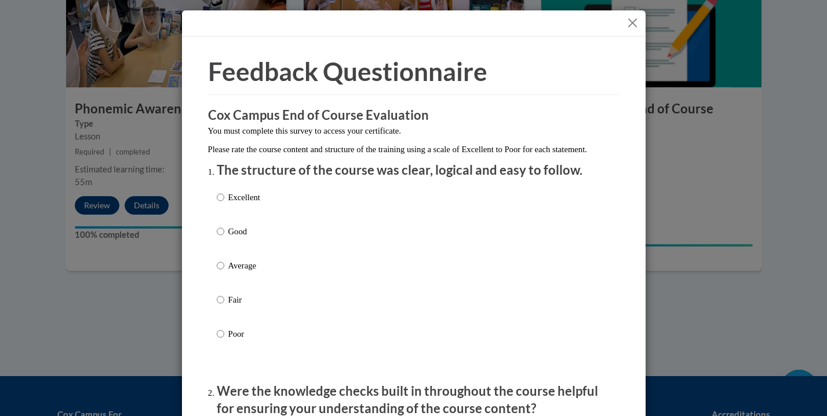
click at [463, 212] on div "Excellent Good Average Fair Poor" at bounding box center [414, 279] width 394 height 189
click at [250, 217] on label "Excellent" at bounding box center [238, 206] width 43 height 31
click at [224, 204] on input "Excellent" at bounding box center [221, 197] width 8 height 13
radio input "true"
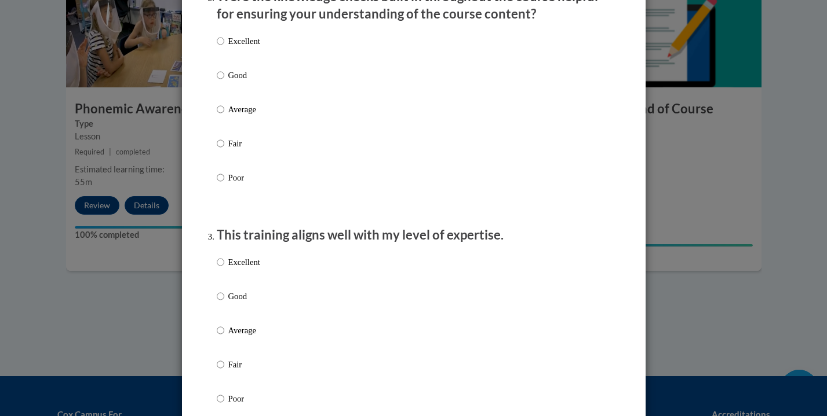
scroll to position [372, 0]
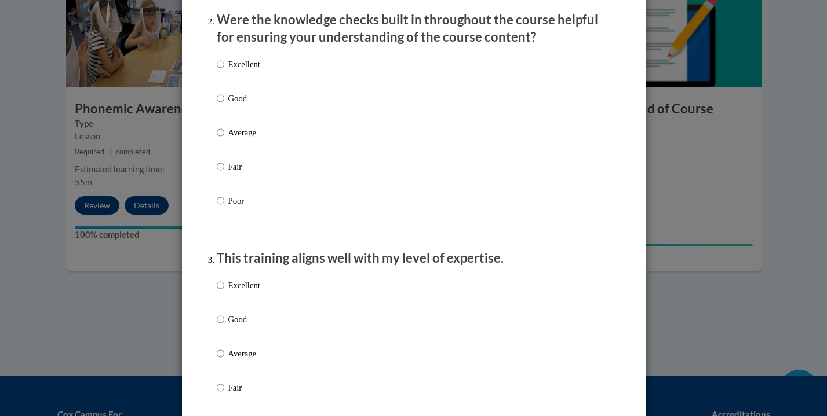
click at [237, 71] on p "Excellent" at bounding box center [244, 64] width 32 height 13
click at [224, 71] on input "Excellent" at bounding box center [221, 64] width 8 height 13
radio input "true"
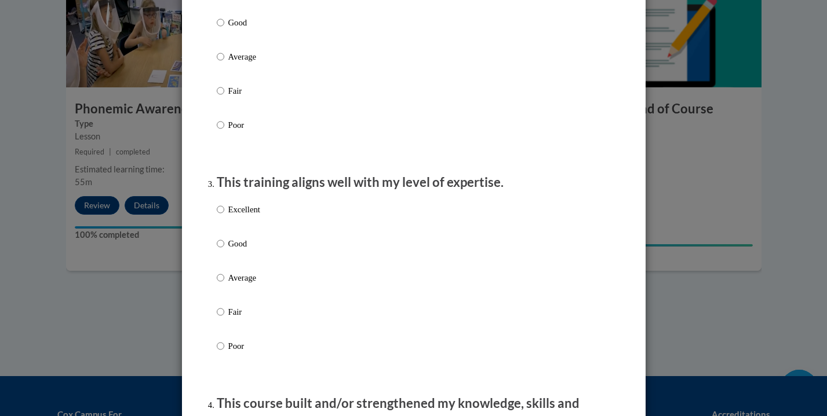
scroll to position [496, 0]
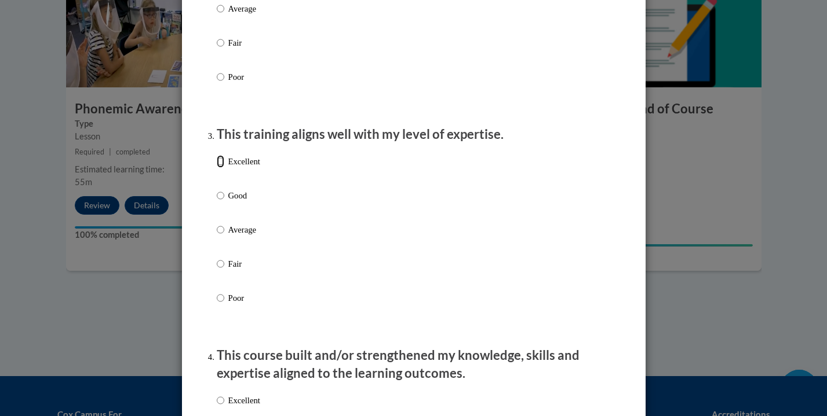
click at [219, 168] on input "Excellent" at bounding box center [221, 161] width 8 height 13
radio input "true"
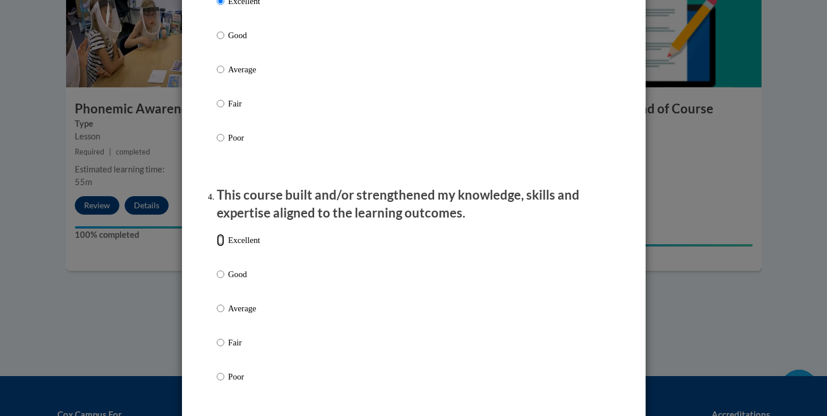
click at [217, 247] on input "Excellent" at bounding box center [221, 240] width 8 height 13
radio input "true"
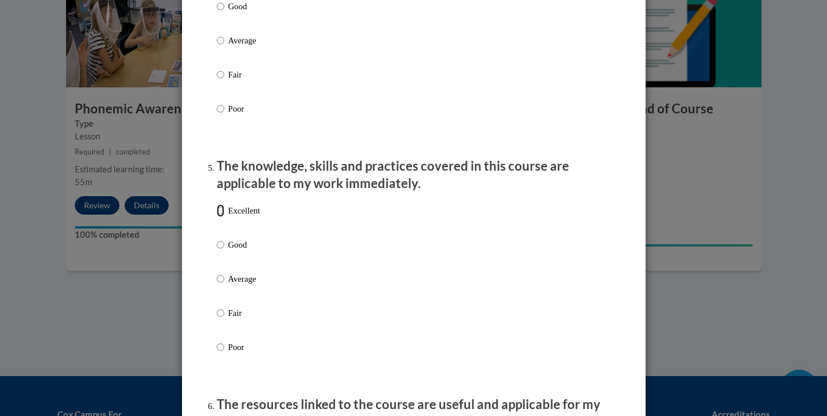
click at [218, 217] on input "Excellent" at bounding box center [221, 210] width 8 height 13
radio input "true"
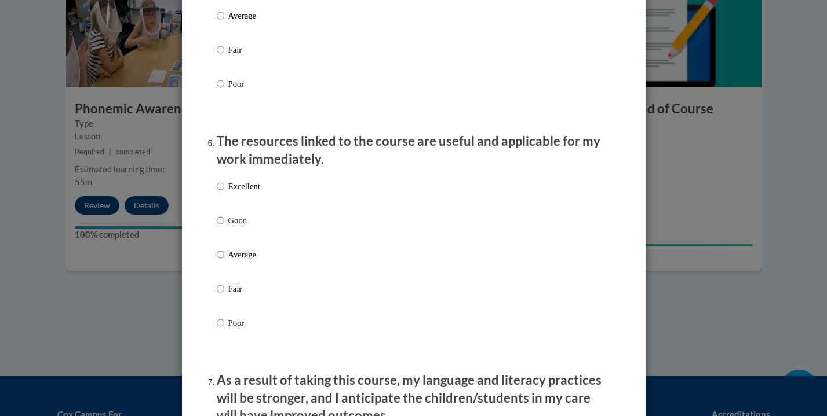
click at [228, 193] on p "Excellent" at bounding box center [244, 186] width 32 height 13
click at [223, 193] on input "Excellent" at bounding box center [221, 186] width 8 height 13
radio input "true"
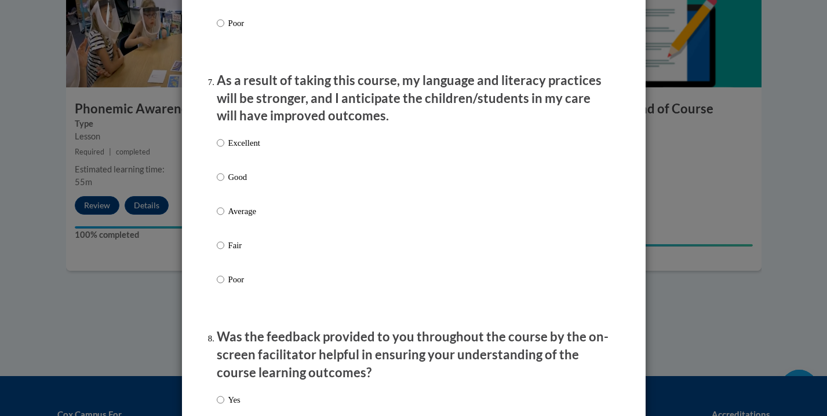
scroll to position [1504, 0]
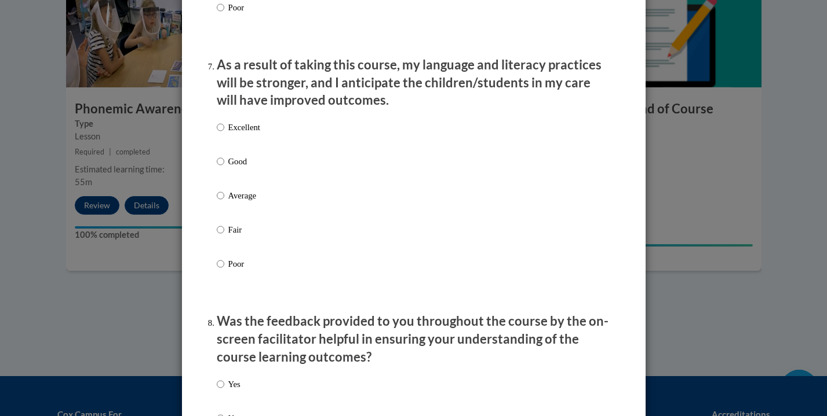
click at [220, 139] on label "Excellent" at bounding box center [238, 136] width 43 height 31
click at [220, 134] on input "Excellent" at bounding box center [221, 127] width 8 height 13
radio input "true"
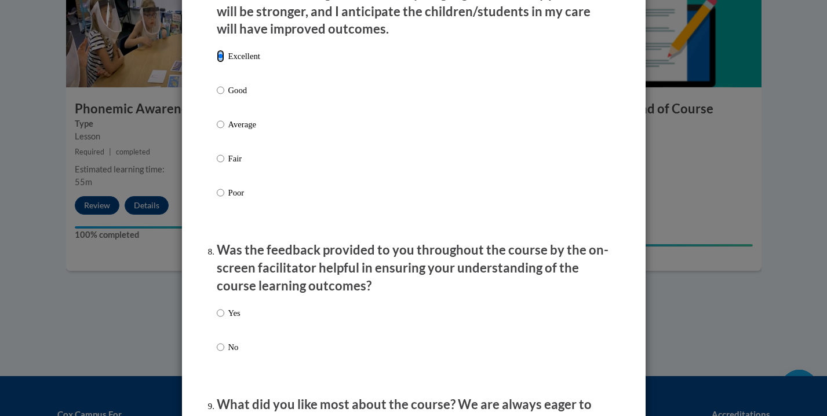
scroll to position [1790, 0]
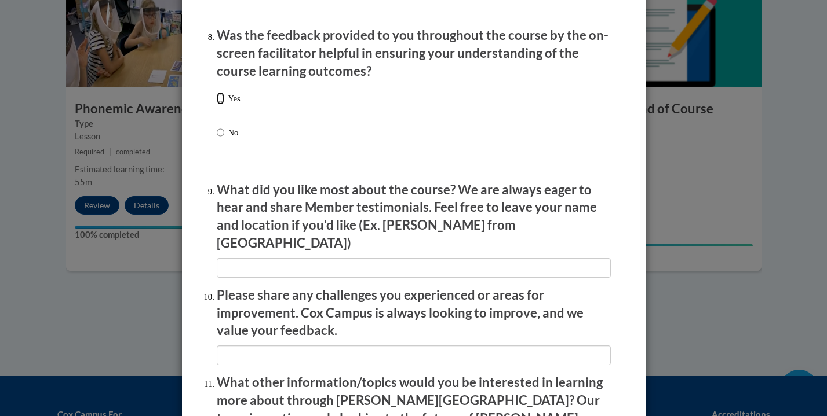
click at [217, 103] on input "Yes" at bounding box center [221, 98] width 8 height 13
radio input "true"
click at [217, 105] on input "Yes" at bounding box center [221, 98] width 8 height 13
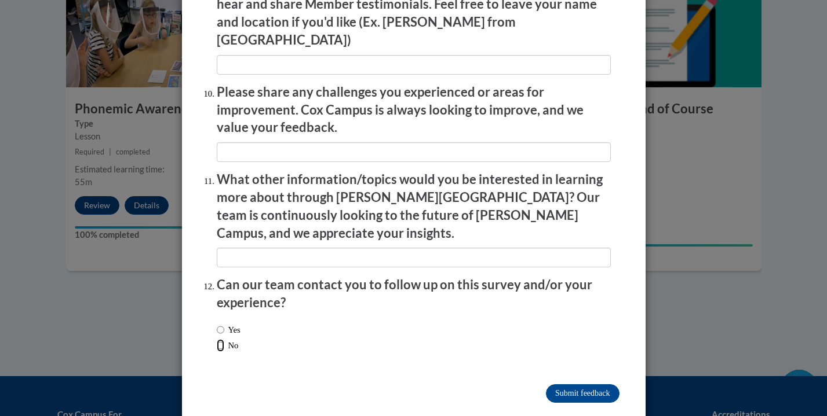
click at [217, 339] on input "No" at bounding box center [221, 345] width 8 height 13
radio input "true"
click at [574, 385] on input "Submit feedback" at bounding box center [582, 394] width 73 height 19
